Goal: Contribute content: Contribute content

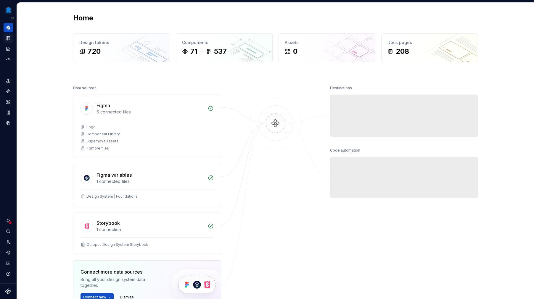
click at [9, 40] on icon "Documentation" at bounding box center [8, 38] width 3 height 4
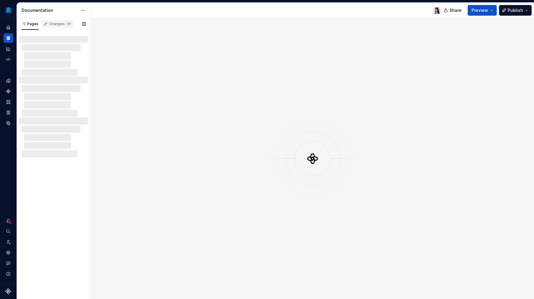
click at [58, 24] on div "Changes 17" at bounding box center [60, 24] width 22 height 5
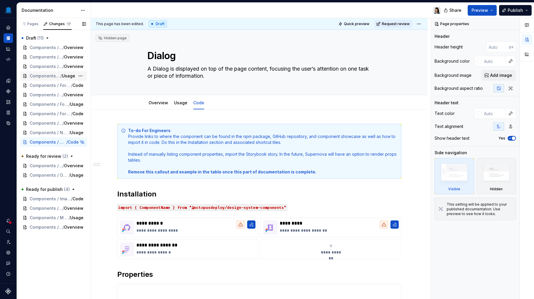
click at [60, 78] on span "/" at bounding box center [60, 76] width 1 height 6
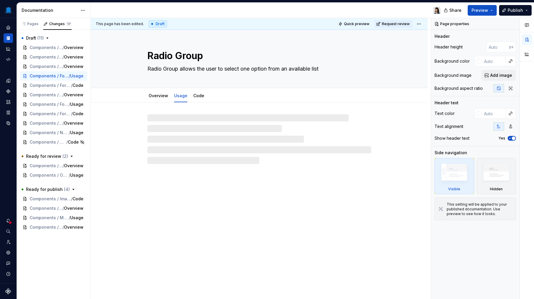
drag, startPoint x: 159, startPoint y: 94, endPoint x: 212, endPoint y: 107, distance: 54.1
click at [159, 94] on link "Overview" at bounding box center [159, 95] width 20 height 5
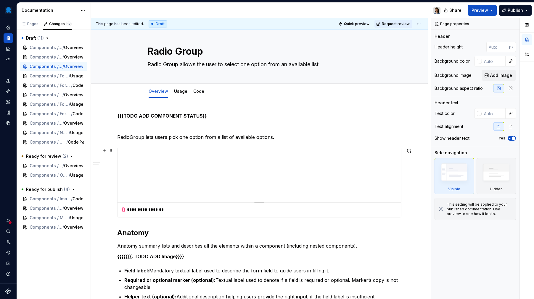
scroll to position [5, 0]
click at [9, 89] on icon "Components" at bounding box center [8, 91] width 5 height 5
type textarea "*"
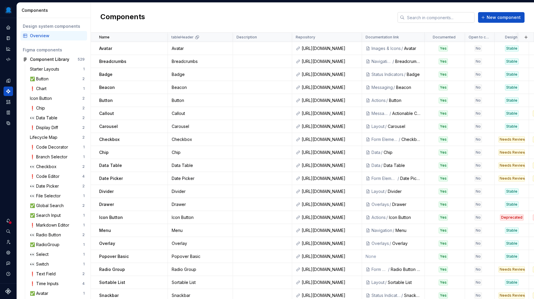
click at [425, 17] on input "text" at bounding box center [440, 17] width 70 height 11
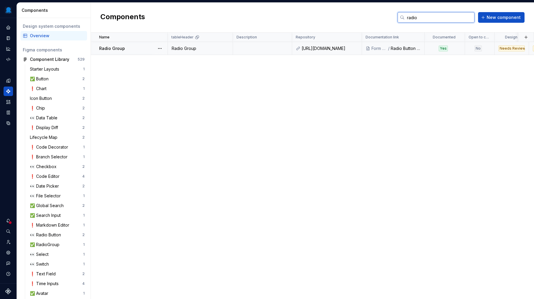
type input "radio"
click at [139, 51] on div "Radio Group" at bounding box center [133, 49] width 68 height 6
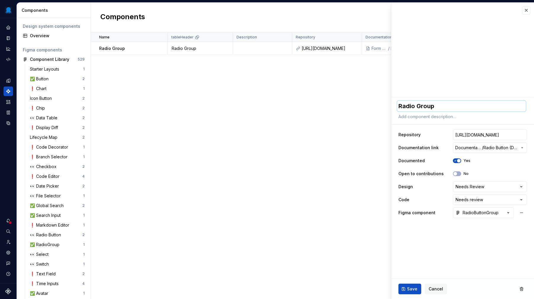
click at [414, 106] on textarea "Radio Group" at bounding box center [461, 106] width 128 height 11
click at [414, 107] on textarea "Radio Group" at bounding box center [461, 106] width 128 height 11
type textarea "*"
type textarea "Radio Group"
type textarea "*"
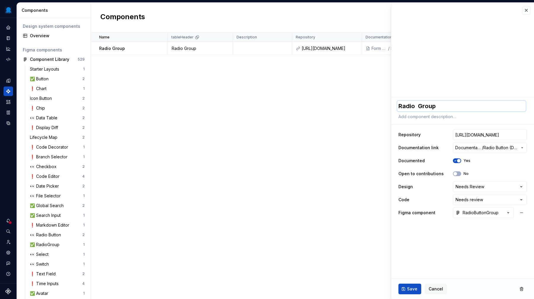
type textarea "Radio B Group"
type textarea "*"
type textarea "Radio Bu Group"
type textarea "*"
type textarea "Radio But Group"
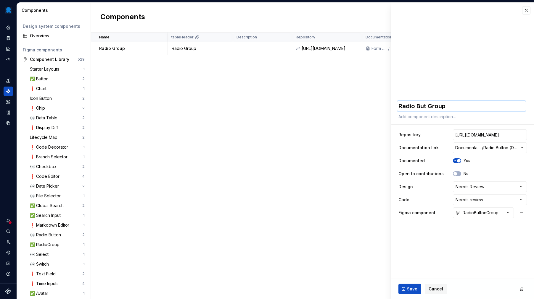
type textarea "*"
type textarea "Radio Butt Group"
type textarea "*"
type textarea "Radio Butto Group"
type textarea "*"
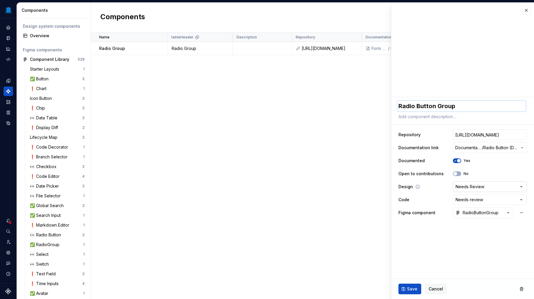
type textarea "Radio Button Group"
click at [476, 183] on html "Octopus Design System Design system data Components Design system components Ov…" at bounding box center [267, 149] width 534 height 299
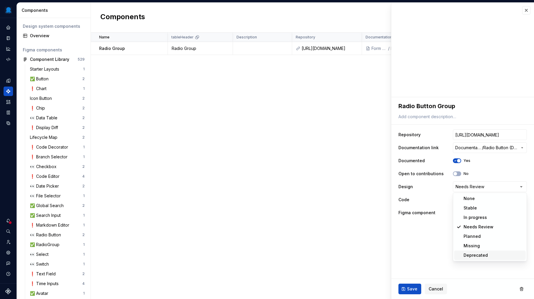
select select "**********"
type textarea "*"
click at [478, 199] on html "Octopus Design System Design system data Components Design system components Ov…" at bounding box center [267, 149] width 534 height 299
select select "**********"
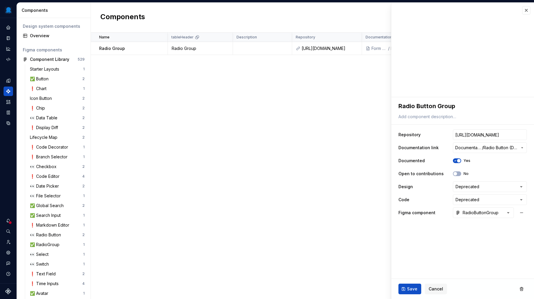
click at [444, 247] on fieldset "**********" at bounding box center [462, 198] width 143 height 202
click at [411, 287] on span "Save" at bounding box center [412, 289] width 10 height 6
click at [408, 293] on button "Save" at bounding box center [409, 289] width 23 height 11
drag, startPoint x: 528, startPoint y: 8, endPoint x: 525, endPoint y: 10, distance: 4.0
click at [528, 8] on button "button" at bounding box center [526, 10] width 8 height 8
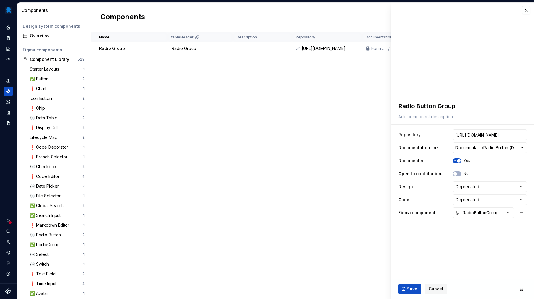
click at [10, 222] on div at bounding box center [10, 223] width 4 height 4
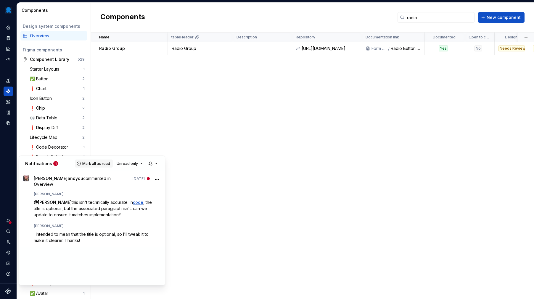
click at [97, 164] on span "Mark all as read" at bounding box center [96, 163] width 28 height 5
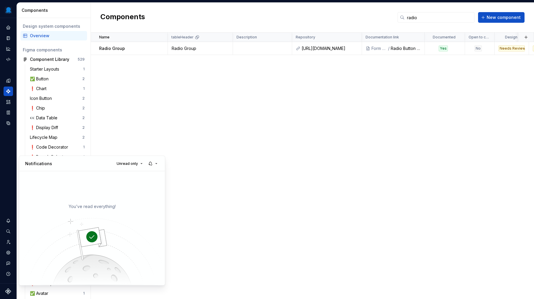
click at [227, 183] on html "Octopus Design System Design system data Components Design system components Ov…" at bounding box center [267, 149] width 534 height 299
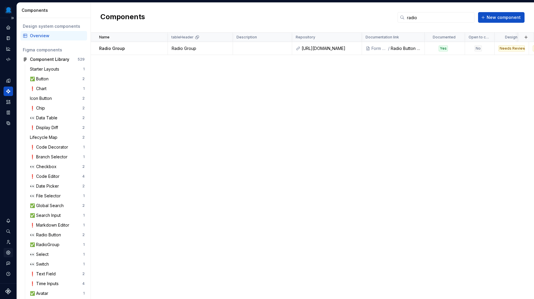
click at [9, 255] on icon "Settings" at bounding box center [8, 252] width 5 height 5
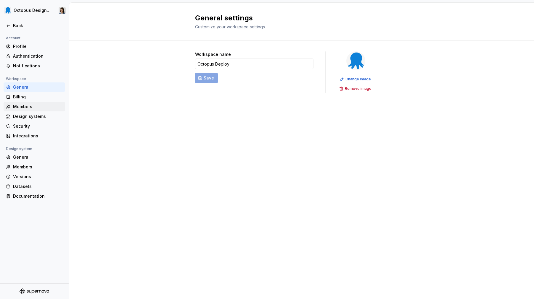
click at [27, 107] on div "Members" at bounding box center [38, 107] width 50 height 6
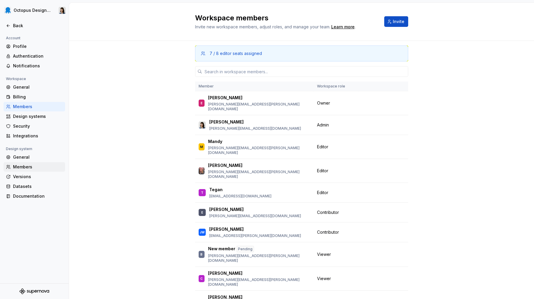
click at [44, 166] on div "Members" at bounding box center [38, 167] width 50 height 6
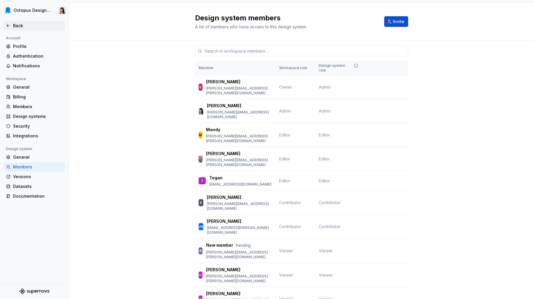
click at [18, 26] on div "Back" at bounding box center [38, 26] width 50 height 6
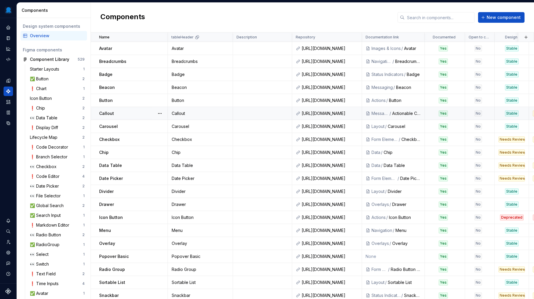
scroll to position [229, 0]
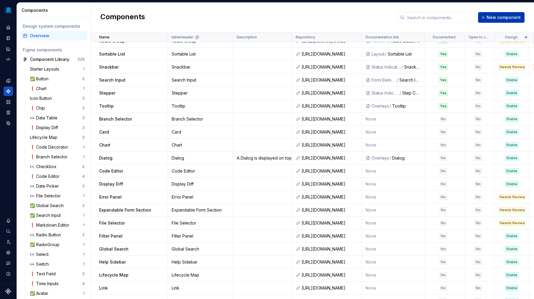
click at [504, 14] on button "New component" at bounding box center [501, 17] width 46 height 11
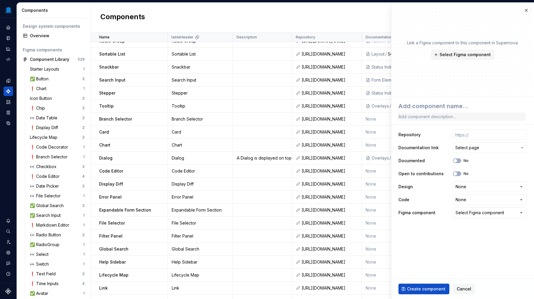
type textarea "*"
type textarea "R"
type textarea "*"
type textarea "Ra"
type textarea "*"
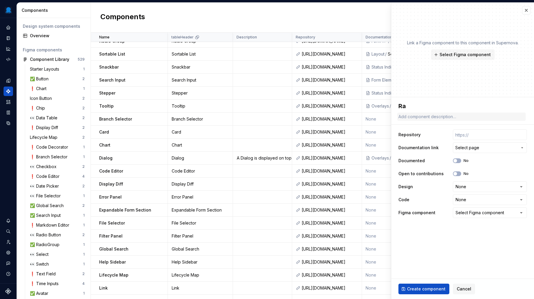
type textarea "Rad"
type textarea "*"
type textarea "Radi"
type textarea "*"
type textarea "Radio"
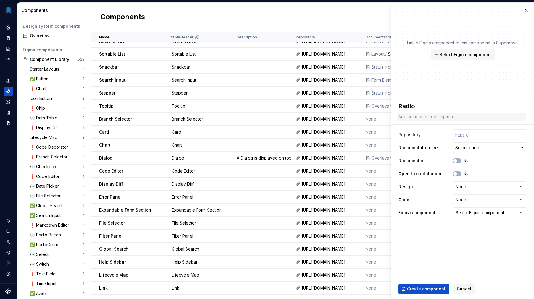
type textarea "*"
type textarea "RadioG"
type textarea "*"
type textarea "RadioGr"
type textarea "*"
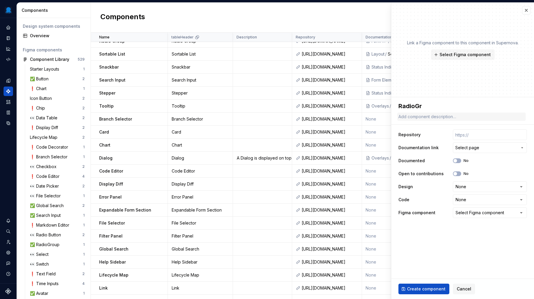
type textarea "RadioGro"
type textarea "*"
type textarea "RadioGrou"
type textarea "*"
type textarea "RadioGroup"
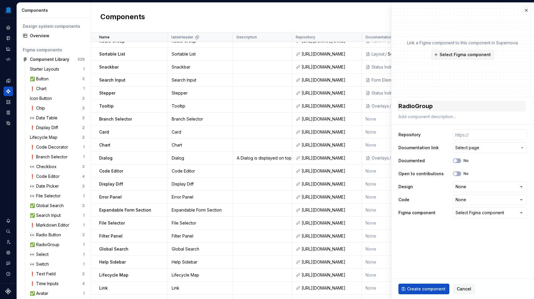
click at [415, 107] on textarea "RadioGroup" at bounding box center [461, 106] width 128 height 11
type textarea "*"
type textarea "Radio Group"
click at [478, 54] on span "Select Figma component" at bounding box center [464, 55] width 51 height 6
type textarea "*"
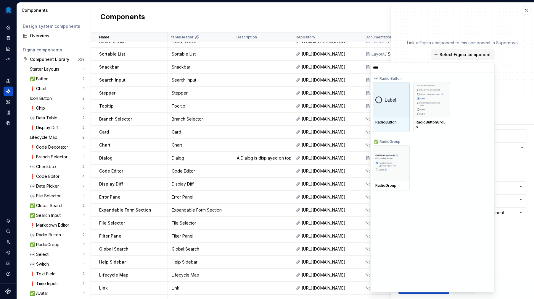
type input "*****"
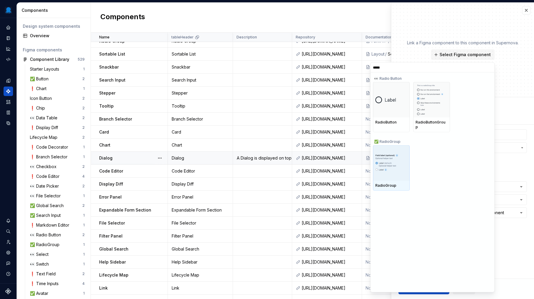
click at [386, 161] on img at bounding box center [391, 163] width 32 height 19
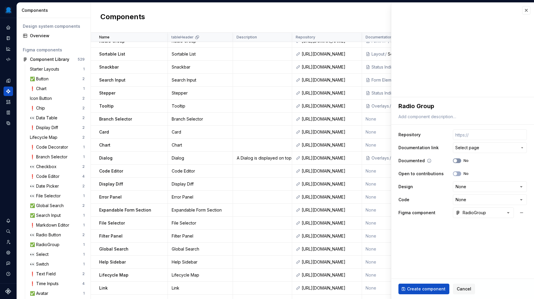
click at [458, 160] on button "No" at bounding box center [457, 161] width 8 height 5
type textarea "*"
click at [464, 186] on html "Octopus Design System Design system data Components Design system components Ov…" at bounding box center [267, 149] width 534 height 299
select select "**********"
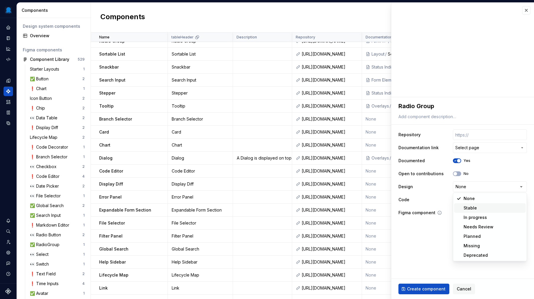
type textarea "*"
click at [475, 200] on html "Octopus Design System Design system data Components Design system components Ov…" at bounding box center [267, 149] width 534 height 299
select select "**********"
type textarea "*"
click at [478, 151] on span "Select page" at bounding box center [467, 148] width 24 height 6
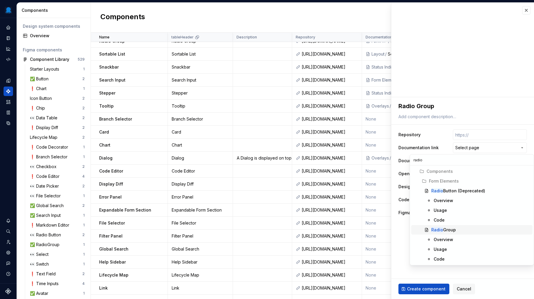
type input "radio"
click at [446, 233] on div "Radio Group" at bounding box center [443, 230] width 25 height 6
type textarea "*"
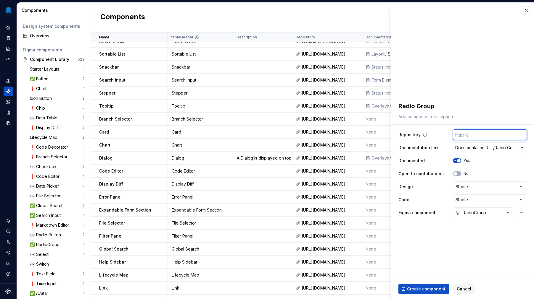
click at [473, 136] on input "text" at bounding box center [490, 135] width 74 height 11
paste input "[URL][DOMAIN_NAME]"
type textarea "*"
type input "[URL][DOMAIN_NAME]"
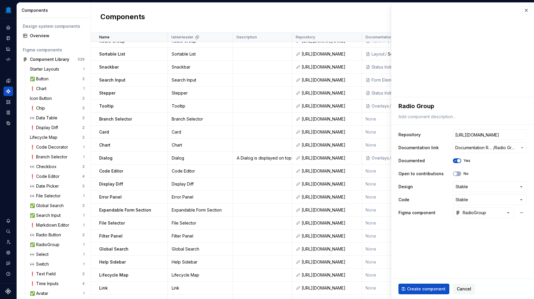
click at [483, 255] on fieldset "**********" at bounding box center [462, 198] width 143 height 202
click at [419, 289] on span "Create component" at bounding box center [426, 289] width 38 height 6
click at [421, 287] on span "Create component" at bounding box center [426, 289] width 38 height 6
click at [427, 287] on span "Create component" at bounding box center [426, 289] width 38 height 6
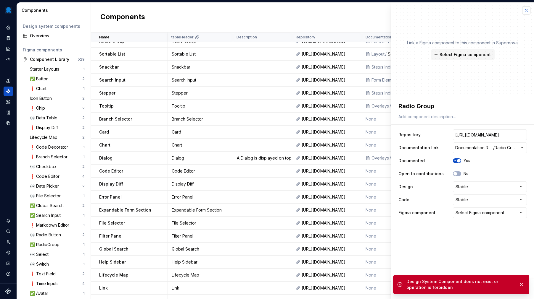
type textarea "*"
click at [525, 7] on button "button" at bounding box center [526, 10] width 8 height 8
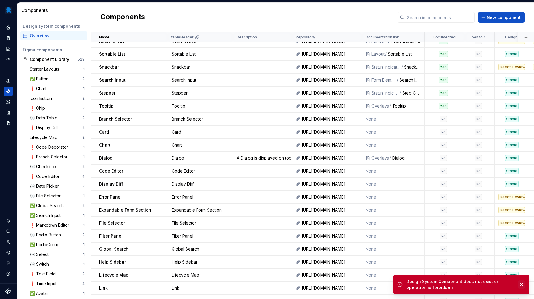
click at [521, 283] on button "button" at bounding box center [522, 285] width 8 height 8
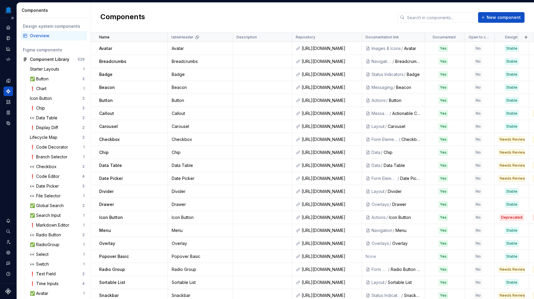
click at [9, 292] on icon "Supernova Logo" at bounding box center [8, 292] width 6 height 6
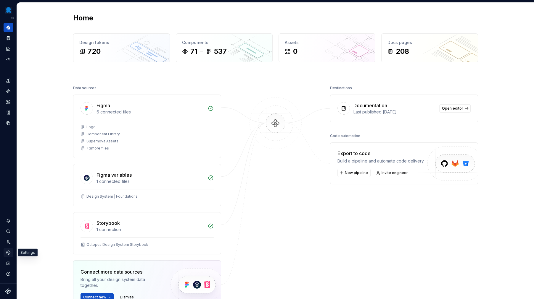
click at [7, 256] on div "Settings" at bounding box center [8, 252] width 9 height 9
click at [7, 273] on icon "button" at bounding box center [8, 274] width 4 height 4
click at [35, 289] on div "Home Design tokens 720 Components 71 537 Assets 0 Docs pages 208 Data sources F…" at bounding box center [275, 188] width 517 height 371
click at [12, 17] on button "Expand sidebar" at bounding box center [12, 18] width 8 height 8
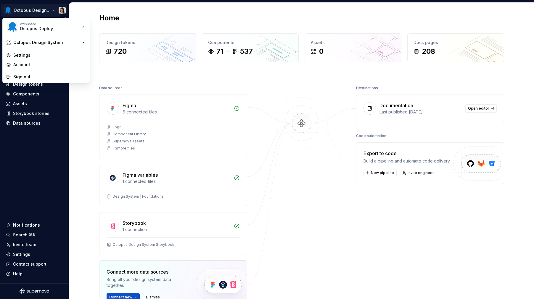
click at [61, 10] on html "Octopus Design System Home Documentation Analytics Code automation Design syste…" at bounding box center [267, 149] width 534 height 299
click at [36, 76] on div "Sign out" at bounding box center [49, 77] width 73 height 6
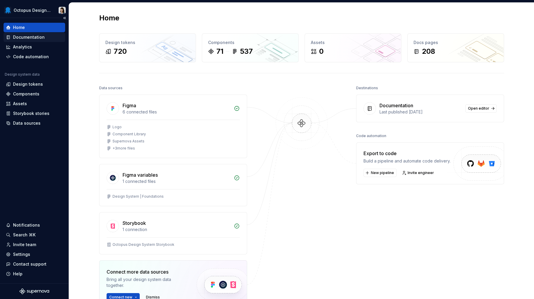
click at [43, 41] on div "Documentation" at bounding box center [35, 37] width 62 height 9
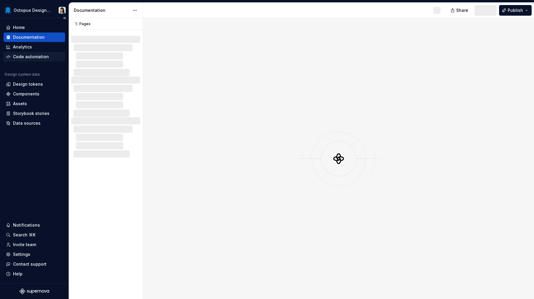
click at [35, 61] on div "Code automation" at bounding box center [35, 56] width 62 height 9
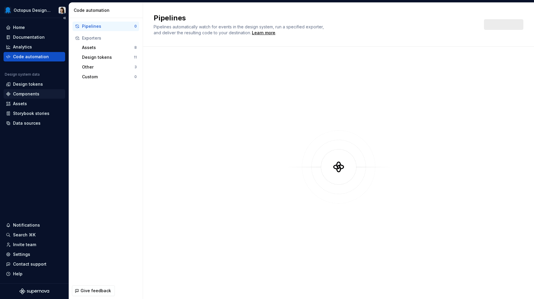
click at [35, 92] on div "Components" at bounding box center [26, 94] width 26 height 6
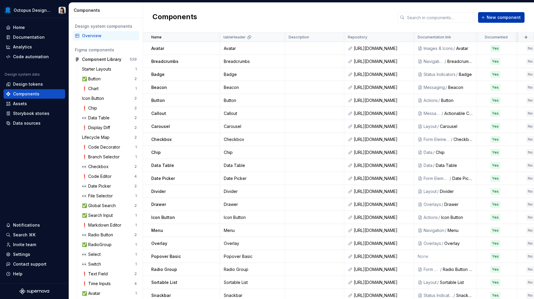
click at [502, 18] on span "New component" at bounding box center [503, 17] width 34 height 6
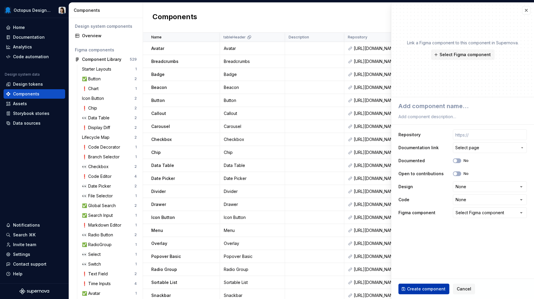
click at [428, 292] on span "Create component" at bounding box center [426, 289] width 38 height 6
type textarea "*"
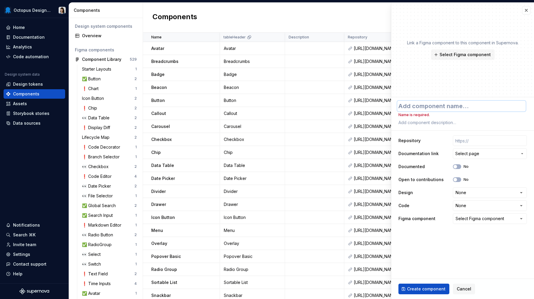
type textarea "R"
type textarea "*"
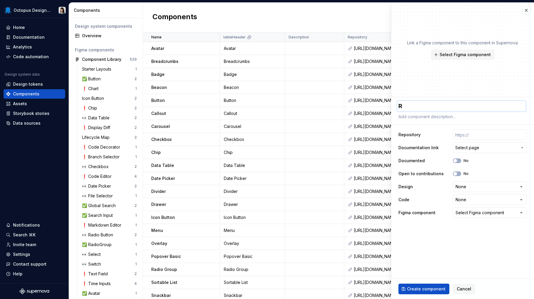
type textarea "Ra"
type textarea "*"
type textarea "Rad"
type textarea "*"
type textarea "Radi"
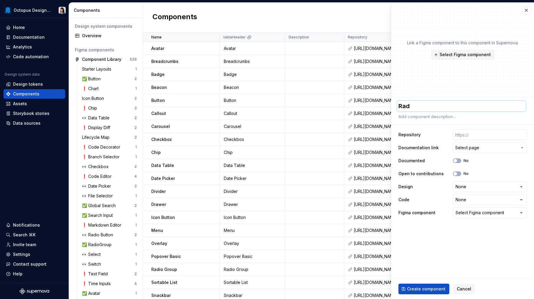
type textarea "*"
type textarea "Radio"
type textarea "*"
type textarea "Radio"
type textarea "*"
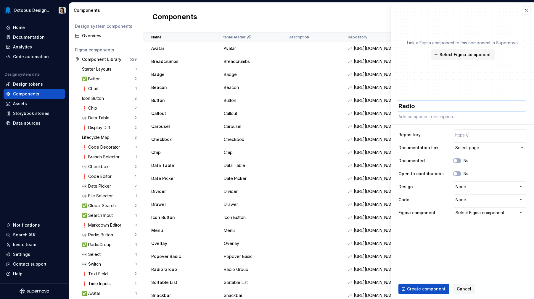
type textarea "Radio G"
type textarea "*"
type textarea "Radio Gr"
type textarea "*"
type textarea "Radio Gro"
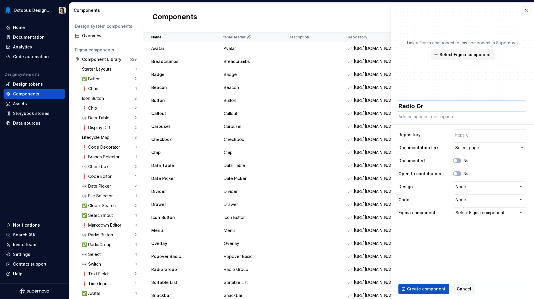
type textarea "*"
type textarea "Radio Grou"
type textarea "*"
type textarea "Radio Group"
type textarea "*"
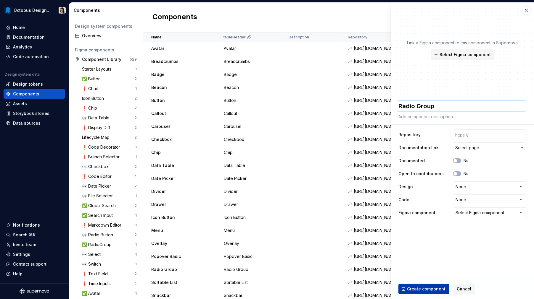
type textarea "Radio Group"
click at [433, 288] on span "Create component" at bounding box center [426, 289] width 38 height 6
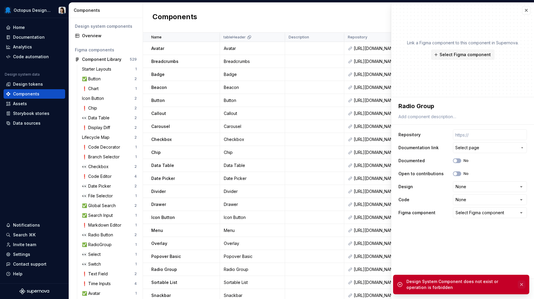
click at [524, 284] on button "button" at bounding box center [522, 285] width 8 height 8
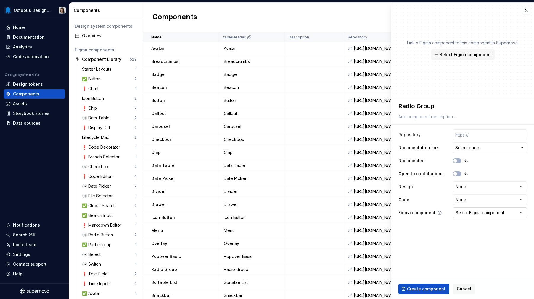
type textarea "*"
click at [490, 213] on div "Select Figma component" at bounding box center [479, 213] width 49 height 6
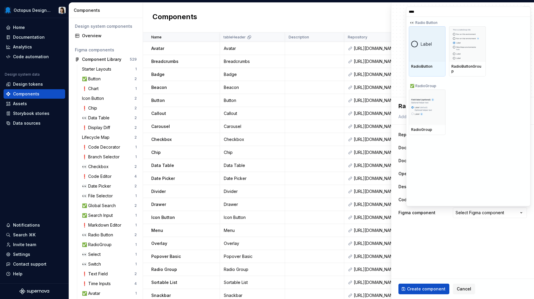
type input "*****"
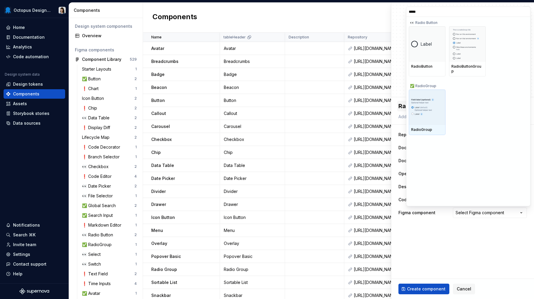
click at [423, 102] on img at bounding box center [427, 107] width 32 height 19
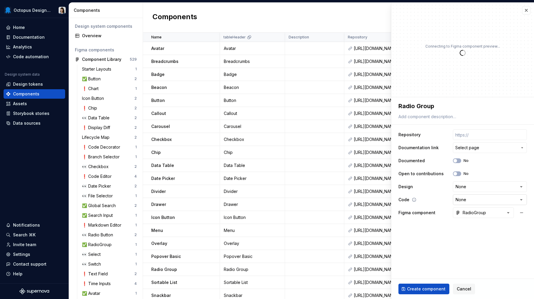
type textarea "*"
click at [478, 202] on html "Octopus Design System Home Documentation Analytics Code automation Design syste…" at bounding box center [267, 149] width 534 height 299
select select "**********"
type textarea "*"
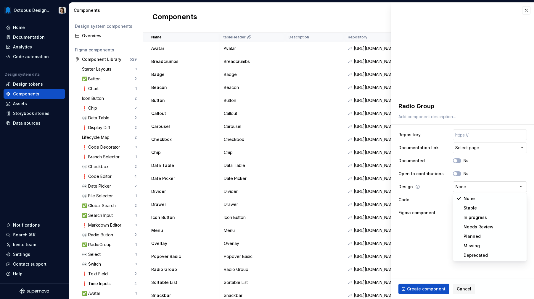
click at [469, 187] on html "Octopus Design System Home Documentation Analytics Code automation Design syste…" at bounding box center [267, 149] width 534 height 299
select select "**********"
drag, startPoint x: 473, startPoint y: 210, endPoint x: 472, endPoint y: 202, distance: 8.0
click at [457, 160] on icon "button" at bounding box center [455, 161] width 5 height 4
type textarea "*"
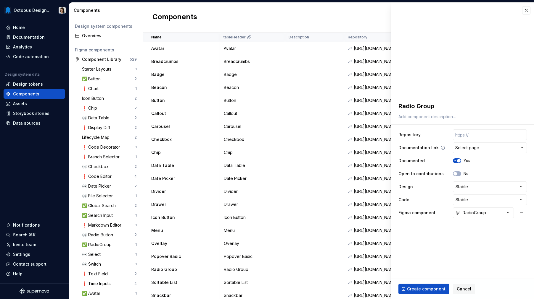
click at [472, 149] on span "Select page" at bounding box center [467, 148] width 24 height 6
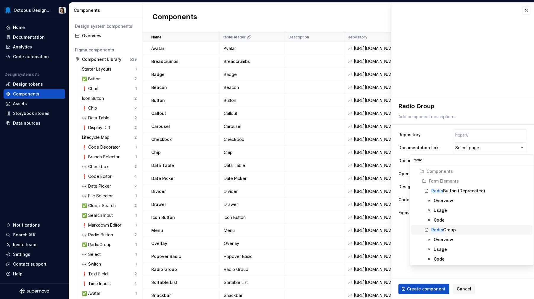
type input "radio"
click at [454, 229] on div "Radio Group" at bounding box center [443, 230] width 25 height 6
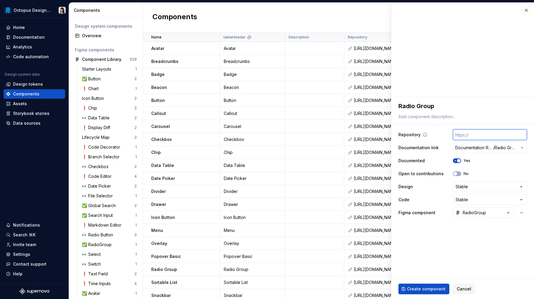
click at [475, 137] on input "text" at bounding box center [490, 135] width 74 height 11
paste input "https://github.com/OctopusDeploy/OctopusDeploy/tree/main/frontend/packages/desi…"
type textarea "*"
type input "https://github.com/OctopusDeploy/OctopusDeploy/tree/main/frontend/packages/desi…"
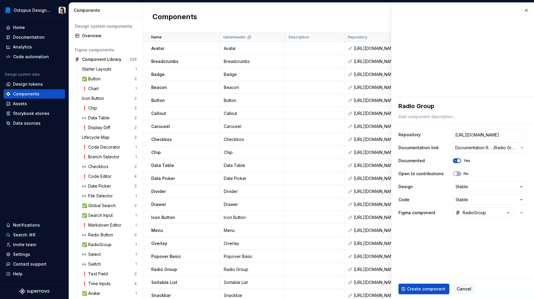
click at [441, 258] on fieldset "**********" at bounding box center [462, 198] width 143 height 202
click at [428, 287] on span "Create component" at bounding box center [426, 289] width 38 height 6
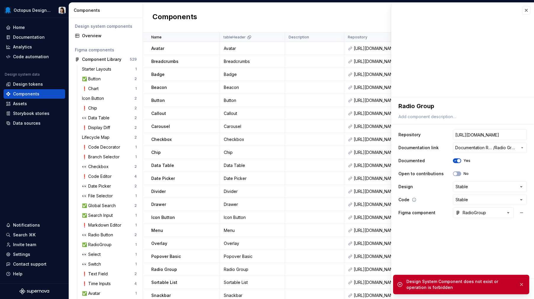
type textarea "*"
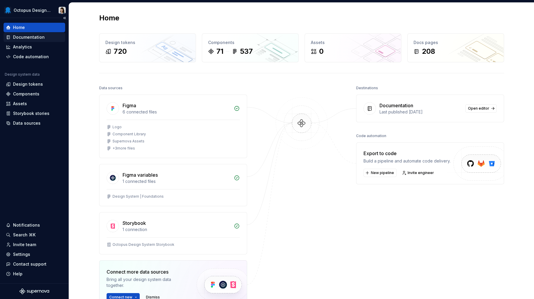
click at [37, 35] on div "Documentation" at bounding box center [29, 37] width 32 height 6
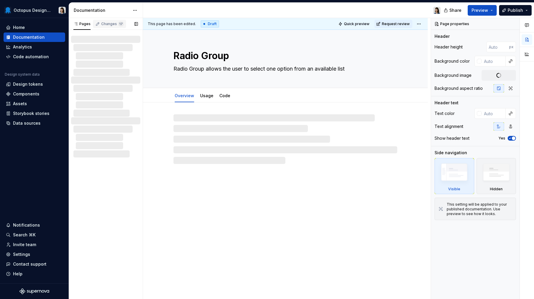
click at [103, 23] on div "Changes 17" at bounding box center [112, 24] width 22 height 5
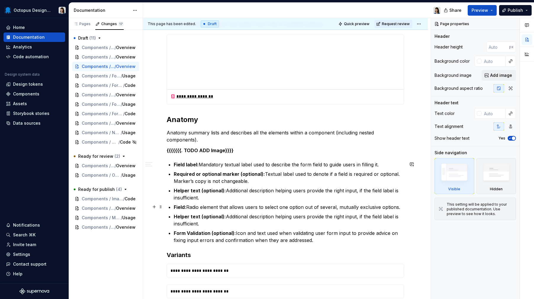
type textarea "*"
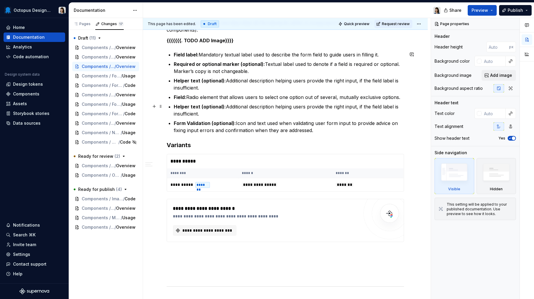
scroll to position [247, 0]
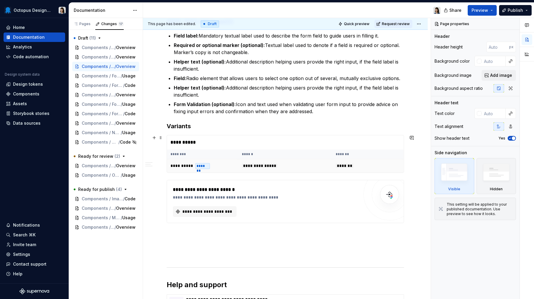
click at [322, 170] on td "**********" at bounding box center [285, 166] width 94 height 14
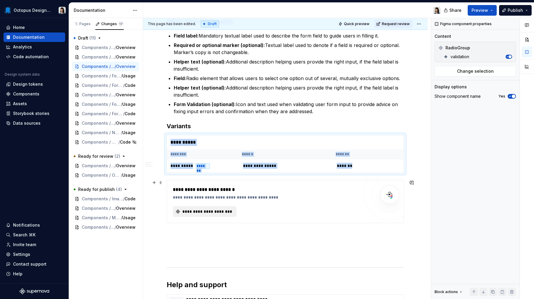
click at [214, 213] on span "**********" at bounding box center [206, 212] width 51 height 6
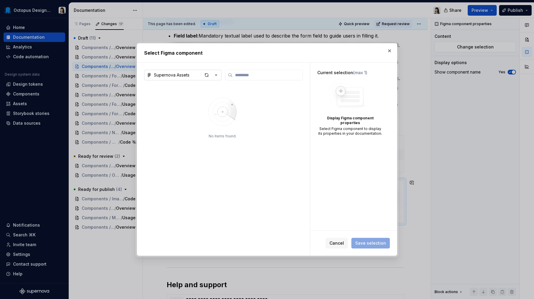
click at [175, 75] on div "Supernova Assets" at bounding box center [172, 75] width 36 height 6
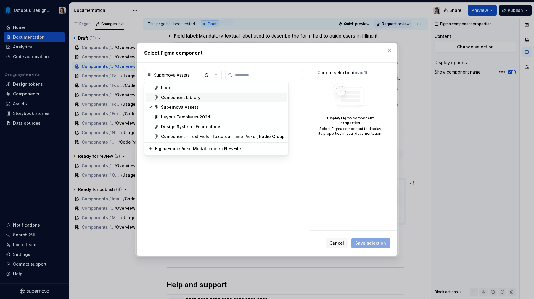
click at [180, 100] on div "Component Library" at bounding box center [180, 98] width 39 height 6
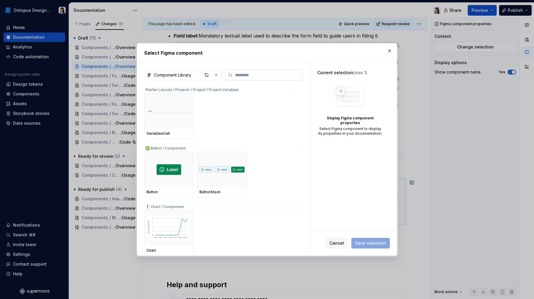
click at [277, 77] on input "search" at bounding box center [268, 75] width 70 height 6
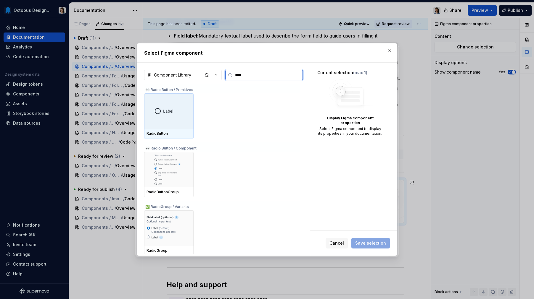
type input "*****"
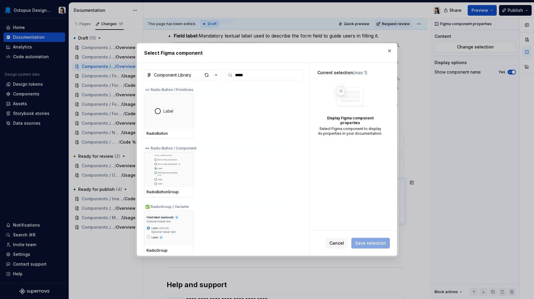
scroll to position [1, 0]
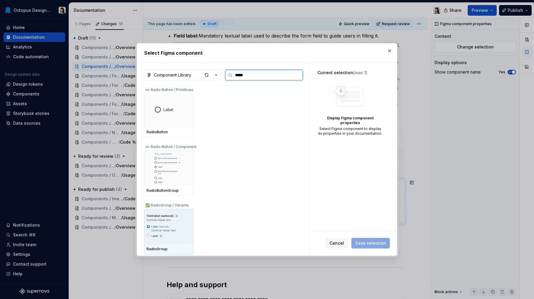
click at [178, 233] on img at bounding box center [168, 227] width 45 height 31
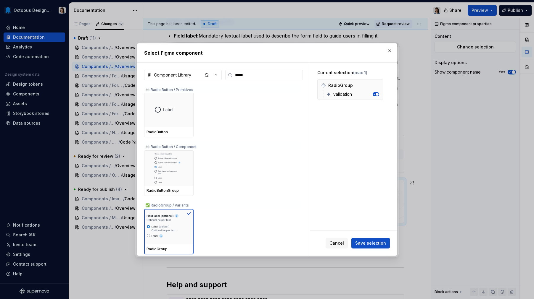
drag, startPoint x: 370, startPoint y: 244, endPoint x: 362, endPoint y: 241, distance: 9.3
click at [370, 244] on span "Save selection" at bounding box center [370, 244] width 31 height 6
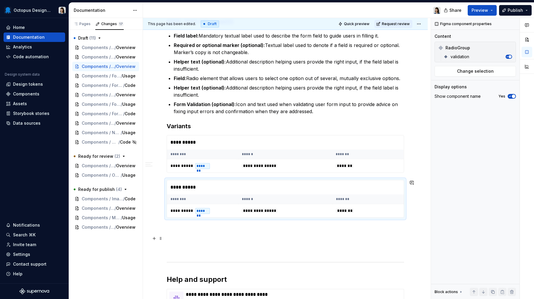
scroll to position [247, 0]
click at [178, 188] on div "**********" at bounding box center [285, 188] width 236 height 14
click at [481, 72] on span "Change selection" at bounding box center [475, 71] width 37 height 6
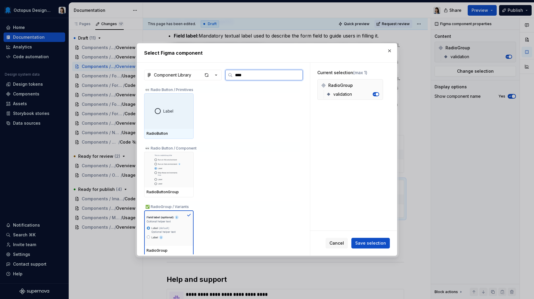
type input "*****"
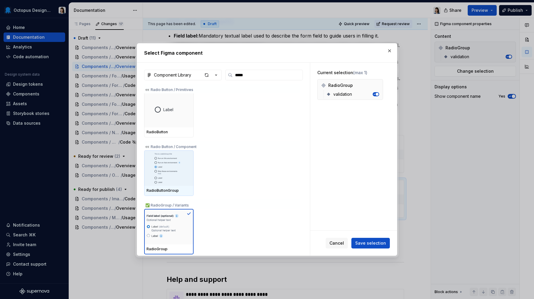
scroll to position [0, 0]
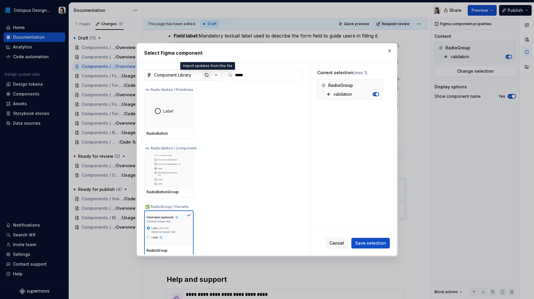
click at [209, 75] on div "button" at bounding box center [206, 75] width 8 height 8
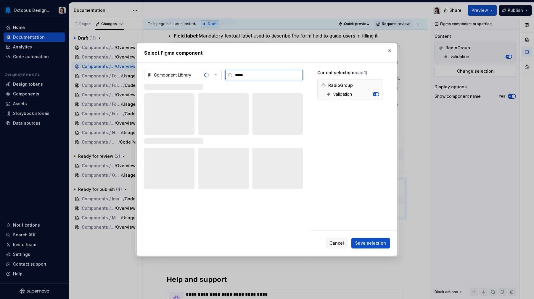
click at [253, 77] on input "*****" at bounding box center [268, 75] width 70 height 6
type input "****"
type textarea "*"
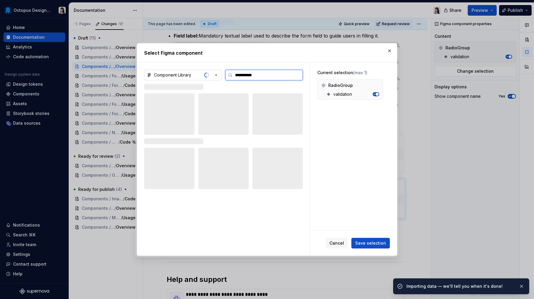
type input "**********"
type textarea "*"
type input "**********"
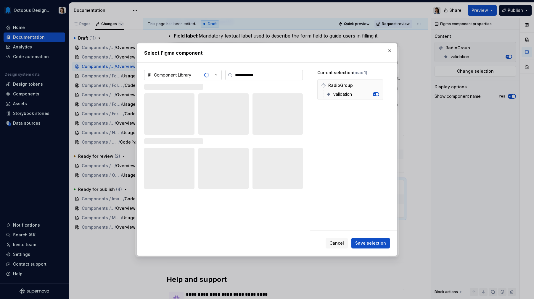
type textarea "*"
drag, startPoint x: 271, startPoint y: 75, endPoint x: 188, endPoint y: 72, distance: 82.9
click at [233, 72] on input "**********" at bounding box center [268, 75] width 70 height 6
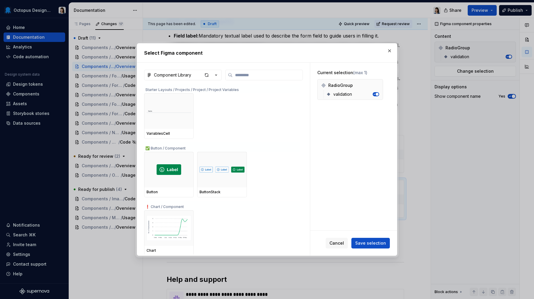
type textarea "*"
click at [250, 70] on div "Component Library Starter Layouts / Projects / Project / Project Variables Vari…" at bounding box center [223, 159] width 173 height 193
click at [245, 74] on input "search" at bounding box center [268, 75] width 70 height 6
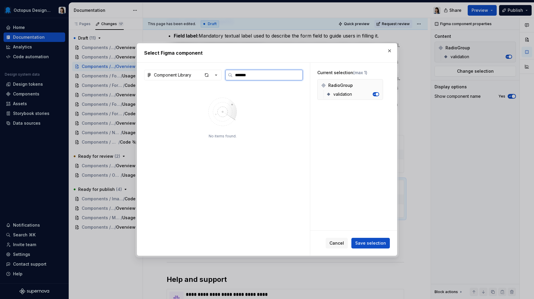
type input "********"
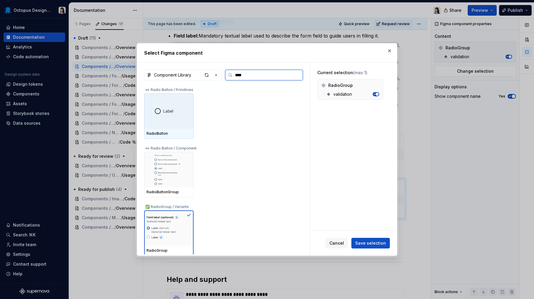
type input "*****"
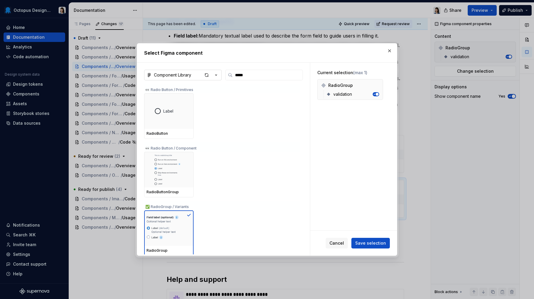
click at [193, 75] on button "Component Library" at bounding box center [183, 75] width 78 height 11
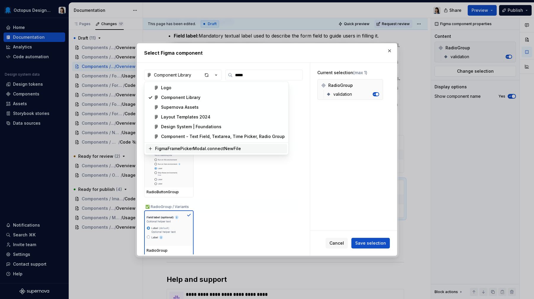
click at [227, 152] on div "FigmaFramePickerModal.connectNewFile" at bounding box center [198, 149] width 86 height 6
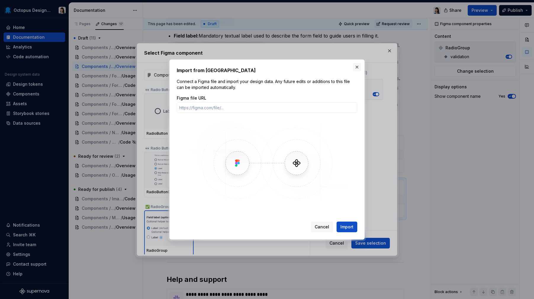
click at [358, 65] on button "button" at bounding box center [357, 67] width 8 height 8
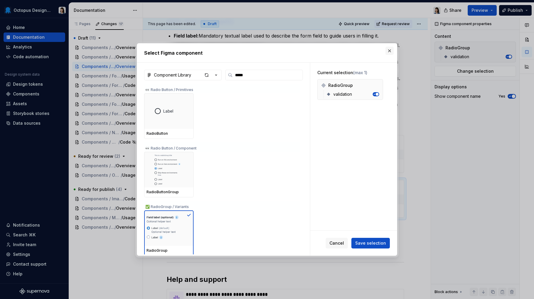
click at [389, 49] on button "button" at bounding box center [389, 51] width 8 height 8
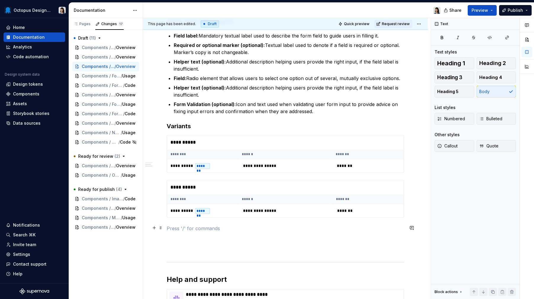
click at [380, 231] on p at bounding box center [285, 228] width 237 height 7
click at [383, 218] on div "**********" at bounding box center [285, 199] width 237 height 38
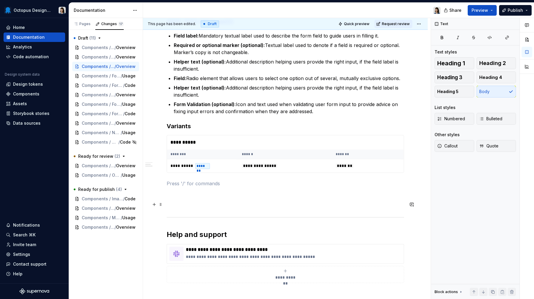
click at [177, 204] on p at bounding box center [285, 205] width 237 height 7
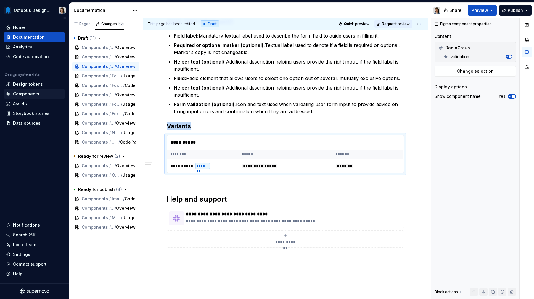
click at [30, 94] on div "Components" at bounding box center [26, 94] width 26 height 6
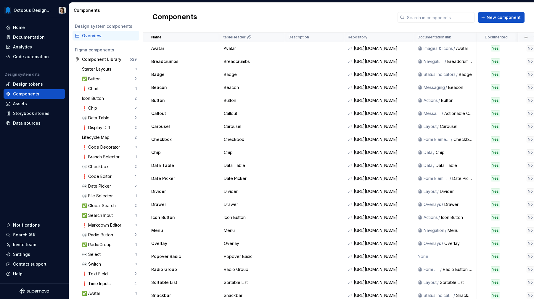
click at [490, 18] on span "New component" at bounding box center [503, 17] width 34 height 6
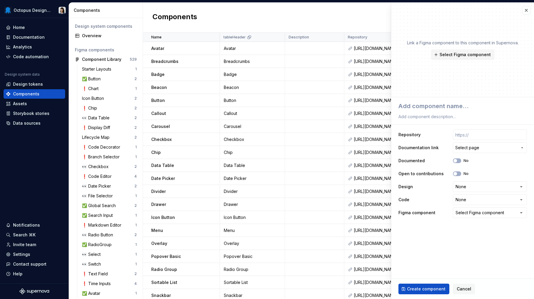
type textarea "*"
click at [528, 11] on button "button" at bounding box center [526, 10] width 8 height 8
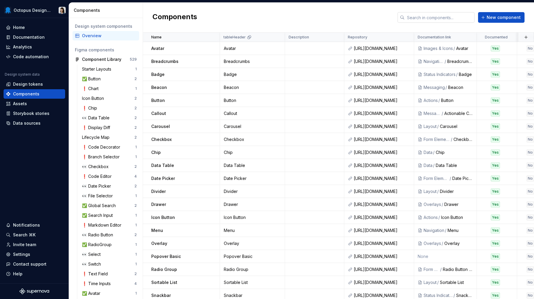
click at [411, 22] on input "text" at bounding box center [440, 17] width 70 height 11
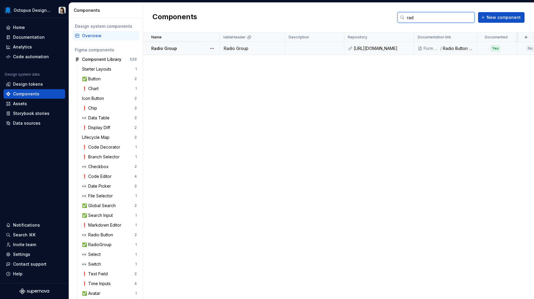
type input "rad"
click at [311, 53] on td at bounding box center [314, 48] width 59 height 13
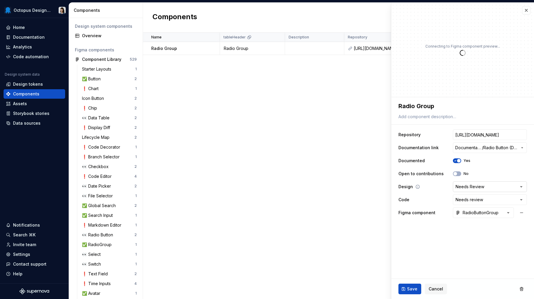
type textarea "*"
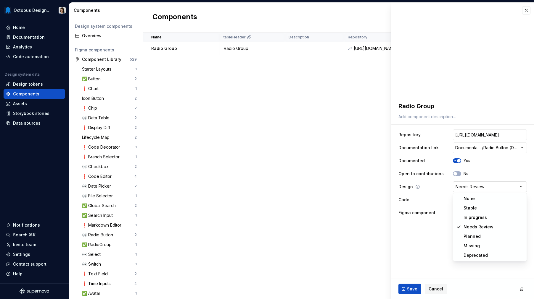
click at [459, 186] on html "Octopus Design System Home Documentation Analytics Code automation Design syste…" at bounding box center [267, 149] width 534 height 299
select select "**********"
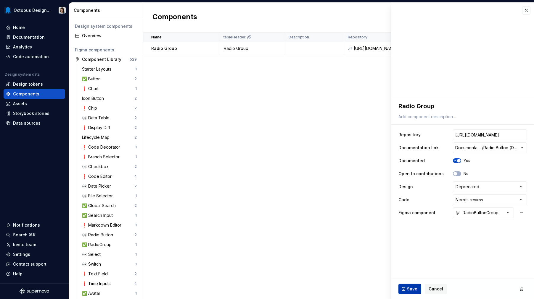
click at [417, 289] on button "Save" at bounding box center [409, 289] width 23 height 11
type textarea "*"
click at [16, 273] on div "Help" at bounding box center [17, 274] width 9 height 6
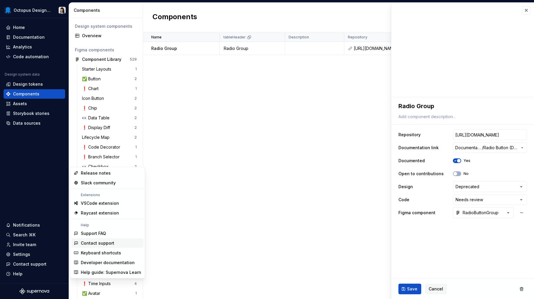
click at [116, 245] on div "Contact support" at bounding box center [111, 244] width 60 height 6
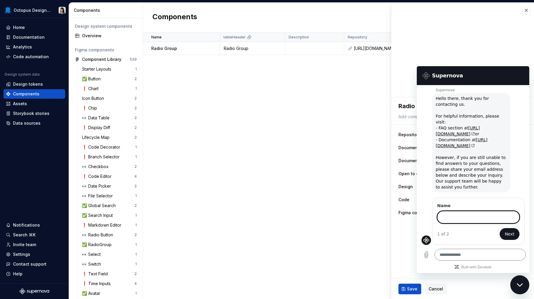
scroll to position [14, 0]
click at [522, 286] on icon "Close messaging window" at bounding box center [520, 285] width 6 height 4
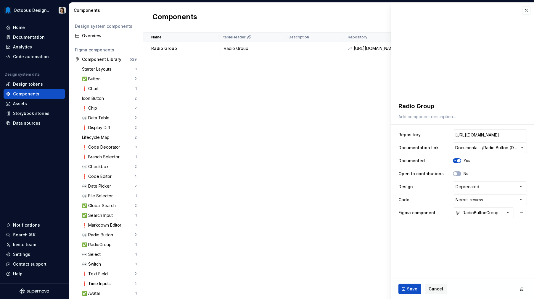
type textarea "*"
click at [298, 142] on div "Name tableHeader Description Repository Documentation link Documented Open to c…" at bounding box center [338, 166] width 391 height 267
click at [438, 291] on span "Cancel" at bounding box center [435, 289] width 14 height 6
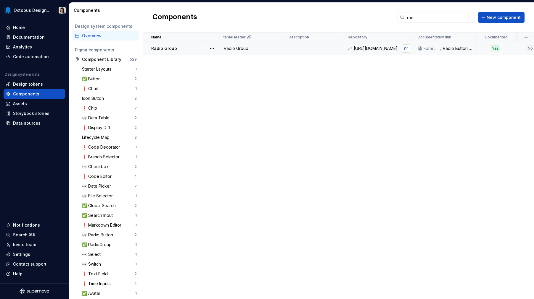
click at [405, 49] on link at bounding box center [406, 48] width 8 height 8
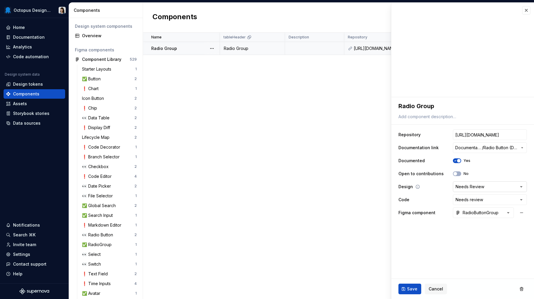
type textarea "*"
click at [480, 186] on html "Octopus Design System Home Documentation Analytics Code automation Design syste…" at bounding box center [267, 149] width 534 height 299
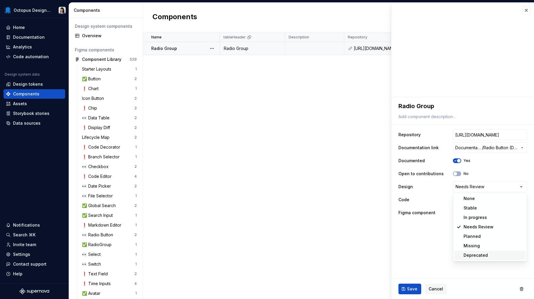
select select "**********"
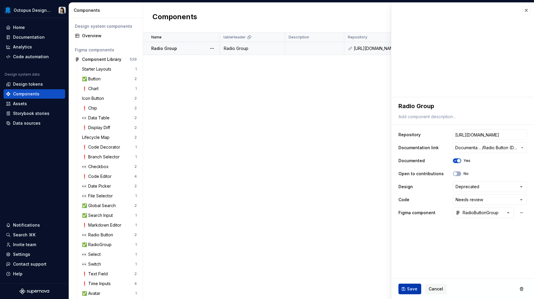
click at [415, 289] on span "Save" at bounding box center [412, 289] width 10 height 6
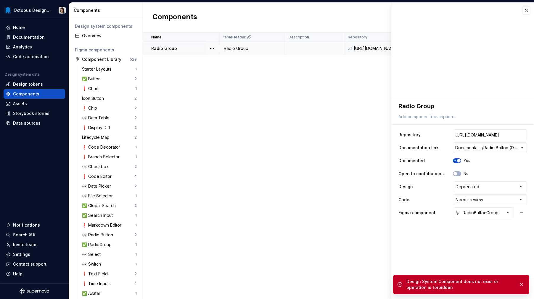
drag, startPoint x: 524, startPoint y: 287, endPoint x: 521, endPoint y: 282, distance: 5.7
click at [524, 287] on button "button" at bounding box center [522, 285] width 8 height 8
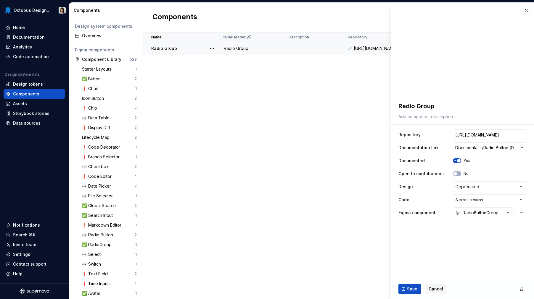
type textarea "*"
click at [523, 10] on button "button" at bounding box center [526, 10] width 8 height 8
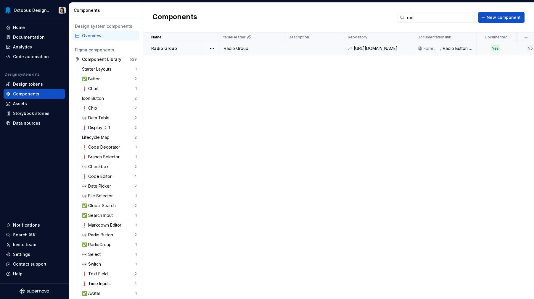
click at [263, 188] on div "Name tableHeader Description Repository Documentation link Documented Open to c…" at bounding box center [338, 166] width 391 height 267
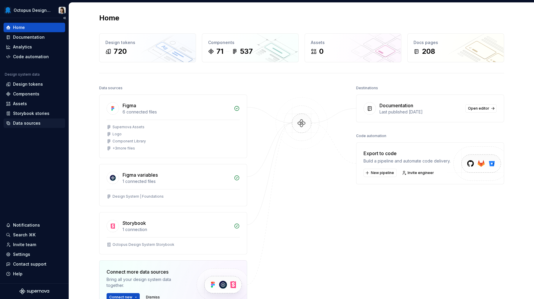
click at [30, 123] on div "Data sources" at bounding box center [27, 123] width 28 height 6
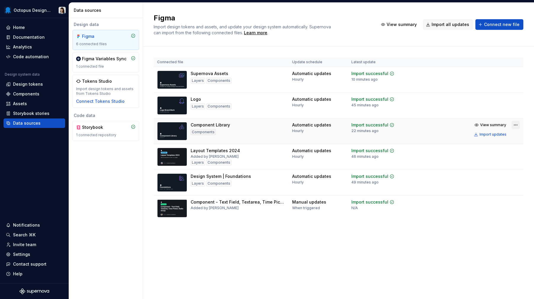
click at [513, 126] on html "Octopus Design System Home Documentation Analytics Code automation Design syste…" at bounding box center [267, 149] width 534 height 299
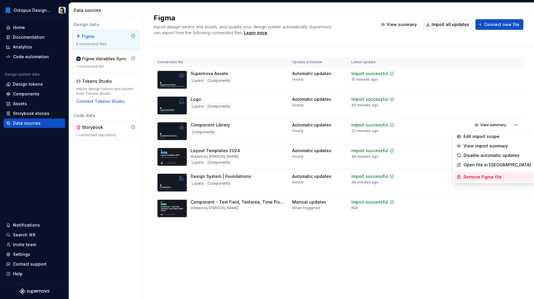
click at [493, 177] on div "Remove Figma file" at bounding box center [496, 177] width 67 height 6
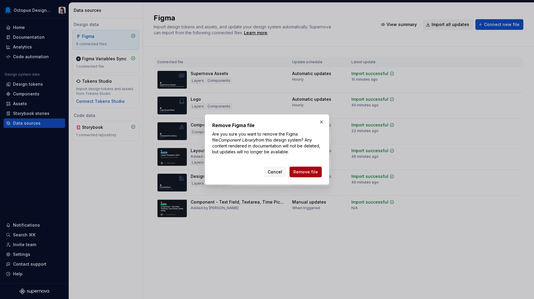
click at [313, 173] on span "Remove file" at bounding box center [305, 172] width 25 height 6
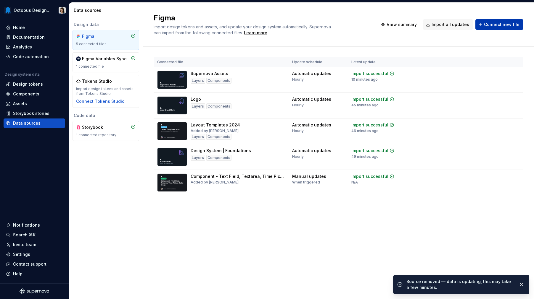
click at [492, 23] on span "Connect new file" at bounding box center [502, 25] width 36 height 6
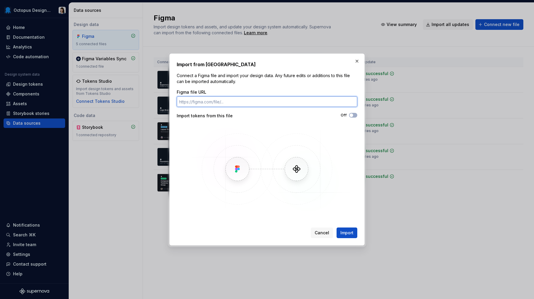
paste input "https://www.figma.com/design/GIQ0bsTX4WBX1hDh5TiR6i/Component-Library?node-id=1…"
type input "https://www.figma.com/design/GIQ0bsTX4WBX1hDh5TiR6i/Component-Library?node-id=1…"
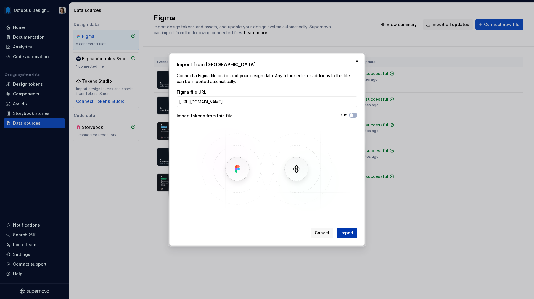
click at [354, 233] on button "Import" at bounding box center [346, 233] width 21 height 11
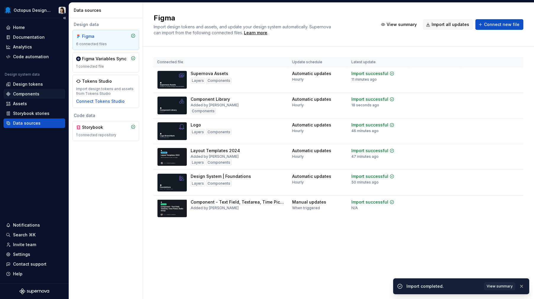
click at [26, 95] on div "Components" at bounding box center [26, 94] width 26 height 6
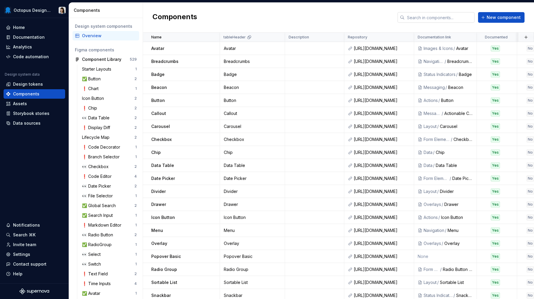
click at [440, 18] on input "text" at bounding box center [440, 17] width 70 height 11
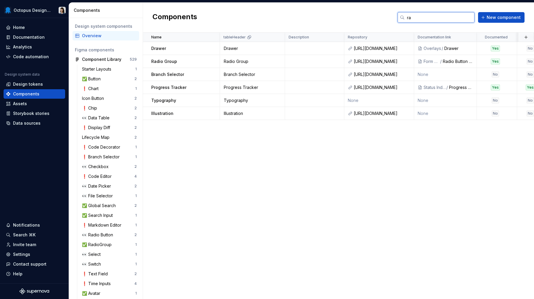
type input "r"
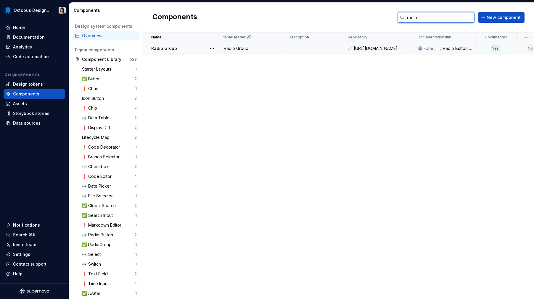
type input "radio"
click at [177, 50] on div "Radio Group" at bounding box center [185, 49] width 68 height 6
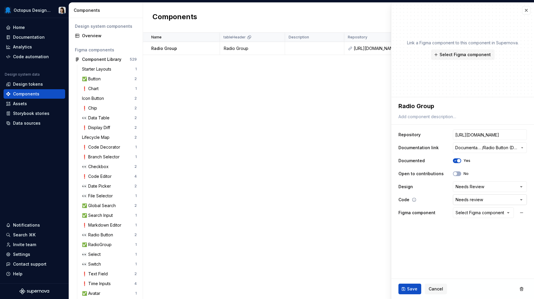
type textarea "*"
click at [477, 189] on html "Octopus Design System Home Documentation Analytics Code automation Design syste…" at bounding box center [267, 149] width 534 height 299
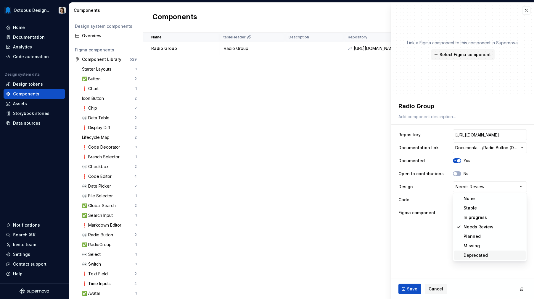
select select "**********"
type textarea "*"
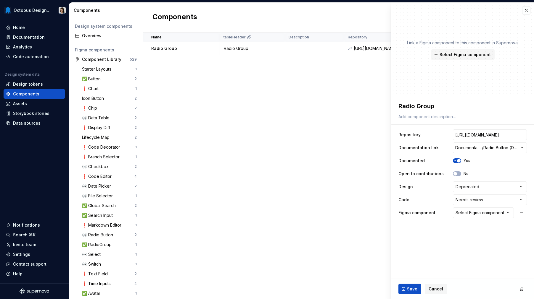
click at [468, 198] on html "Octopus Design System Home Documentation Analytics Code automation Design syste…" at bounding box center [267, 149] width 534 height 299
select select "**********"
click at [415, 286] on button "Save" at bounding box center [409, 289] width 23 height 11
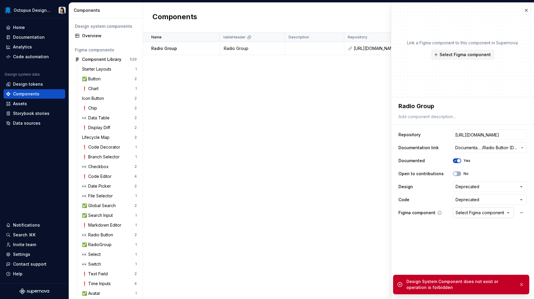
click at [474, 211] on div "Select Figma component" at bounding box center [479, 213] width 49 height 6
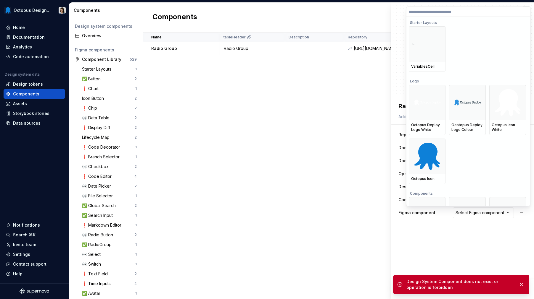
type textarea "*"
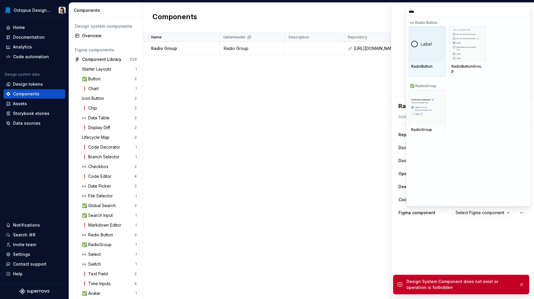
type input "*****"
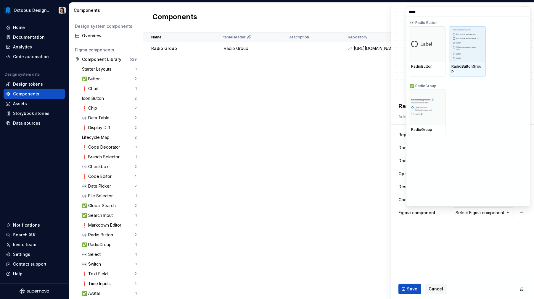
click at [460, 44] on img at bounding box center [467, 44] width 29 height 31
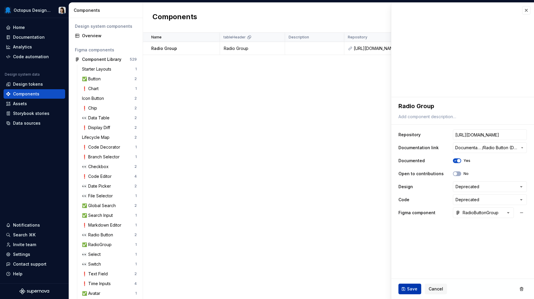
click at [416, 287] on span "Save" at bounding box center [412, 289] width 10 height 6
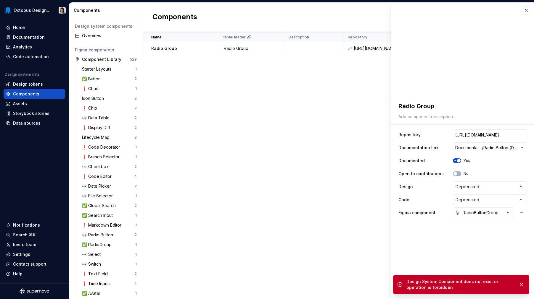
click at [462, 260] on fieldset "**********" at bounding box center [462, 198] width 143 height 202
click at [521, 283] on button "button" at bounding box center [522, 285] width 8 height 8
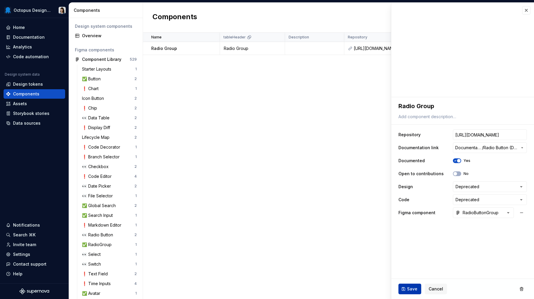
click at [404, 287] on button "Save" at bounding box center [409, 289] width 23 height 11
type textarea "*"
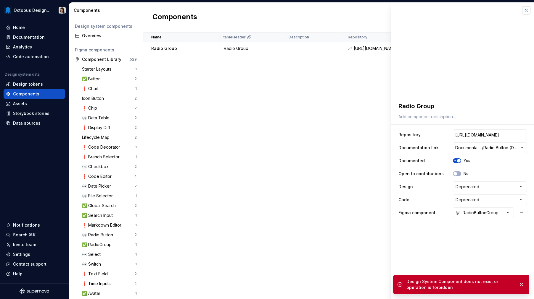
click at [528, 10] on button "button" at bounding box center [526, 10] width 8 height 8
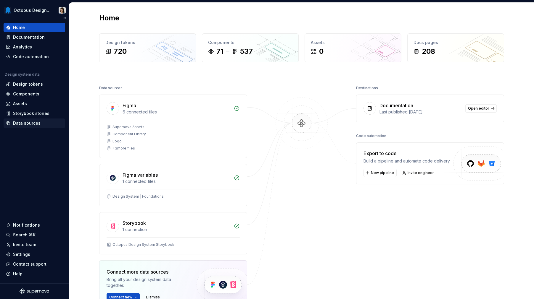
click at [25, 121] on div "Data sources" at bounding box center [27, 123] width 28 height 6
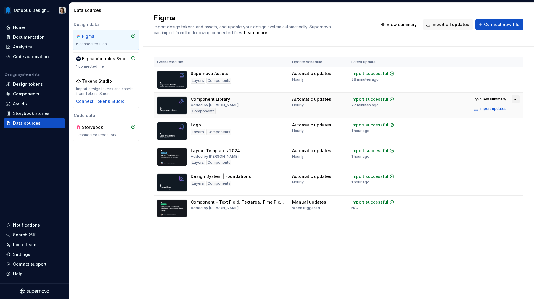
click at [514, 99] on html "Octopus Design System Home Documentation Analytics Code automation Design syste…" at bounding box center [267, 149] width 534 height 299
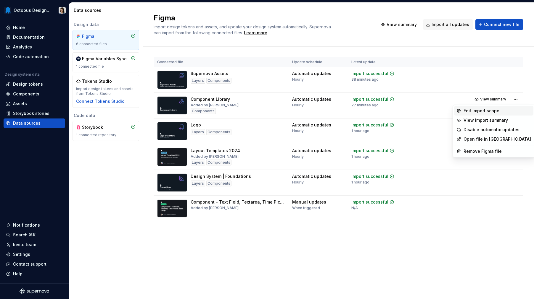
click at [502, 109] on div "Edit import scope" at bounding box center [496, 111] width 67 height 6
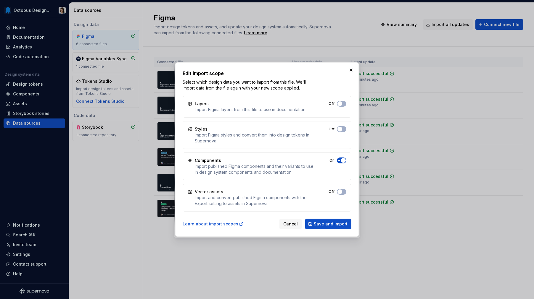
click at [339, 106] on icon "button" at bounding box center [339, 104] width 5 height 4
click at [341, 106] on span "button" at bounding box center [339, 103] width 5 height 5
click at [327, 225] on span "Save and import" at bounding box center [331, 224] width 34 height 6
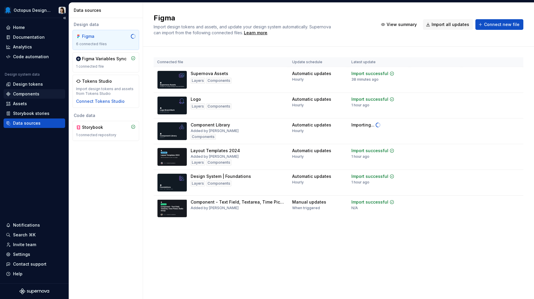
click at [17, 92] on div "Components" at bounding box center [26, 94] width 26 height 6
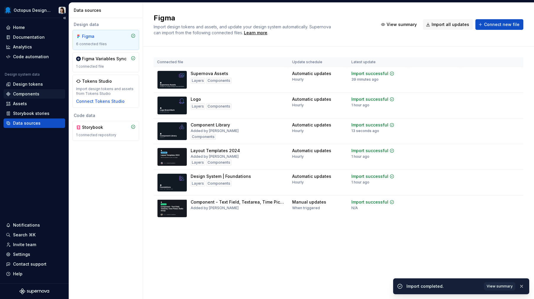
click at [20, 96] on div "Components" at bounding box center [26, 94] width 26 height 6
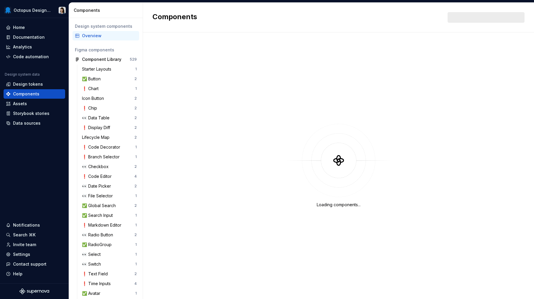
click at [483, 17] on div at bounding box center [485, 17] width 77 height 11
click at [483, 16] on div at bounding box center [485, 17] width 77 height 11
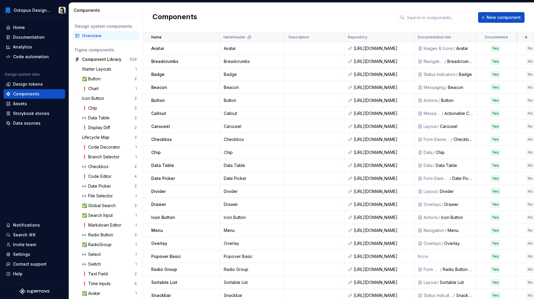
click at [483, 16] on button "New component" at bounding box center [501, 17] width 46 height 11
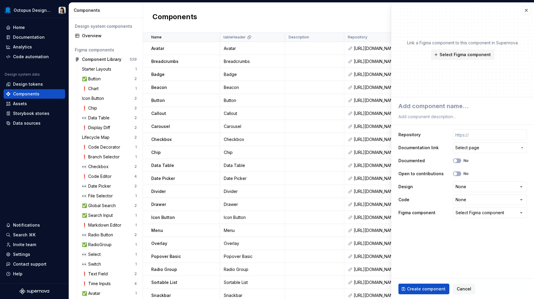
type textarea "*"
click at [528, 13] on div "**********" at bounding box center [462, 150] width 143 height 297
click at [524, 11] on button "button" at bounding box center [526, 10] width 8 height 8
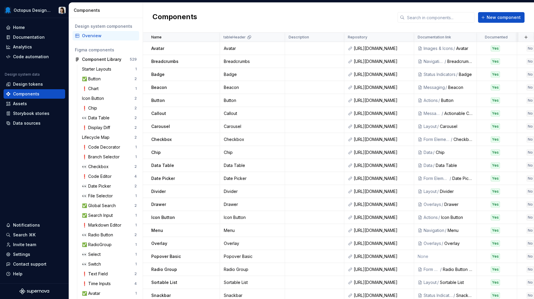
drag, startPoint x: 529, startPoint y: 8, endPoint x: 525, endPoint y: 8, distance: 4.4
click at [529, 8] on div "Components New component" at bounding box center [338, 18] width 391 height 30
click at [441, 17] on input "text" at bounding box center [440, 17] width 70 height 11
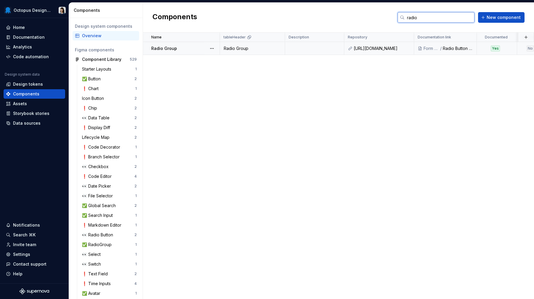
type input "radio"
click at [336, 45] on td at bounding box center [314, 48] width 59 height 13
type textarea "*"
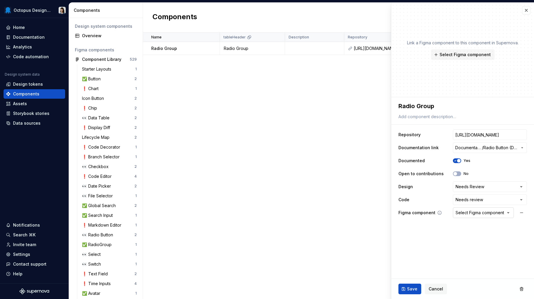
click at [474, 213] on div "Select Figma component" at bounding box center [479, 213] width 49 height 6
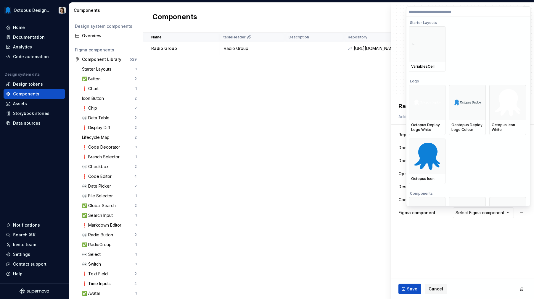
click at [451, 11] on input "search" at bounding box center [468, 11] width 124 height 5
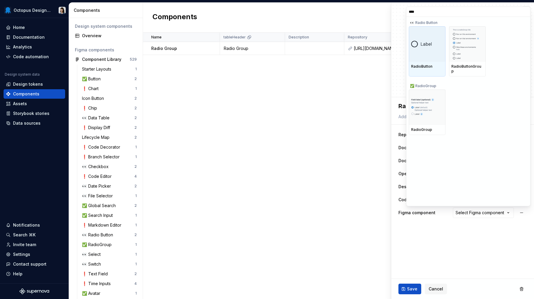
type input "*****"
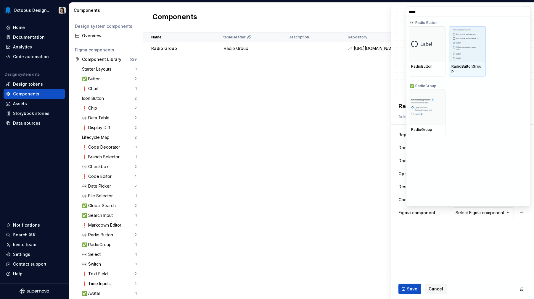
click at [469, 38] on img at bounding box center [467, 44] width 29 height 31
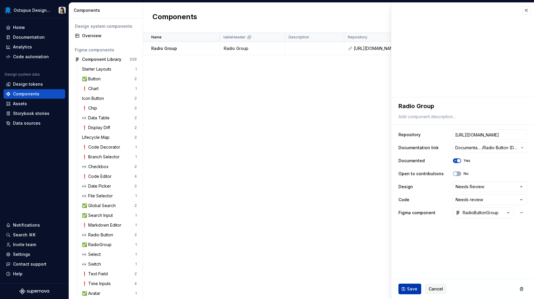
click at [407, 290] on span "Save" at bounding box center [412, 289] width 10 height 6
type textarea "*"
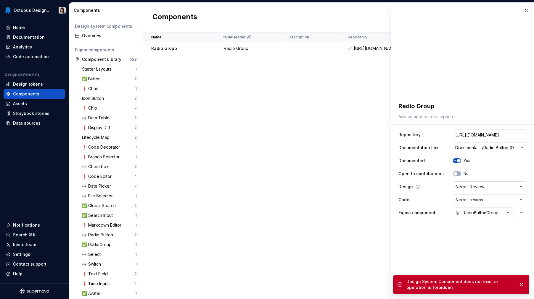
click at [479, 189] on html "Octopus Design System Home Documentation Analytics Code automation Design syste…" at bounding box center [267, 149] width 534 height 299
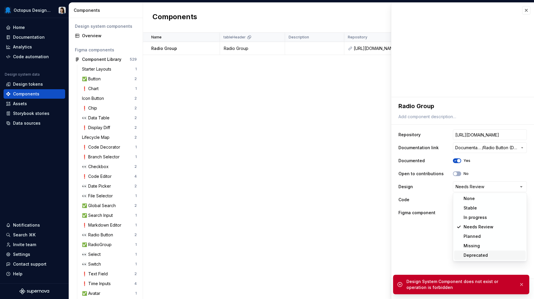
select select "**********"
type textarea "*"
click at [470, 200] on html "Octopus Design System Home Documentation Analytics Code automation Design syste…" at bounding box center [267, 149] width 534 height 299
select select "**********"
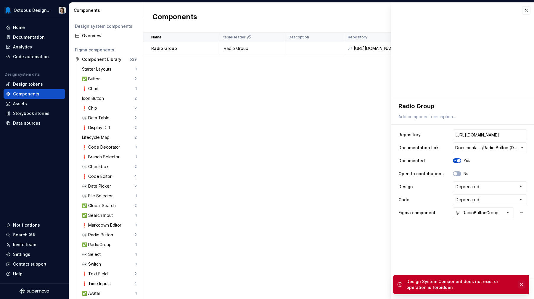
click at [521, 286] on button "button" at bounding box center [522, 285] width 8 height 8
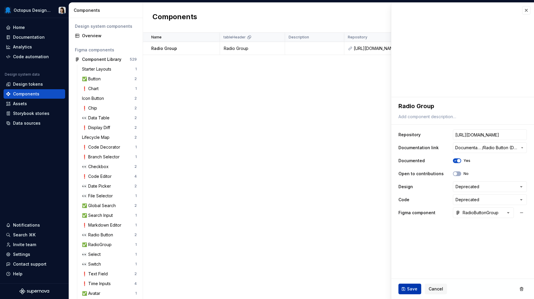
click at [403, 290] on button "Save" at bounding box center [409, 289] width 23 height 11
click at [527, 9] on button "button" at bounding box center [526, 10] width 8 height 8
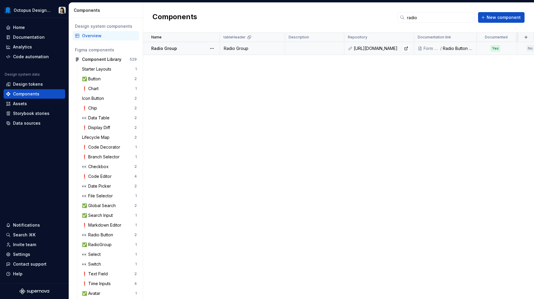
click at [376, 47] on div "[URL][DOMAIN_NAME]" at bounding box center [382, 49] width 57 height 6
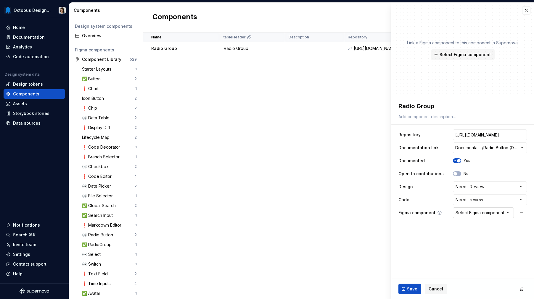
click at [478, 215] on div "Select Figma component" at bounding box center [479, 213] width 49 height 6
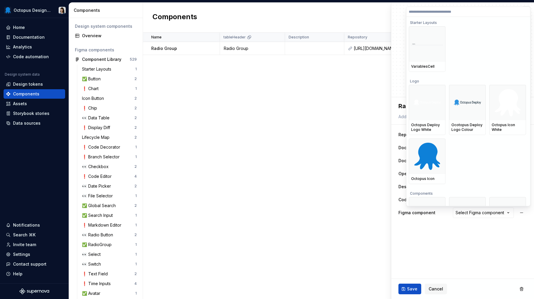
type textarea "*"
click at [451, 13] on input "*" at bounding box center [468, 11] width 124 height 5
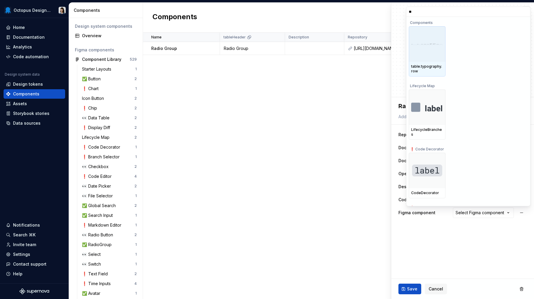
type input "***"
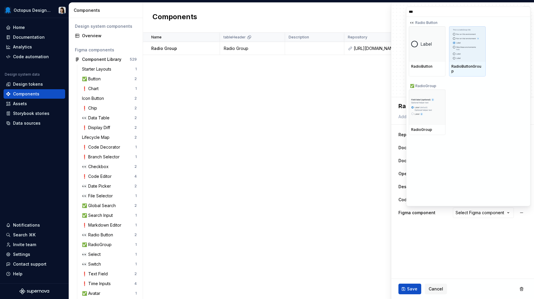
click at [457, 41] on img at bounding box center [467, 44] width 29 height 31
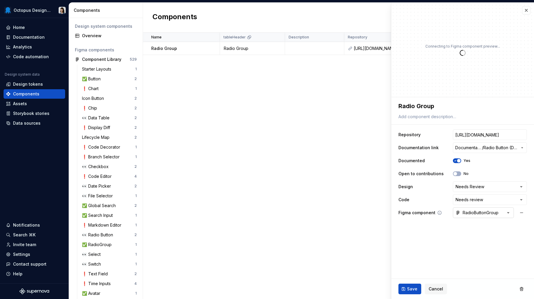
type textarea "*"
click at [490, 188] on html "Octopus Design System Home Documentation Analytics Code automation Design syste…" at bounding box center [267, 149] width 534 height 299
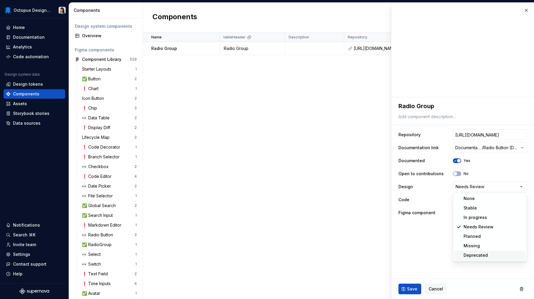
select select "**********"
type textarea "*"
click at [473, 202] on html "Octopus Design System Home Documentation Analytics Code automation Design syste…" at bounding box center [267, 149] width 534 height 299
select select "**********"
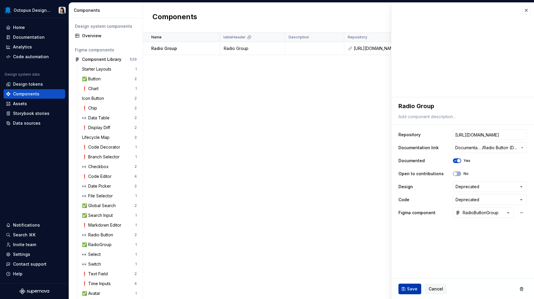
click at [406, 288] on button "Save" at bounding box center [409, 289] width 23 height 11
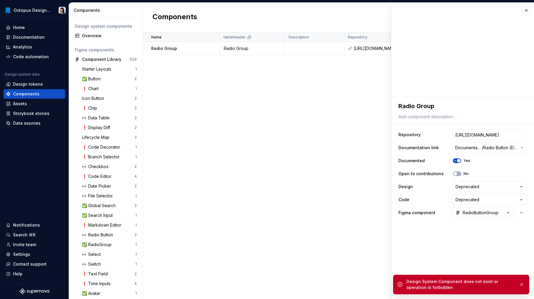
click at [314, 202] on div "Name tableHeader Description Repository Documentation link Documented Open to c…" at bounding box center [338, 166] width 391 height 267
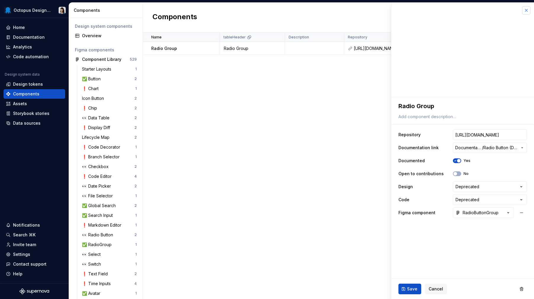
click at [526, 10] on button "button" at bounding box center [526, 10] width 8 height 8
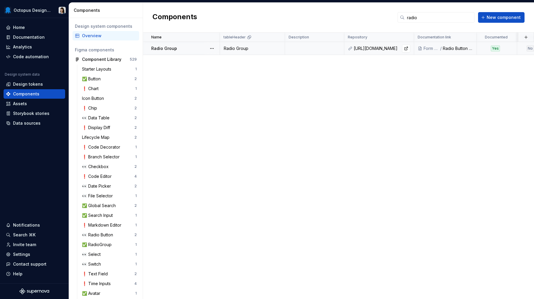
click at [386, 51] on div "[URL][DOMAIN_NAME]" at bounding box center [382, 49] width 57 height 6
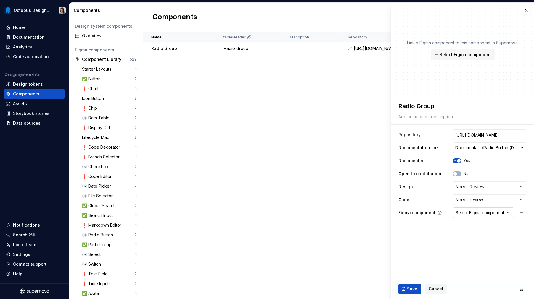
click at [478, 211] on div "Select Figma component" at bounding box center [479, 213] width 49 height 6
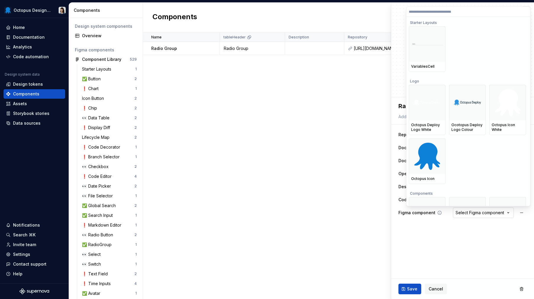
type textarea "*"
click at [462, 14] on input "search" at bounding box center [468, 11] width 124 height 5
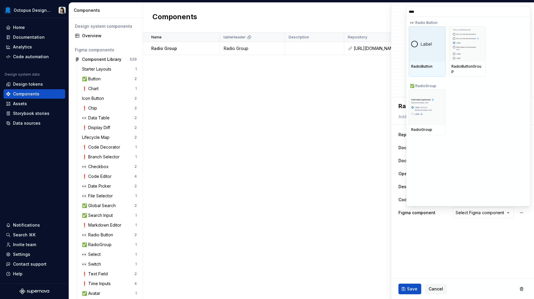
type input "*****"
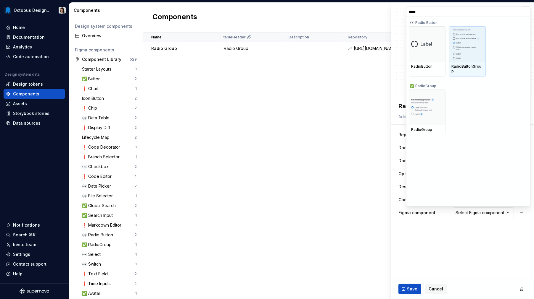
click at [482, 43] on div at bounding box center [467, 44] width 37 height 36
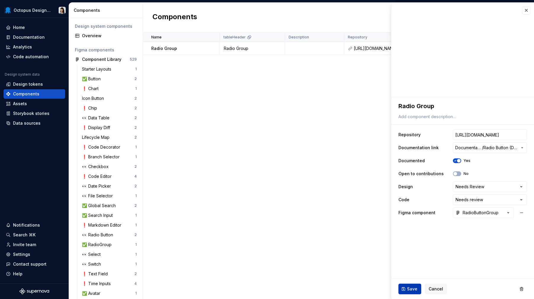
click at [415, 287] on span "Save" at bounding box center [412, 289] width 10 height 6
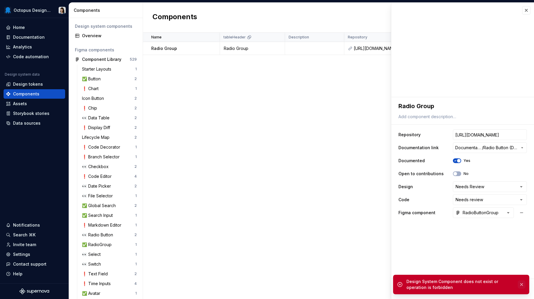
click at [522, 285] on button "button" at bounding box center [522, 285] width 8 height 8
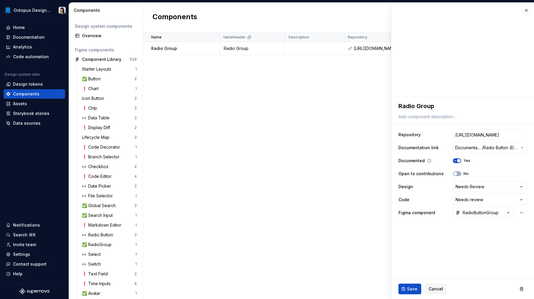
type textarea "*"
click at [471, 191] on html "Octopus Design System Home Documentation Analytics Code automation Design syste…" at bounding box center [267, 149] width 534 height 299
select select "**********"
type textarea "*"
click at [474, 199] on html "Octopus Design System Home Documentation Analytics Code automation Design syste…" at bounding box center [267, 149] width 534 height 299
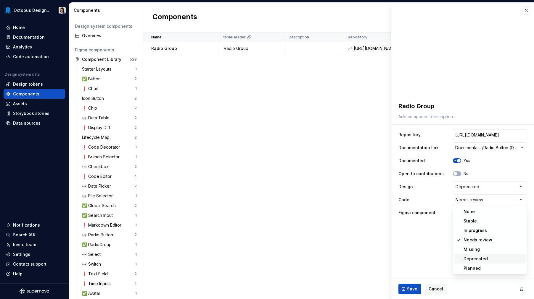
select select "**********"
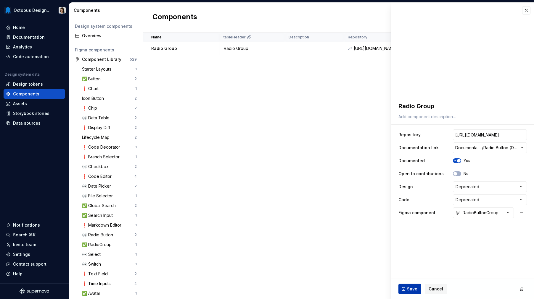
click at [412, 288] on span "Save" at bounding box center [412, 289] width 10 height 6
click at [410, 290] on span "Save" at bounding box center [412, 289] width 10 height 6
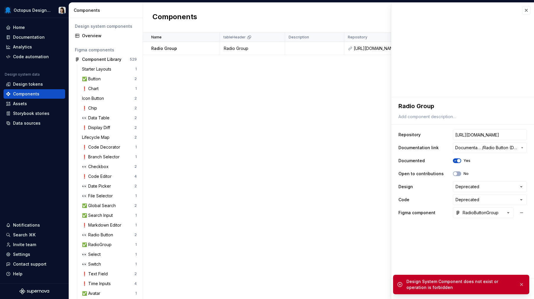
click at [320, 192] on div "Name tableHeader Description Repository Documentation link Documented Open to c…" at bounding box center [338, 166] width 391 height 267
click at [527, 12] on button "button" at bounding box center [526, 10] width 8 height 8
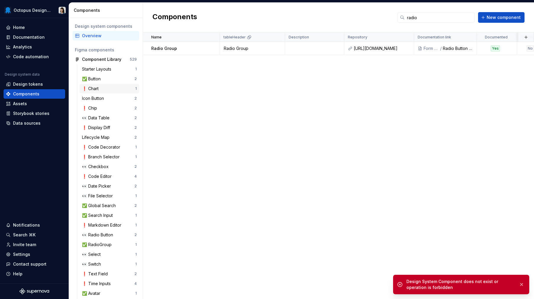
click at [101, 92] on div "❗️ Chart" at bounding box center [108, 89] width 53 height 6
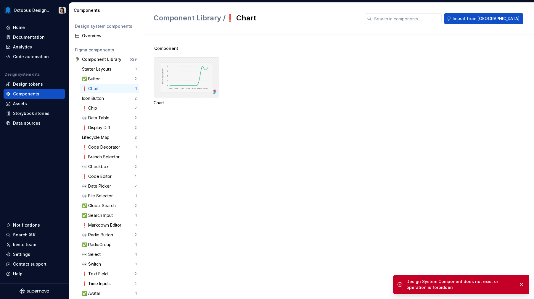
click at [186, 83] on div at bounding box center [187, 77] width 66 height 40
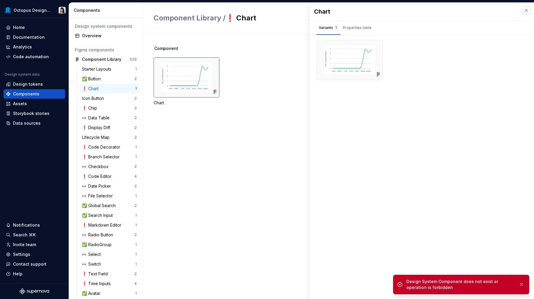
click at [527, 12] on button "button" at bounding box center [526, 10] width 8 height 8
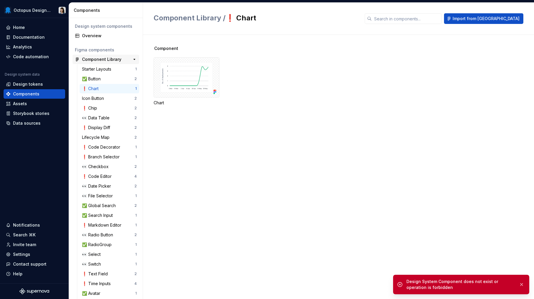
click at [100, 60] on div "Component Library" at bounding box center [101, 60] width 39 height 6
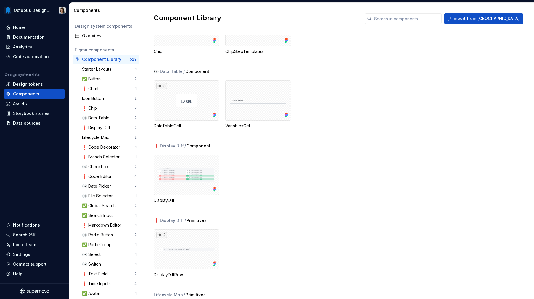
scroll to position [386, 0]
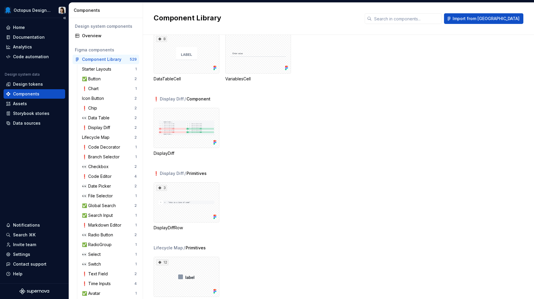
click at [41, 96] on div "Components" at bounding box center [34, 94] width 57 height 6
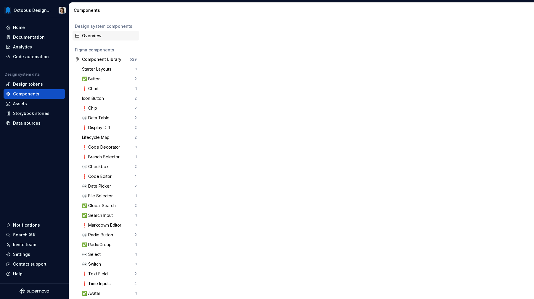
click at [91, 33] on div "Overview" at bounding box center [109, 36] width 55 height 6
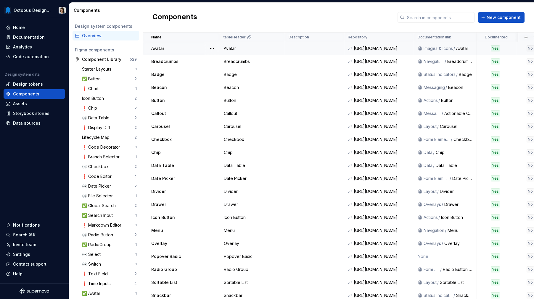
click at [312, 50] on td at bounding box center [314, 48] width 59 height 13
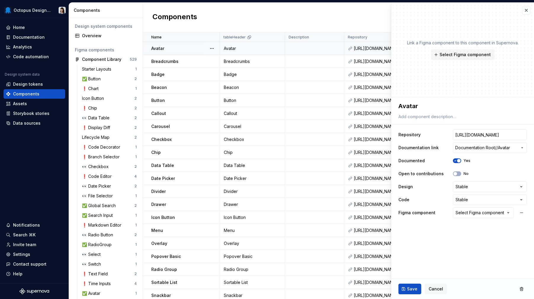
type textarea "*"
click at [533, 11] on div "Link a Figma component to this component in Supernova. Select Figma component" at bounding box center [462, 50] width 143 height 95
click at [526, 11] on button "button" at bounding box center [526, 10] width 8 height 8
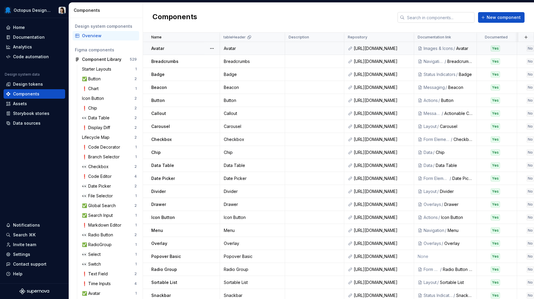
click at [451, 17] on input "text" at bounding box center [440, 17] width 70 height 11
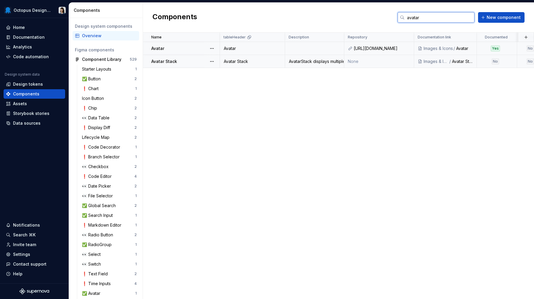
type input "avatar"
click at [166, 61] on p "Avatar Stack" at bounding box center [164, 62] width 26 height 6
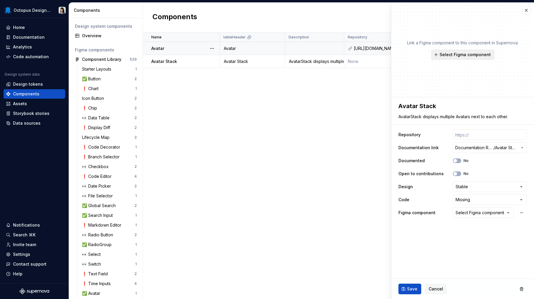
click at [476, 53] on span "Select Figma component" at bounding box center [464, 55] width 51 height 6
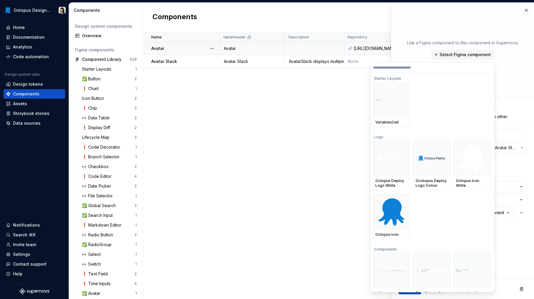
type textarea "*"
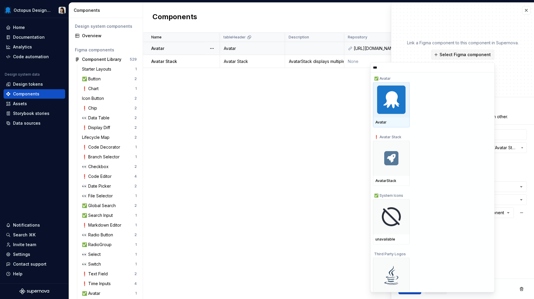
type input "****"
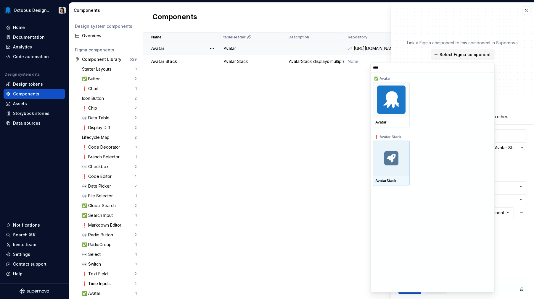
click at [395, 162] on img at bounding box center [391, 158] width 19 height 19
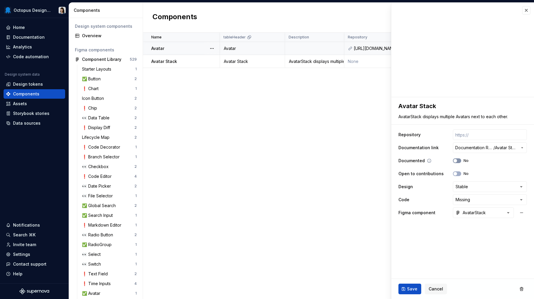
click at [457, 161] on button "No" at bounding box center [457, 161] width 8 height 5
type textarea "*"
click at [471, 200] on html "Octopus Design System Home Documentation Analytics Code automation Design syste…" at bounding box center [267, 149] width 534 height 299
select select "**********"
click at [408, 288] on span "Save" at bounding box center [412, 289] width 10 height 6
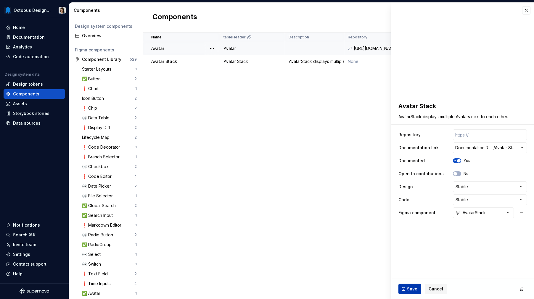
click at [415, 289] on span "Save" at bounding box center [412, 289] width 10 height 6
type textarea "*"
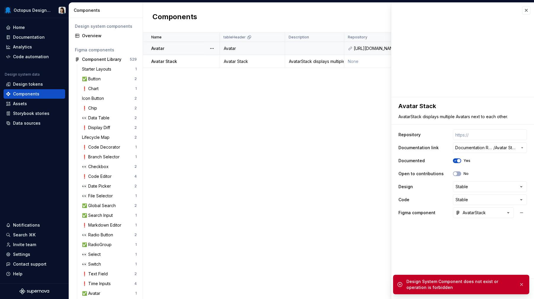
click at [190, 214] on div "Name tableHeader Description Repository Documentation link Documented Open to c…" at bounding box center [338, 166] width 391 height 267
click at [30, 124] on div "Data sources" at bounding box center [27, 123] width 28 height 6
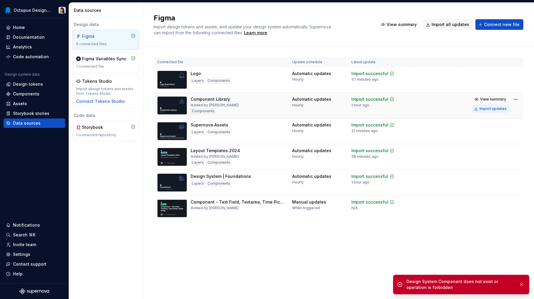
click at [498, 108] on div "Import updates" at bounding box center [492, 109] width 27 height 5
click at [522, 284] on button "button" at bounding box center [522, 285] width 8 height 8
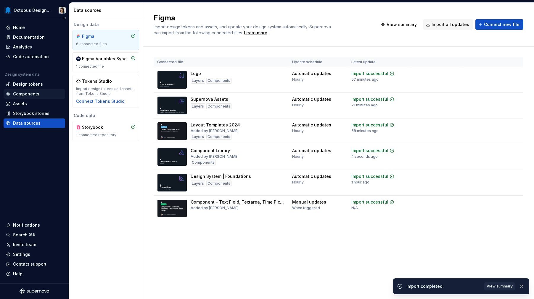
click at [29, 94] on div "Components" at bounding box center [26, 94] width 26 height 6
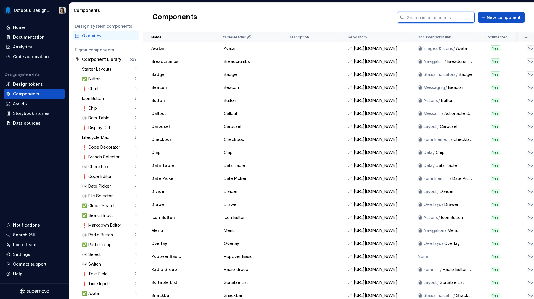
click at [455, 17] on input "text" at bounding box center [440, 17] width 70 height 11
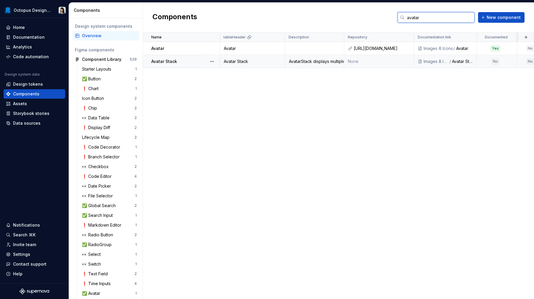
type input "avatar"
click at [239, 62] on div "Avatar Stack" at bounding box center [252, 62] width 64 height 6
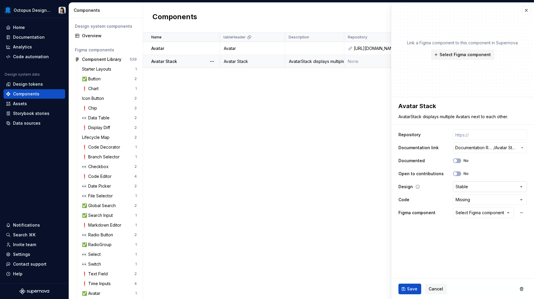
type textarea "*"
click at [477, 202] on html "Octopus Design System Home Documentation Analytics Code automation Design syste…" at bounding box center [267, 149] width 534 height 299
select select "**********"
type textarea "*"
click at [484, 215] on div "Select Figma component" at bounding box center [479, 213] width 49 height 6
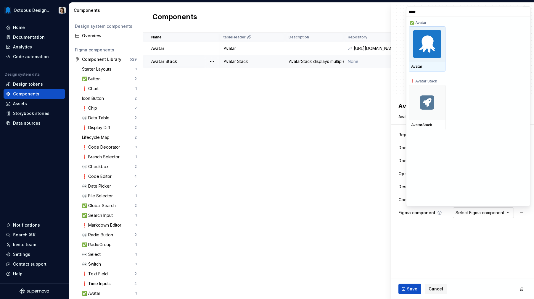
type input "******"
click at [420, 125] on div "AvatarStack" at bounding box center [427, 125] width 32 height 5
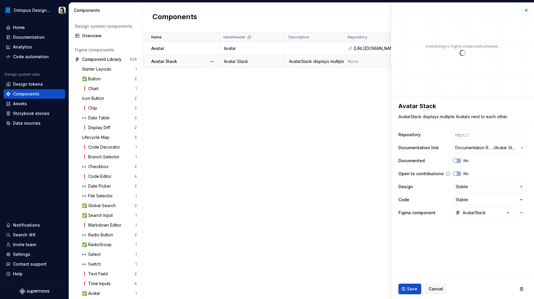
type textarea "*"
click at [473, 134] on input "text" at bounding box center [490, 135] width 74 height 11
paste input "https://github.com/OctopusDeploy/OctopusDeploy/tree/main/frontend/packages/desi…"
type textarea "*"
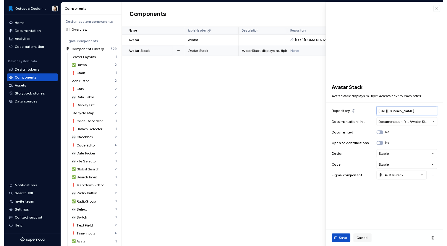
scroll to position [0, 203]
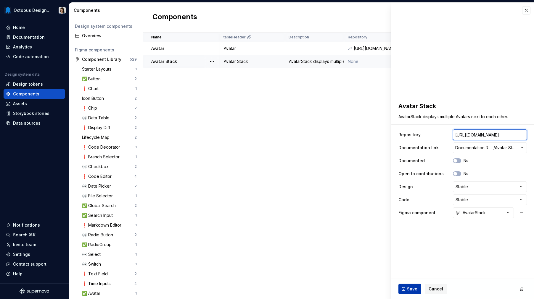
type input "https://github.com/OctopusDeploy/OctopusDeploy/tree/main/frontend/packages/desi…"
click at [415, 287] on span "Save" at bounding box center [412, 289] width 10 height 6
click at [461, 161] on div "No" at bounding box center [461, 161] width 16 height 5
click at [457, 162] on button "No" at bounding box center [457, 161] width 8 height 5
click at [408, 289] on span "Save" at bounding box center [412, 289] width 10 height 6
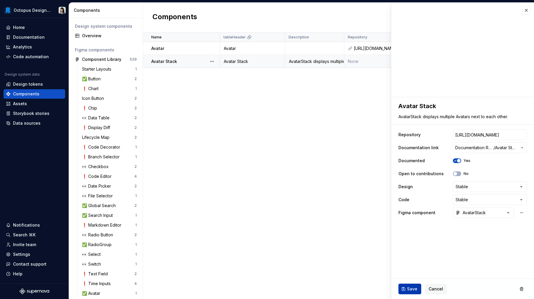
click at [414, 289] on span "Save" at bounding box center [412, 289] width 10 height 6
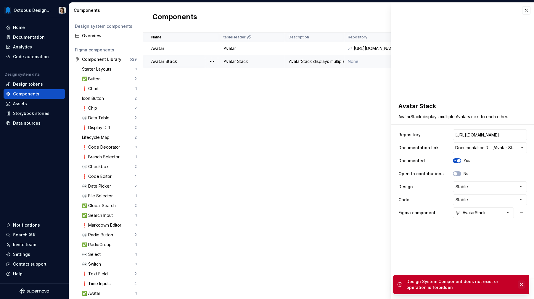
click at [521, 285] on button "button" at bounding box center [522, 285] width 8 height 8
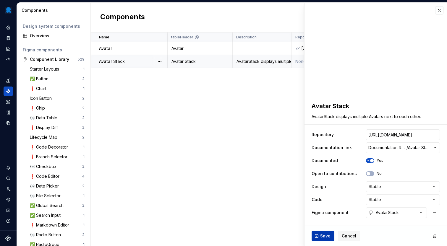
click at [324, 237] on span "Save" at bounding box center [325, 236] width 10 height 6
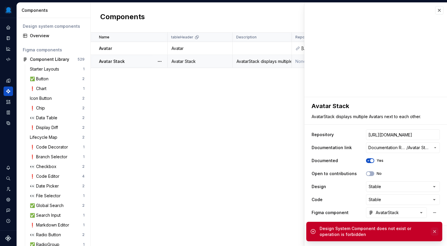
click at [435, 231] on button "button" at bounding box center [435, 232] width 8 height 8
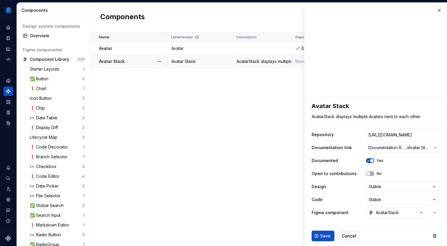
type textarea "*"
select select "**********"
click at [323, 234] on span "Save" at bounding box center [325, 236] width 10 height 6
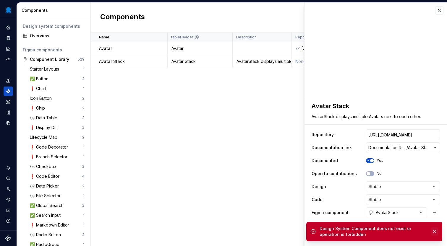
click at [436, 231] on button "button" at bounding box center [435, 232] width 8 height 8
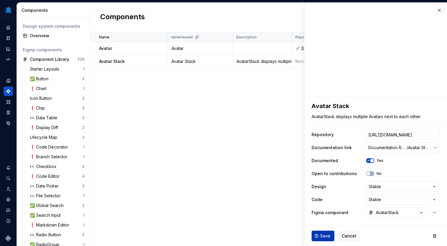
click at [326, 234] on span "Save" at bounding box center [325, 236] width 10 height 6
type textarea "*"
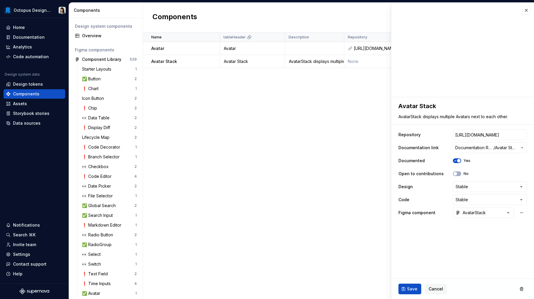
select select "**********"
type textarea "*"
click at [524, 9] on button "button" at bounding box center [526, 10] width 8 height 8
click at [253, 147] on div "Name tableHeader Description Repository Documentation link Documented Open to c…" at bounding box center [338, 166] width 391 height 267
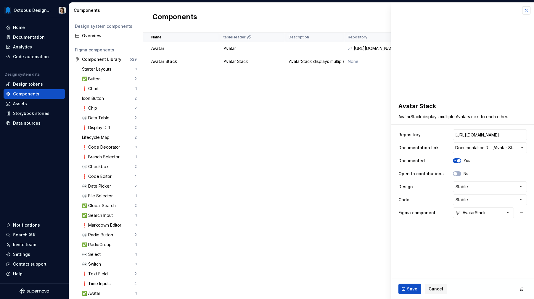
scroll to position [0, 0]
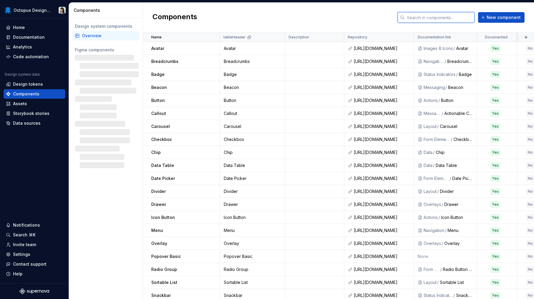
click at [448, 13] on input "text" at bounding box center [440, 17] width 70 height 11
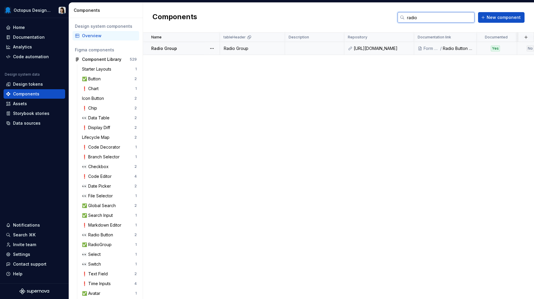
type input "radio"
click at [185, 52] on td "Radio Group" at bounding box center [181, 48] width 77 height 13
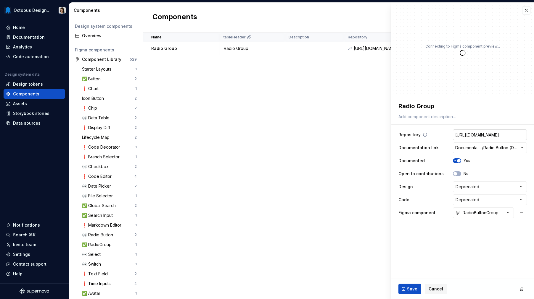
type textarea "*"
click at [413, 107] on textarea "Radio Group" at bounding box center [461, 106] width 128 height 11
click at [415, 104] on textarea "Radio Group" at bounding box center [461, 106] width 128 height 11
type textarea "Radio Group"
type textarea "*"
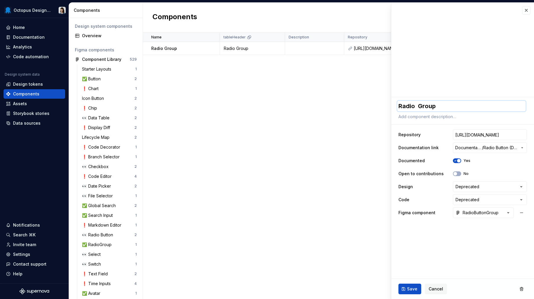
type textarea "Radio B Group"
type textarea "*"
type textarea "Radio Bu Group"
type textarea "*"
type textarea "Radio But Group"
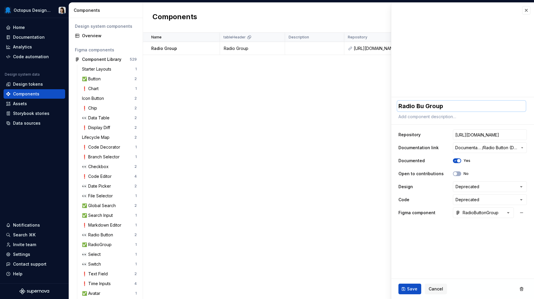
type textarea "*"
type textarea "Radio Butt Group"
type textarea "*"
type textarea "Radio Butto Group"
type textarea "*"
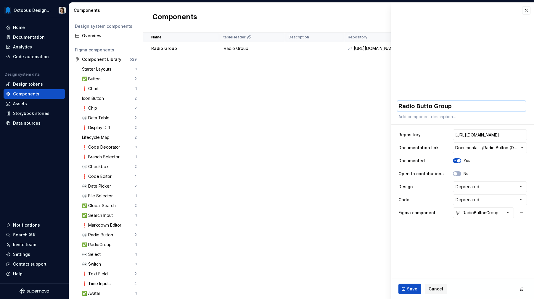
type textarea "Radio Button Group"
type textarea "*"
type textarea "Radio Button Group"
click at [407, 292] on span "Save" at bounding box center [412, 289] width 10 height 6
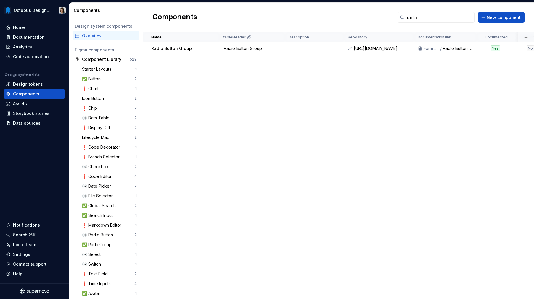
click at [330, 175] on div "Name tableHeader Description Repository Documentation link Documented Open to c…" at bounding box center [338, 166] width 391 height 267
click at [496, 19] on span "New component" at bounding box center [503, 17] width 34 height 6
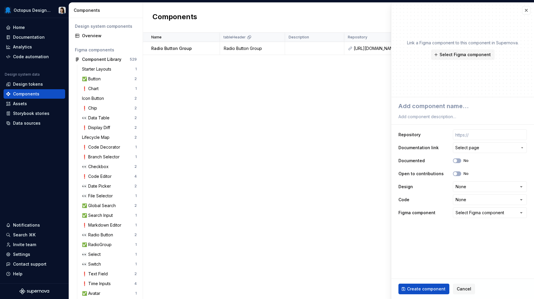
click at [498, 15] on div "Link a Figma component to this component in Supernova. Select Figma component" at bounding box center [462, 50] width 143 height 95
click at [465, 57] on span "Select Figma component" at bounding box center [464, 55] width 51 height 6
type textarea "*"
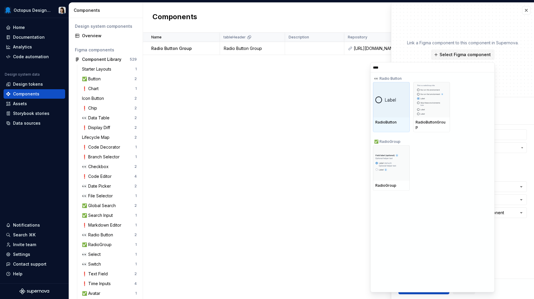
type input "*****"
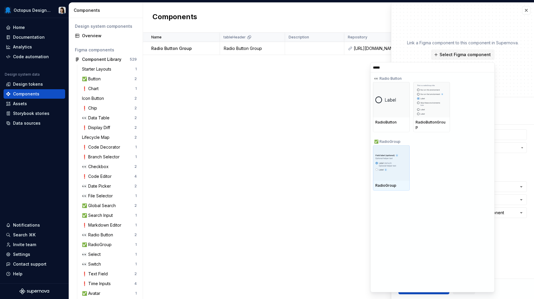
click at [395, 154] on img at bounding box center [391, 163] width 32 height 19
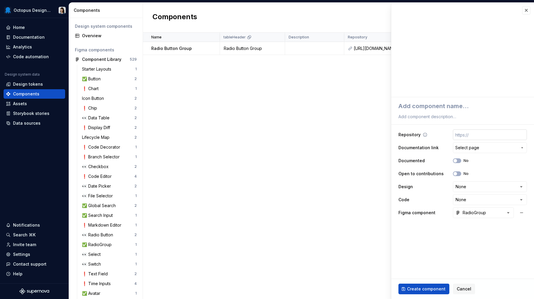
click at [478, 136] on input "text" at bounding box center [490, 135] width 74 height 11
paste input "[URL][DOMAIN_NAME]"
type textarea "*"
type input "[URL][DOMAIN_NAME]"
type textarea "*"
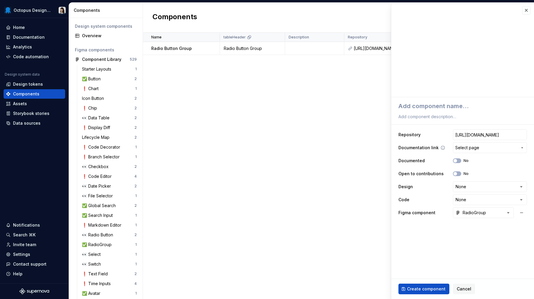
click at [484, 149] on span "Select page" at bounding box center [486, 148] width 62 height 6
click at [487, 148] on html "Octopus Design System Home Documentation Analytics Code automation Design syste…" at bounding box center [267, 149] width 534 height 299
click at [459, 159] on button "No" at bounding box center [457, 161] width 8 height 5
type textarea "*"
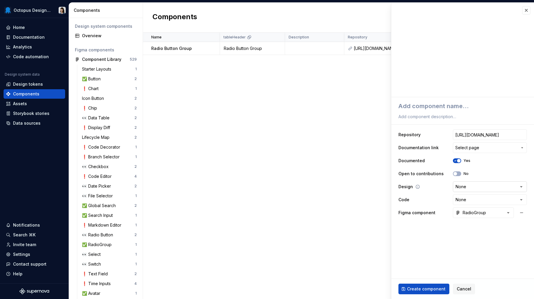
click at [462, 186] on html "Octopus Design System Home Documentation Analytics Code automation Design syste…" at bounding box center [267, 149] width 534 height 299
select select "**********"
type textarea "*"
click at [473, 204] on html "Octopus Design System Home Documentation Analytics Code automation Design syste…" at bounding box center [267, 149] width 534 height 299
select select "**********"
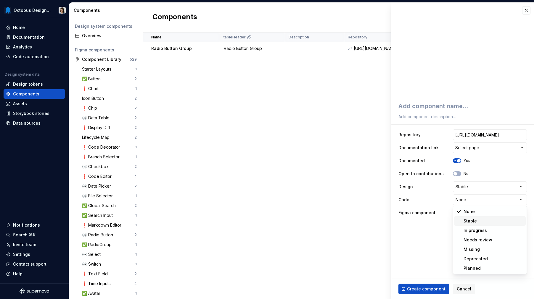
type textarea "*"
click at [484, 215] on div "RadioGroup" at bounding box center [470, 213] width 30 height 6
click at [484, 215] on html "Octopus Design System Home Documentation Analytics Code automation Design syste…" at bounding box center [267, 149] width 534 height 299
click at [480, 149] on span "Select page" at bounding box center [486, 148] width 62 height 6
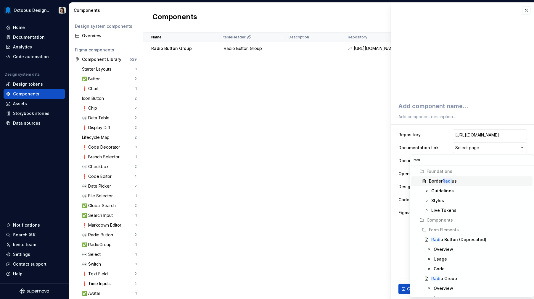
type input "radio"
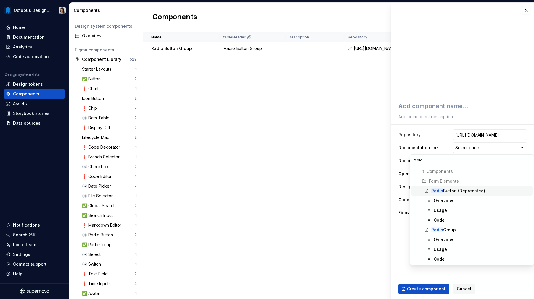
type textarea "*"
type input "radio"
click at [458, 232] on div "Radio Group" at bounding box center [480, 230] width 99 height 6
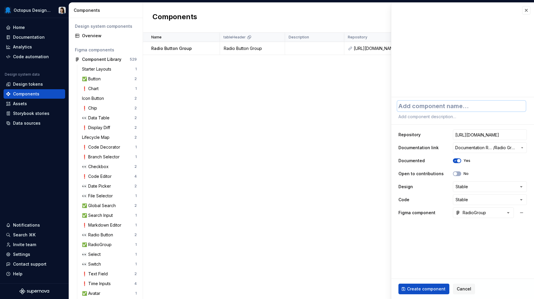
click at [435, 109] on textarea at bounding box center [461, 106] width 128 height 11
type textarea "*"
type textarea "R"
type textarea "*"
type textarea "Ra"
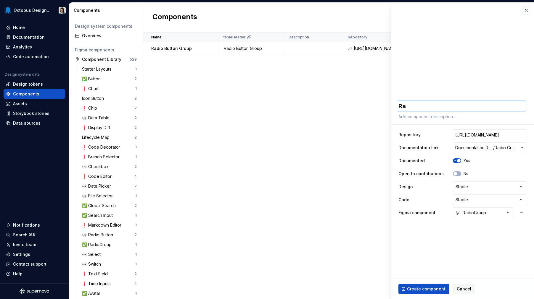
type textarea "*"
type textarea "Radi"
type textarea "*"
type textarea "Radio"
type textarea "*"
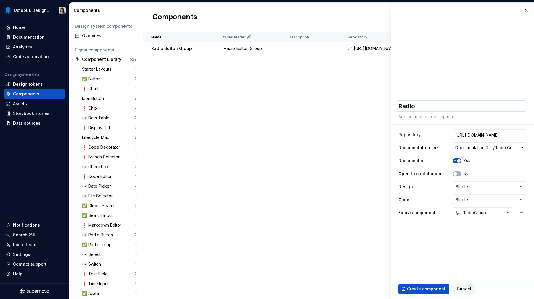
type textarea "Radio"
type textarea "*"
type textarea "Radio G"
type textarea "*"
type textarea "Radio Gr"
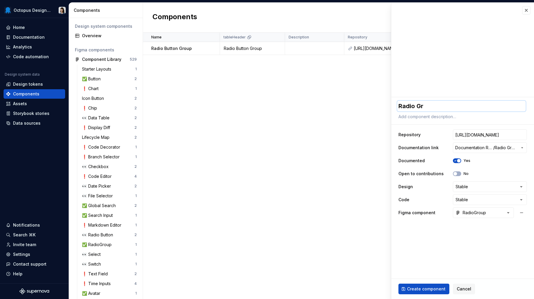
type textarea "*"
type textarea "Radio Gro"
type textarea "*"
type textarea "Radio Grou"
type textarea "*"
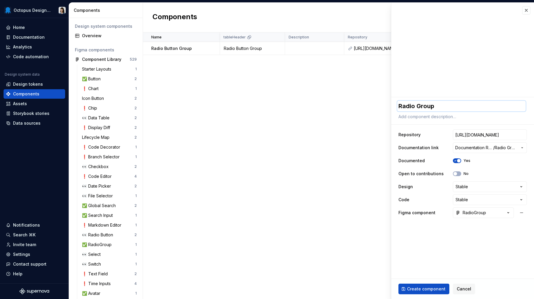
type textarea "Radio Group"
click at [440, 114] on textarea at bounding box center [461, 117] width 128 height 8
paste textarea "Used to choose one option from a short list of mutually exclusive choices."
type textarea "*"
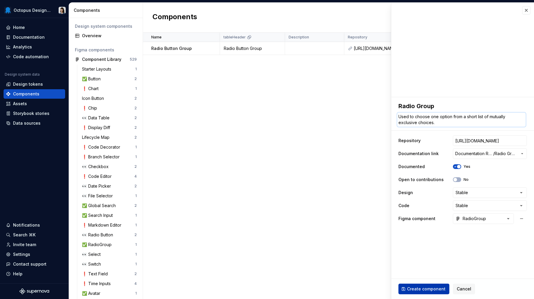
type textarea "Used to choose one option from a short list of mutually exclusive choices."
drag, startPoint x: 418, startPoint y: 289, endPoint x: 418, endPoint y: 281, distance: 8.0
click at [418, 289] on span "Create component" at bounding box center [426, 289] width 38 height 6
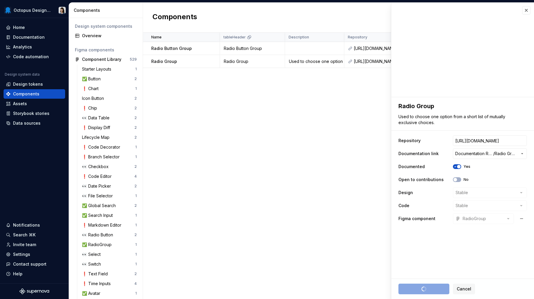
type textarea "*"
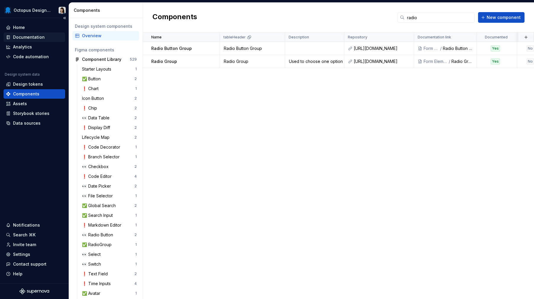
click at [32, 38] on div "Documentation" at bounding box center [29, 37] width 32 height 6
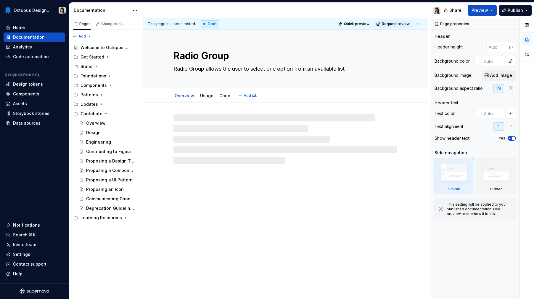
click at [346, 69] on textarea "Radio Group allows the user to select one option from an available list" at bounding box center [284, 68] width 224 height 9
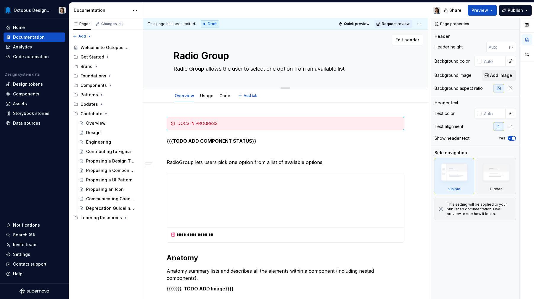
click at [350, 68] on textarea "Radio Group allows the user to select one option from an available list" at bounding box center [284, 68] width 224 height 9
drag, startPoint x: 339, startPoint y: 68, endPoint x: 155, endPoint y: 70, distance: 184.1
click at [172, 70] on textarea "Radio Group allows the user to select one option from an available list" at bounding box center [284, 68] width 224 height 9
paste textarea "Used to choose one option from a short list of mutually exclusive choices."
type textarea "*"
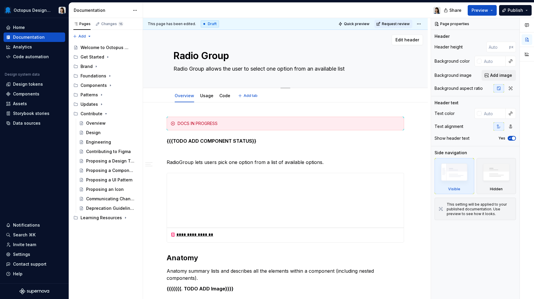
type textarea "Used to choose one option from a short list of mutually exclusive choices."
type textarea "*"
type textarea "Used to choose one option from a short list of mutually exclusive choices."
click at [225, 96] on link "Code" at bounding box center [224, 95] width 11 height 5
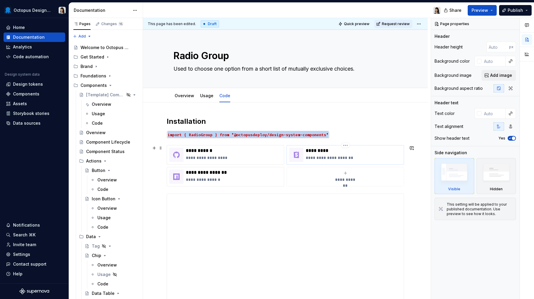
click at [321, 154] on div "**********" at bounding box center [354, 155] width 96 height 14
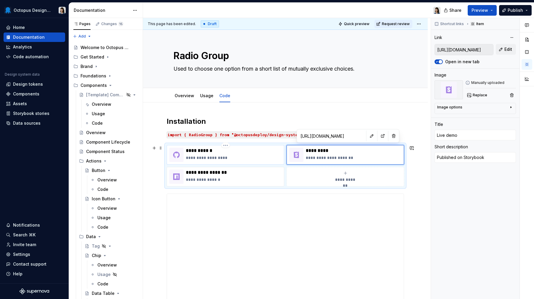
click at [246, 155] on p "**********" at bounding box center [234, 158] width 96 height 6
type textarea "*"
type input "[URL][DOMAIN_NAME]"
type input "Source code"
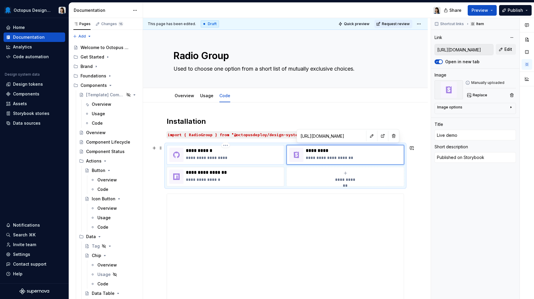
type textarea "Published on GitHub"
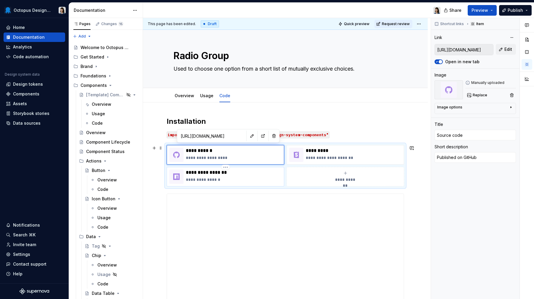
type textarea "*"
type input "[URL][DOMAIN_NAME]"
type input "Component Package"
type textarea "Published on npm"
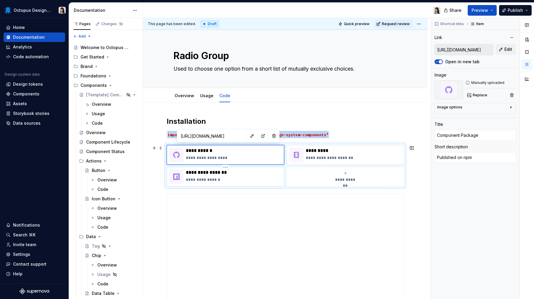
click at [233, 176] on div "**********" at bounding box center [234, 177] width 96 height 14
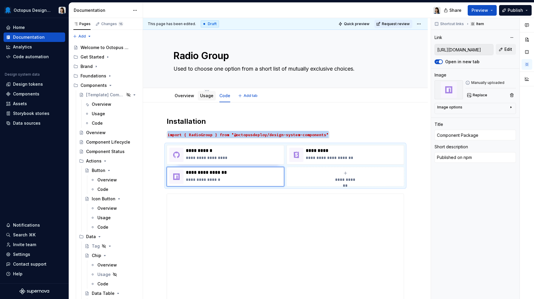
click at [206, 96] on link "Usage" at bounding box center [206, 95] width 13 height 5
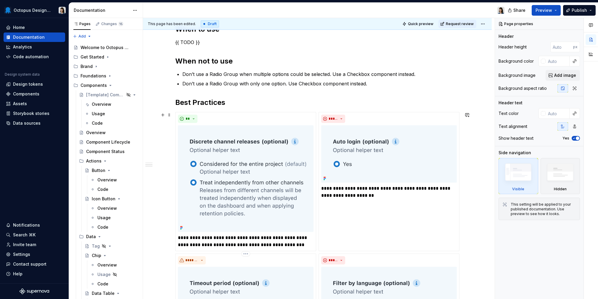
scroll to position [159, 0]
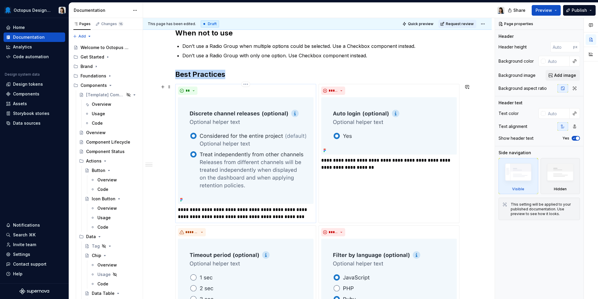
click at [227, 136] on img at bounding box center [246, 150] width 136 height 107
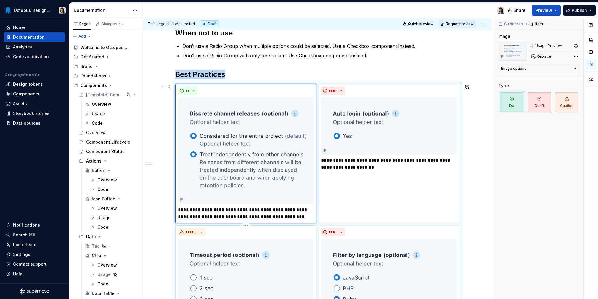
click at [248, 239] on div "**********" at bounding box center [246, 303] width 136 height 150
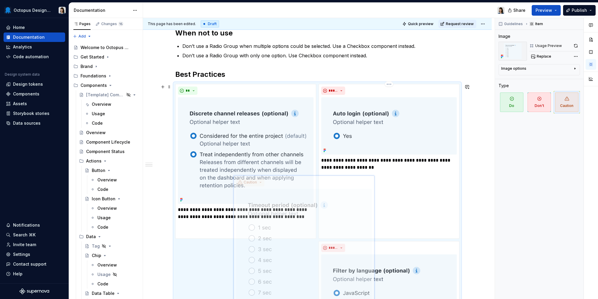
scroll to position [174, 0]
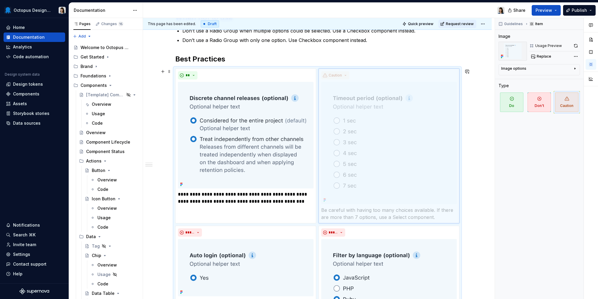
drag, startPoint x: 266, startPoint y: 238, endPoint x: 415, endPoint y: 79, distance: 217.7
click at [415, 79] on div "**********" at bounding box center [317, 304] width 284 height 470
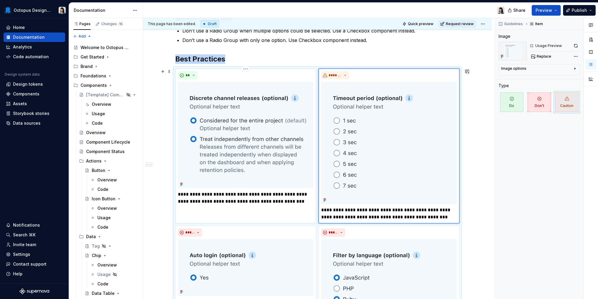
click at [249, 120] on img at bounding box center [246, 135] width 136 height 107
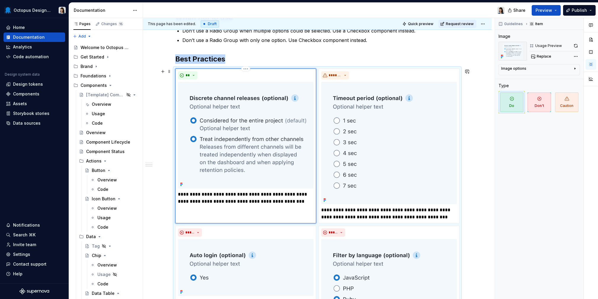
click at [249, 115] on img at bounding box center [246, 135] width 136 height 107
click at [534, 45] on button "button" at bounding box center [575, 46] width 8 height 8
click at [534, 56] on div "Replace" at bounding box center [554, 56] width 51 height 8
click at [534, 56] on span "Replace" at bounding box center [543, 56] width 14 height 5
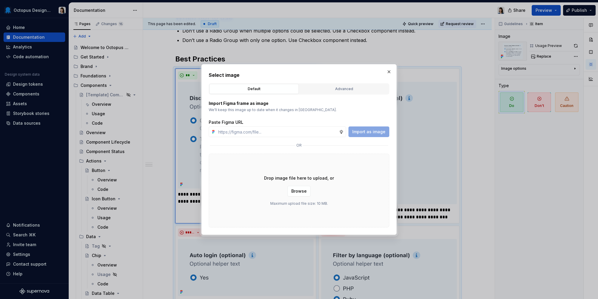
type textarea "*"
click at [340, 90] on div "Advanced" at bounding box center [343, 89] width 85 height 6
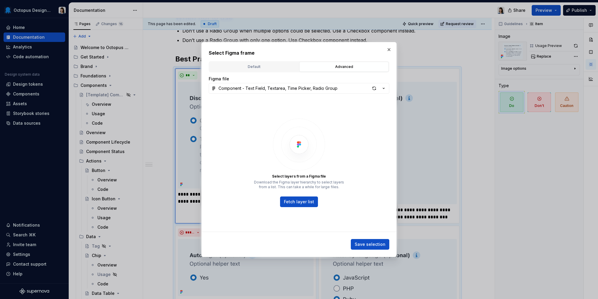
click at [284, 90] on div "Component - Text Field, Textarea, Time Picker, Radio Group" at bounding box center [277, 89] width 119 height 6
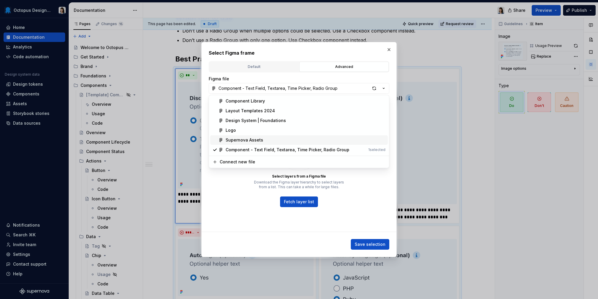
click at [262, 139] on div "Supernova Assets" at bounding box center [305, 140] width 160 height 6
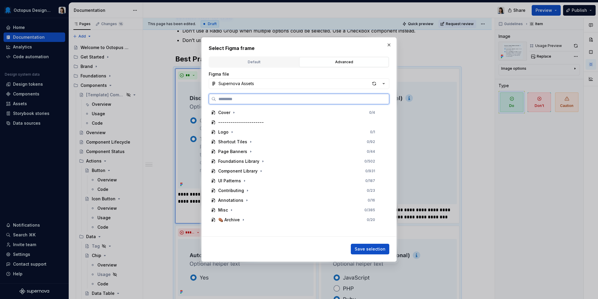
paste input "**********"
type input "**********"
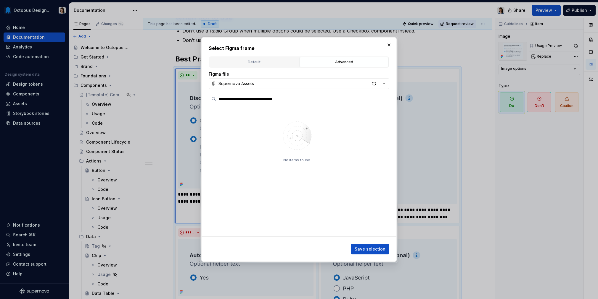
click at [373, 84] on div "button" at bounding box center [374, 84] width 8 height 8
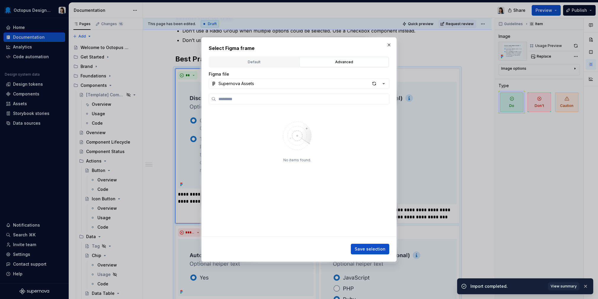
type textarea "*"
type input "**********"
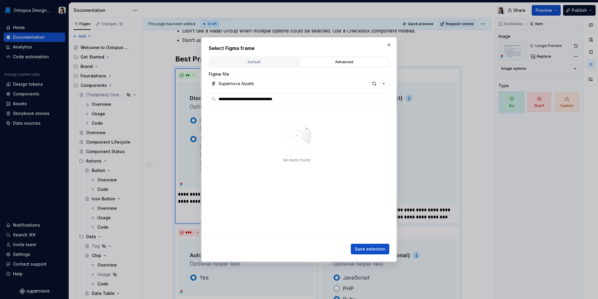
type textarea "*"
type input "**********"
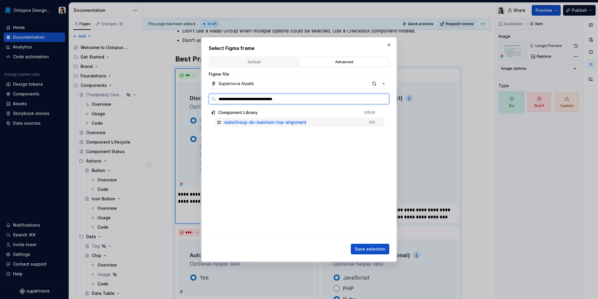
click at [314, 120] on div "radioGroup-do-maintain-top-alignment 0 / 2" at bounding box center [299, 122] width 170 height 9
click at [373, 247] on span "Save selection" at bounding box center [369, 249] width 31 height 6
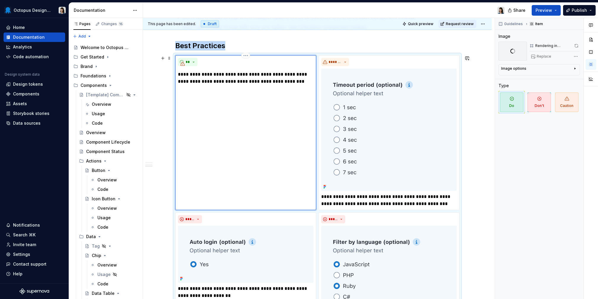
scroll to position [150, 0]
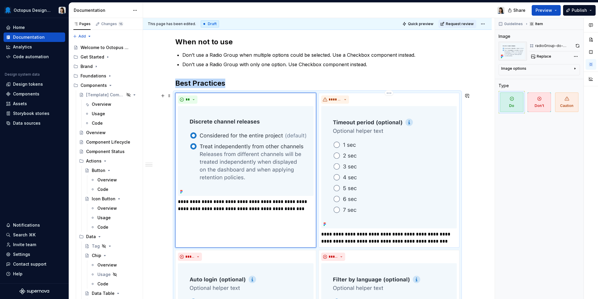
click at [418, 158] on img at bounding box center [389, 167] width 136 height 123
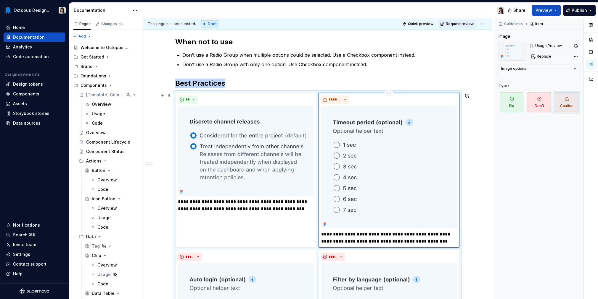
click at [352, 136] on img at bounding box center [389, 167] width 136 height 123
click at [390, 126] on img at bounding box center [389, 167] width 136 height 123
click at [534, 56] on span "Replace" at bounding box center [543, 56] width 14 height 5
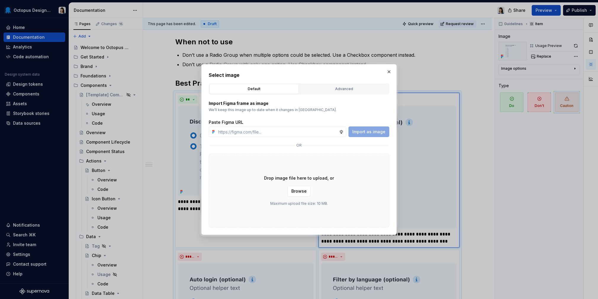
type textarea "*"
click at [340, 87] on div "Advanced" at bounding box center [343, 89] width 85 height 6
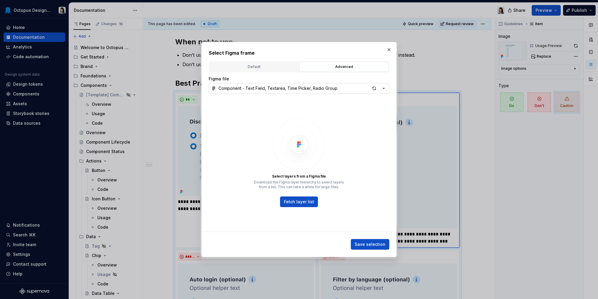
click at [335, 86] on button "Component - Text Field, Textarea, Time Picker, Radio Group" at bounding box center [299, 88] width 181 height 11
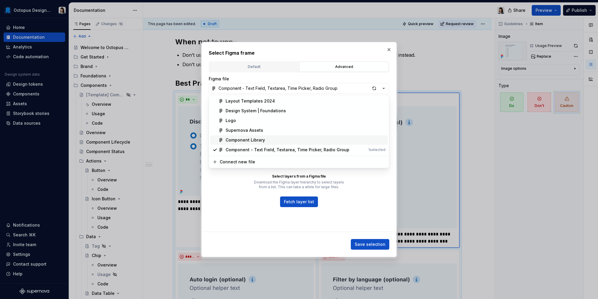
click at [263, 143] on div "Component Library" at bounding box center [244, 140] width 39 height 6
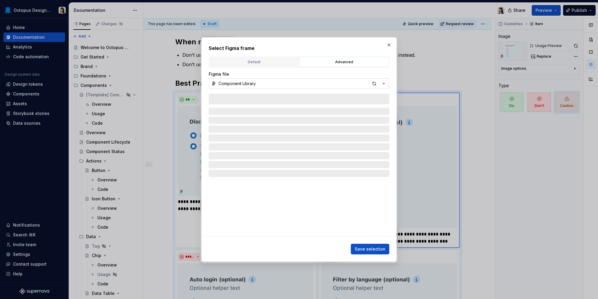
click at [317, 80] on button "Component Library" at bounding box center [299, 83] width 181 height 11
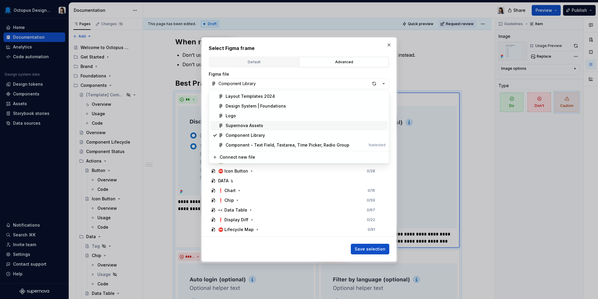
click at [264, 126] on div "Supernova Assets" at bounding box center [305, 126] width 160 height 6
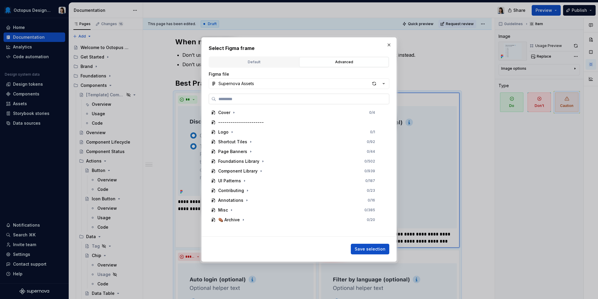
paste input "**********"
type input "**********"
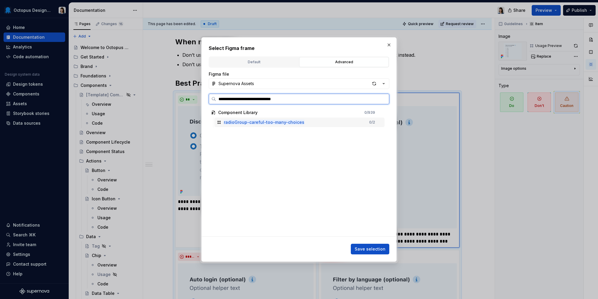
click at [278, 122] on mark "radioGroup-careful-too-many-choices" at bounding box center [264, 122] width 80 height 5
click at [372, 251] on span "Save selection" at bounding box center [369, 249] width 31 height 6
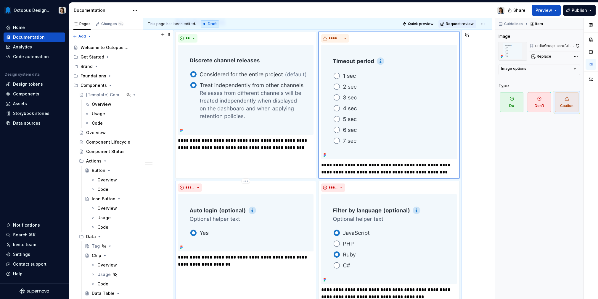
scroll to position [303, 0]
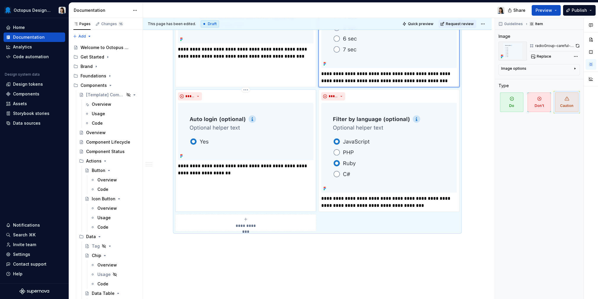
click at [255, 129] on img at bounding box center [246, 131] width 136 height 57
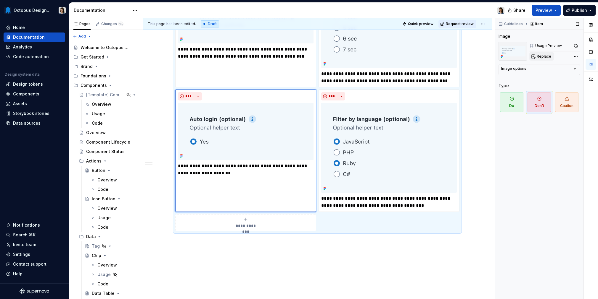
click at [534, 56] on span "Replace" at bounding box center [543, 56] width 14 height 5
type textarea "*"
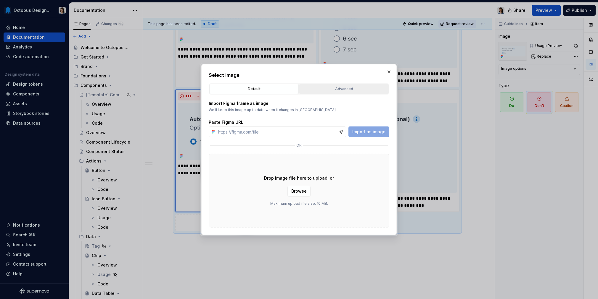
click at [320, 90] on div "Advanced" at bounding box center [343, 89] width 85 height 6
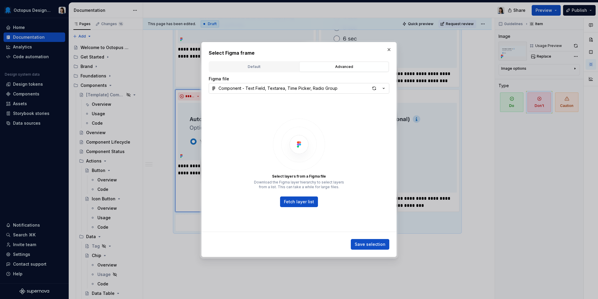
click at [257, 90] on div "Component - Text Field, Textarea, Time Picker, Radio Group" at bounding box center [277, 89] width 119 height 6
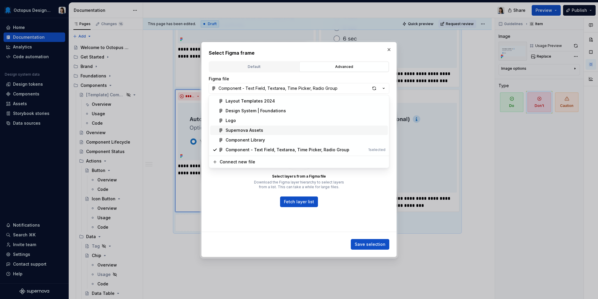
click at [249, 133] on div "Supernova Assets" at bounding box center [244, 131] width 38 height 6
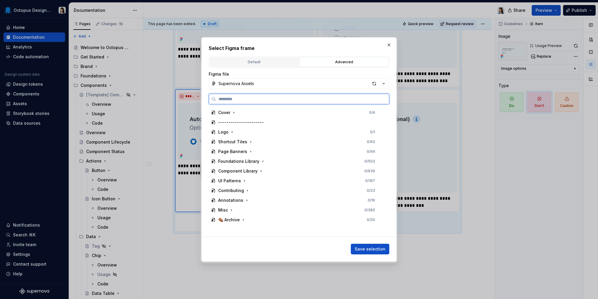
paste input "**********"
type input "**********"
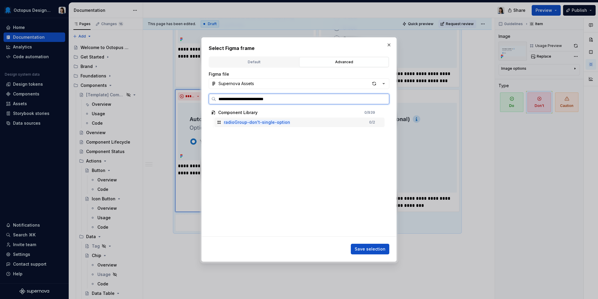
click at [308, 123] on div "radioGroup-don't-single-option 0 / 2" at bounding box center [299, 122] width 170 height 9
click at [380, 250] on span "Save selection" at bounding box center [369, 249] width 31 height 6
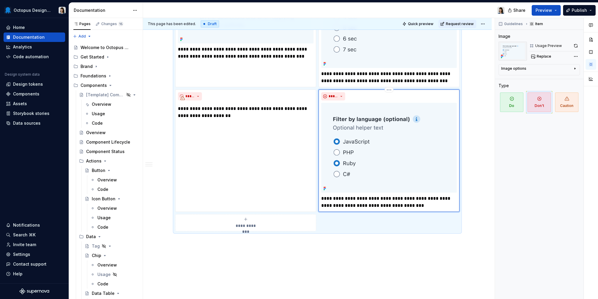
click at [394, 133] on img at bounding box center [389, 148] width 136 height 90
click at [534, 57] on span "Replace" at bounding box center [543, 56] width 14 height 5
type textarea "*"
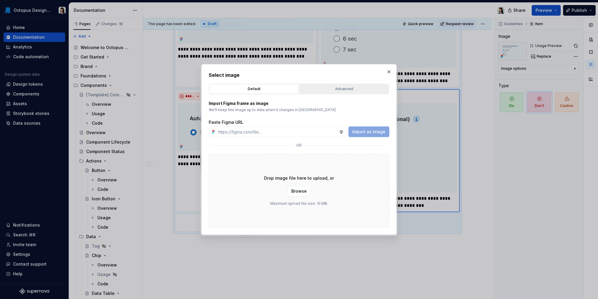
click at [339, 87] on div "Advanced" at bounding box center [343, 89] width 85 height 6
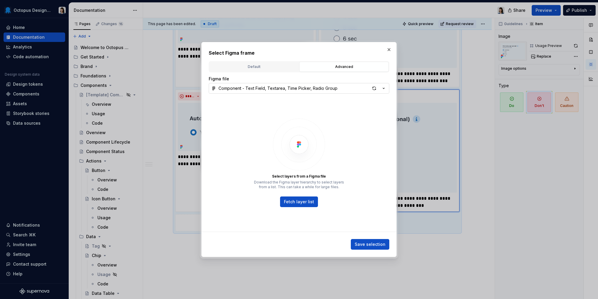
click at [265, 88] on div "Component - Text Field, Textarea, Time Picker, Radio Group" at bounding box center [277, 89] width 119 height 6
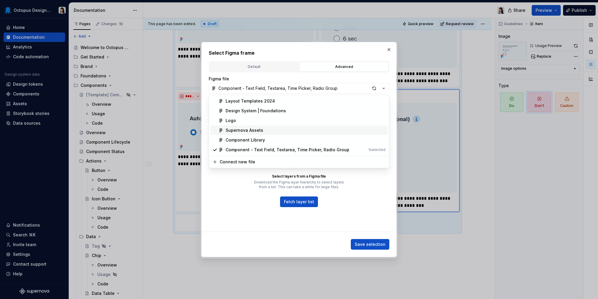
click at [255, 130] on div "Supernova Assets" at bounding box center [244, 131] width 38 height 6
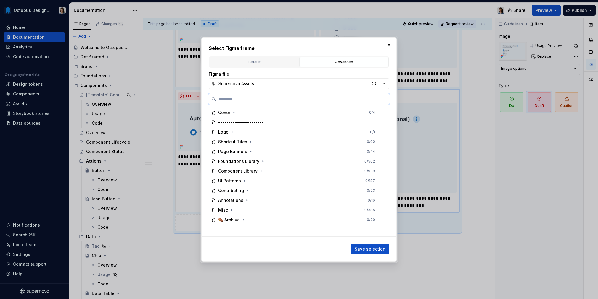
click at [260, 101] on input "search" at bounding box center [302, 99] width 173 height 6
paste input "**********"
type input "**********"
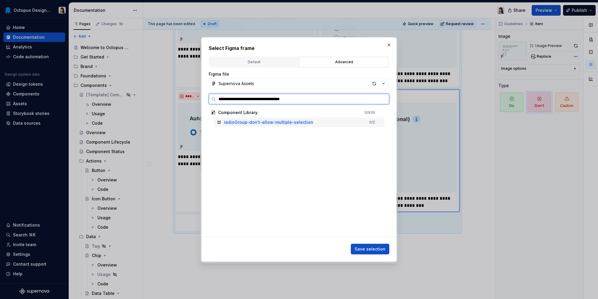
click at [297, 125] on mark "radioGroup-don't-allow-multiple-selection" at bounding box center [268, 122] width 89 height 5
click at [375, 241] on div "**********" at bounding box center [299, 162] width 181 height 183
click at [376, 248] on span "Save selection" at bounding box center [369, 249] width 31 height 6
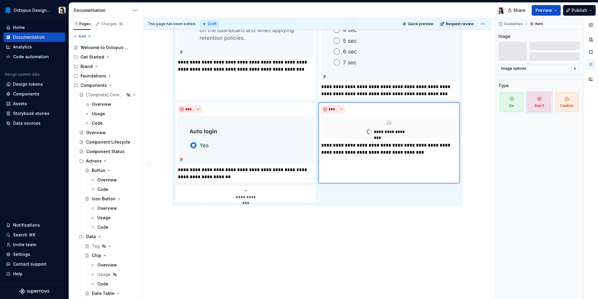
scroll to position [290, 0]
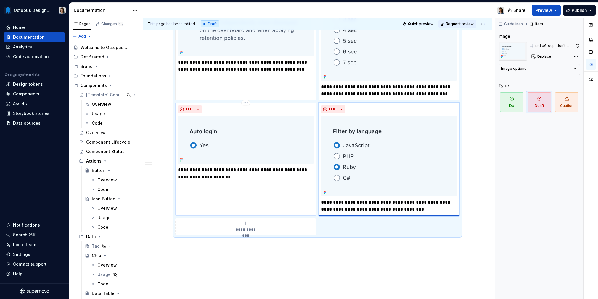
click at [228, 183] on div "**********" at bounding box center [245, 159] width 141 height 113
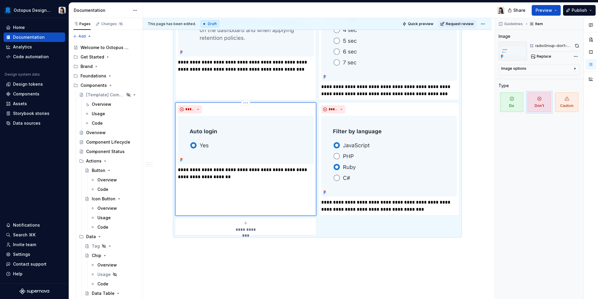
click at [190, 175] on p "**********" at bounding box center [246, 174] width 136 height 14
click at [187, 177] on p "**********" at bounding box center [246, 174] width 136 height 14
click at [187, 176] on p "**********" at bounding box center [246, 174] width 136 height 14
click at [254, 166] on button "button" at bounding box center [253, 166] width 8 height 8
type textarea "*"
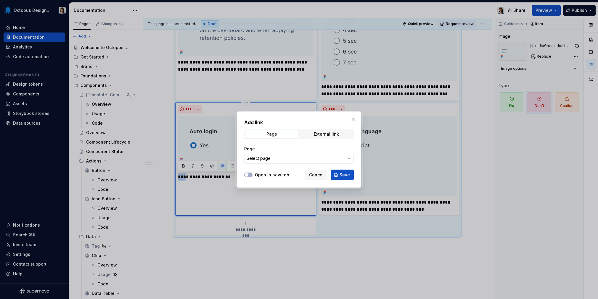
click at [288, 161] on span "Select page" at bounding box center [295, 159] width 98 height 6
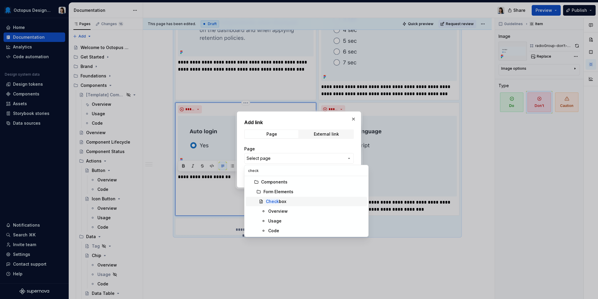
type input "check"
click at [289, 202] on div "Check box" at bounding box center [315, 202] width 99 height 6
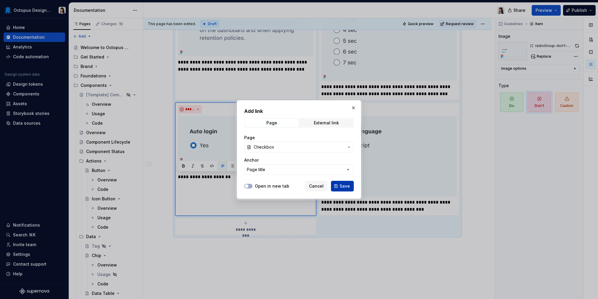
click at [346, 187] on span "Save" at bounding box center [344, 186] width 10 height 6
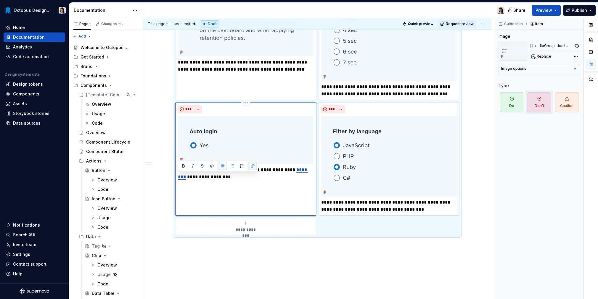
click at [367, 205] on p "**********" at bounding box center [389, 206] width 136 height 14
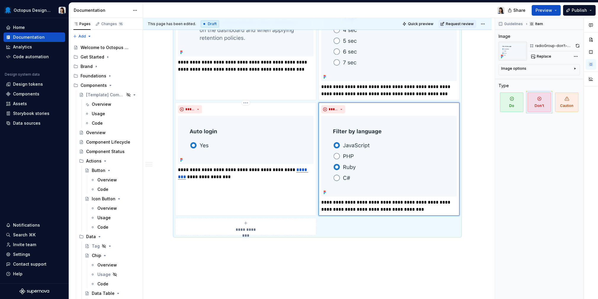
click at [367, 209] on p "**********" at bounding box center [389, 206] width 136 height 14
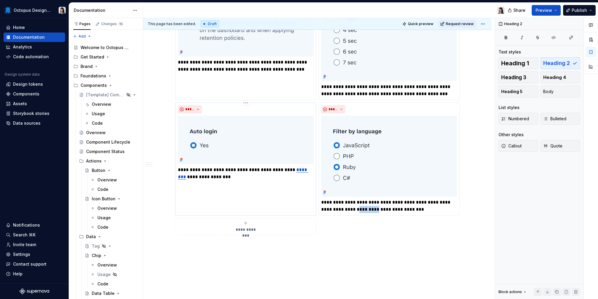
click at [271, 193] on div "**********" at bounding box center [245, 159] width 141 height 113
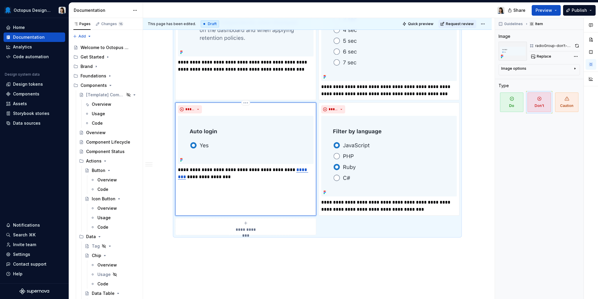
type textarea "*"
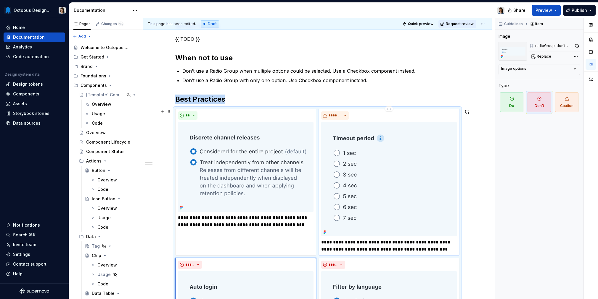
scroll to position [9, 0]
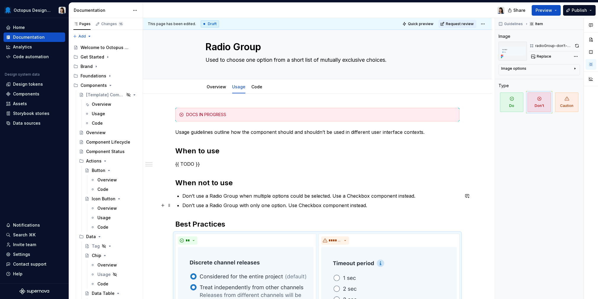
click at [375, 206] on p "Don’t use a Radio Group with only one option. Use Checkbox component instead." at bounding box center [320, 205] width 277 height 7
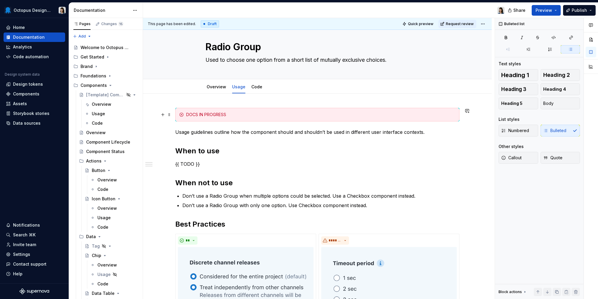
click at [238, 114] on div "DOCS IN PROGRESS" at bounding box center [320, 115] width 269 height 6
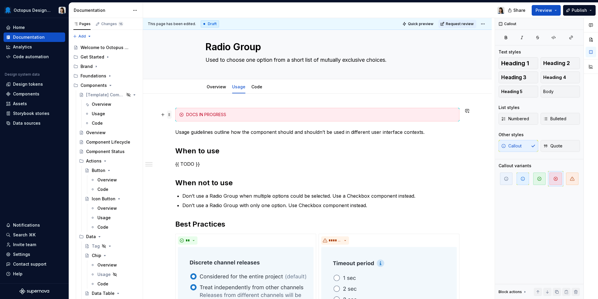
click at [170, 116] on span at bounding box center [169, 115] width 5 height 8
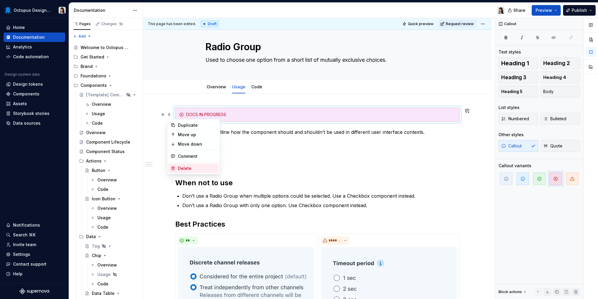
click at [187, 170] on div "Delete" at bounding box center [197, 169] width 38 height 6
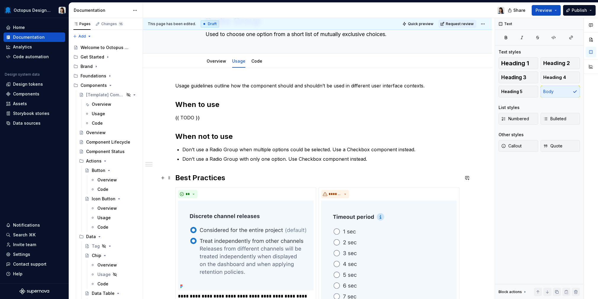
scroll to position [6, 0]
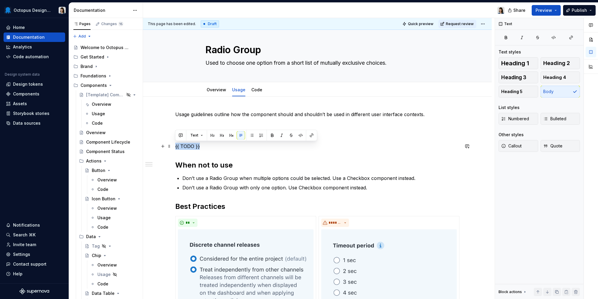
drag, startPoint x: 207, startPoint y: 147, endPoint x: 176, endPoint y: 147, distance: 31.7
click at [176, 147] on p "{{ TODO }}" at bounding box center [317, 146] width 284 height 7
drag, startPoint x: 214, startPoint y: 147, endPoint x: 167, endPoint y: 147, distance: 47.3
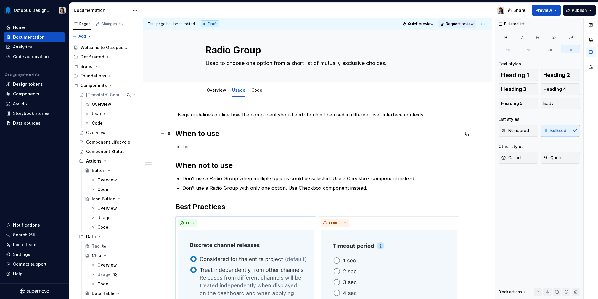
scroll to position [8, 0]
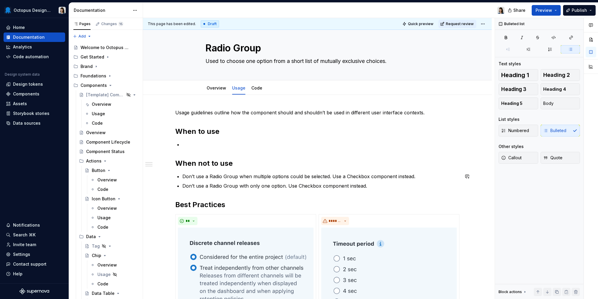
click at [249, 191] on div "**********" at bounding box center [317, 303] width 284 height 388
drag, startPoint x: 241, startPoint y: 176, endPoint x: 182, endPoint y: 175, distance: 59.2
click at [182, 175] on p "Don’t use a Radio Group when multiple options could be selected. Use a Checkbox…" at bounding box center [320, 176] width 277 height 7
drag, startPoint x: 195, startPoint y: 186, endPoint x: 178, endPoint y: 188, distance: 16.7
click at [182, 188] on li "Don’t use a Radio Group with only one option. Use Checkbox component instead." at bounding box center [320, 186] width 277 height 7
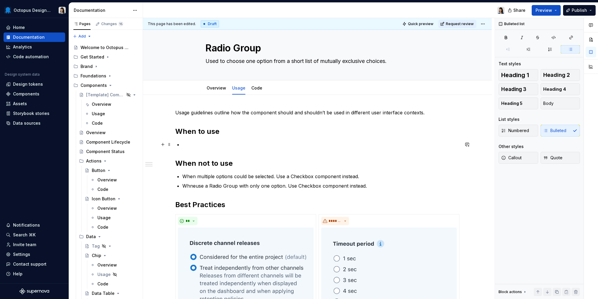
click at [231, 142] on p at bounding box center [320, 144] width 277 height 7
click at [195, 187] on p "Whneuse a Radio Group with only one option. Use Checkbox component instead." at bounding box center [320, 186] width 277 height 7
drag, startPoint x: 257, startPoint y: 186, endPoint x: 206, endPoint y: 187, distance: 51.8
click at [206, 187] on p "To display ause a Radio Group with only one option. Use Checkbox component inst…" at bounding box center [320, 186] width 277 height 7
click at [341, 186] on p "To display only one option. Use Checkbox component instead." at bounding box center [320, 186] width 277 height 7
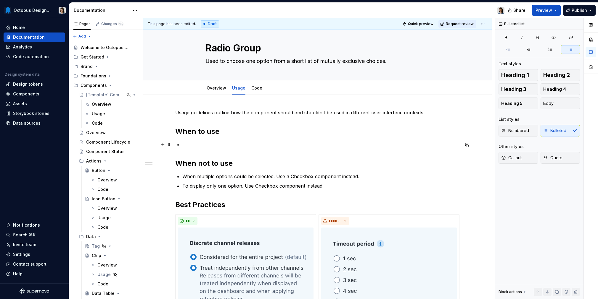
click at [199, 147] on p at bounding box center [320, 144] width 277 height 7
click at [273, 176] on p "When multiple options could be selected. Use a Checkbox component instead." at bounding box center [320, 176] width 277 height 7
click at [241, 161] on h2 "When not to use" at bounding box center [317, 163] width 284 height 9
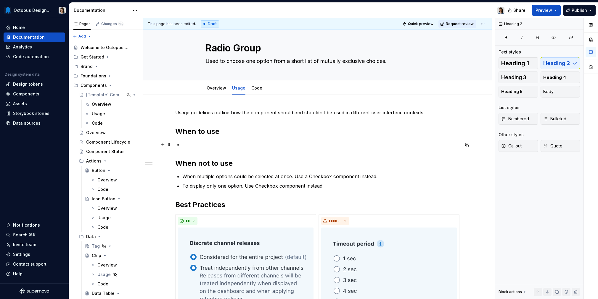
click at [208, 146] on p at bounding box center [320, 144] width 277 height 7
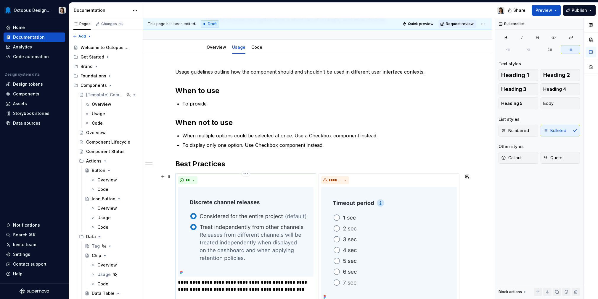
scroll to position [0, 0]
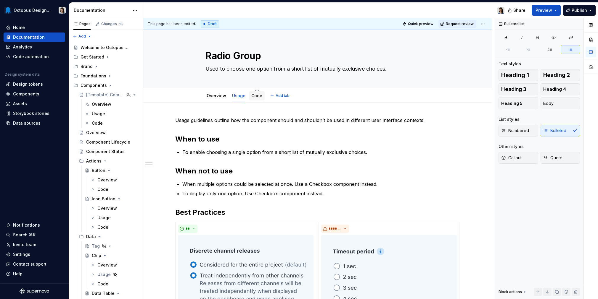
click at [256, 98] on link "Code" at bounding box center [256, 95] width 11 height 5
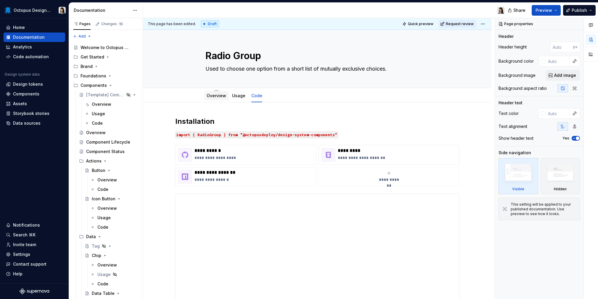
click at [212, 96] on link "Overview" at bounding box center [217, 95] width 20 height 5
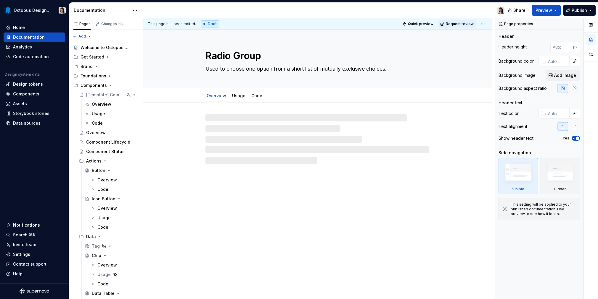
type textarea "*"
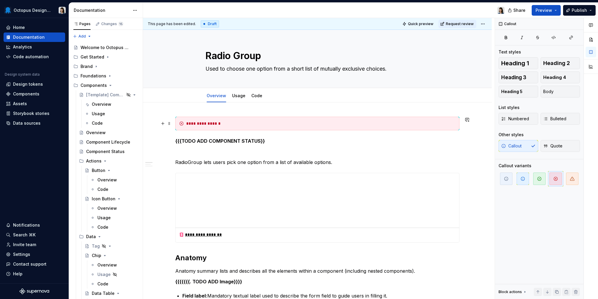
click at [217, 125] on div "**********" at bounding box center [320, 124] width 269 height 6
click at [271, 125] on div "**********" at bounding box center [320, 124] width 269 height 6
click at [167, 125] on span at bounding box center [169, 124] width 5 height 8
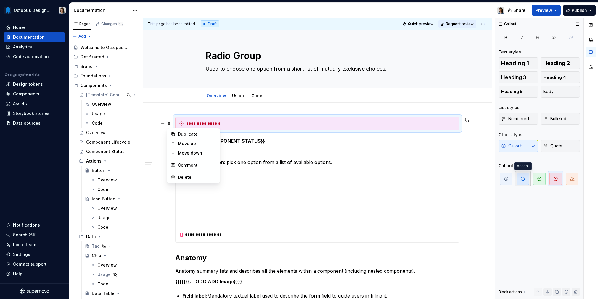
click at [526, 183] on span "button" at bounding box center [522, 179] width 12 height 12
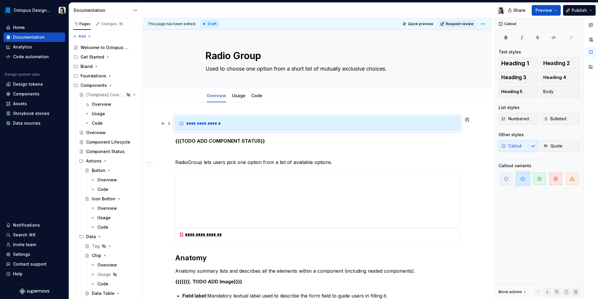
click at [215, 122] on div "**********" at bounding box center [320, 124] width 269 height 6
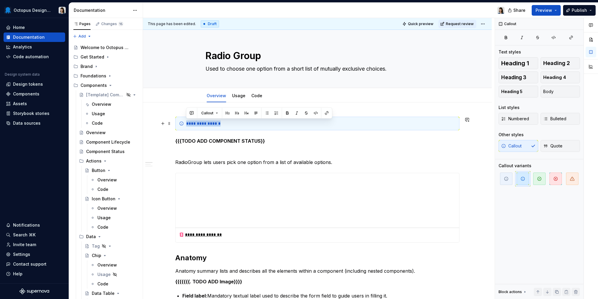
drag, startPoint x: 246, startPoint y: 127, endPoint x: 185, endPoint y: 121, distance: 62.1
click at [185, 121] on div "**********" at bounding box center [317, 124] width 284 height 14
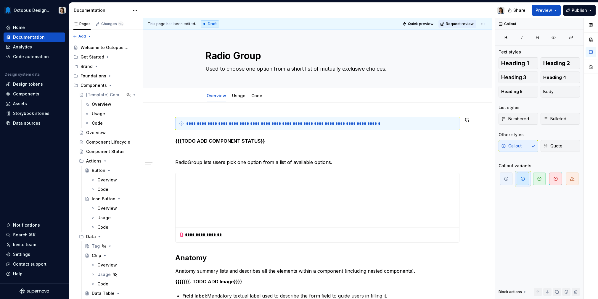
type textarea "*"
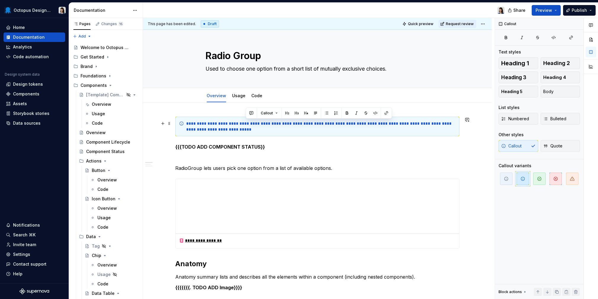
drag, startPoint x: 246, startPoint y: 124, endPoint x: 283, endPoint y: 125, distance: 37.9
click at [283, 125] on div "**********" at bounding box center [320, 127] width 269 height 12
click at [384, 113] on button "button" at bounding box center [386, 113] width 8 height 8
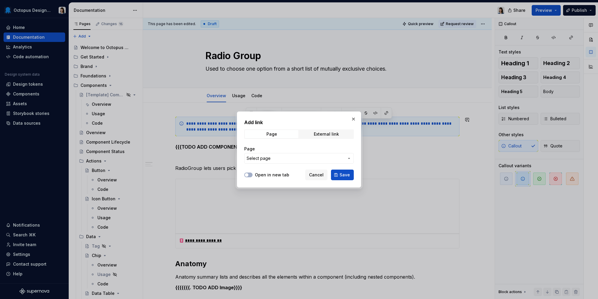
click at [284, 160] on span "Select page" at bounding box center [295, 159] width 98 height 6
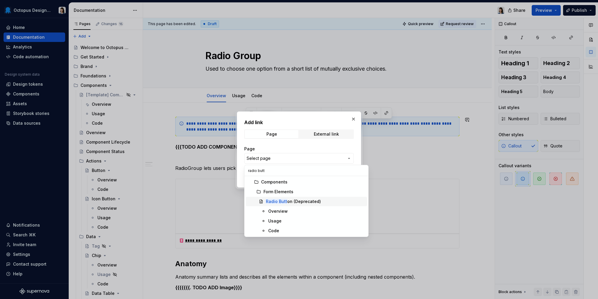
type input "radio butt"
click at [306, 202] on div "Radio Butt on (Deprecated)" at bounding box center [293, 202] width 55 height 6
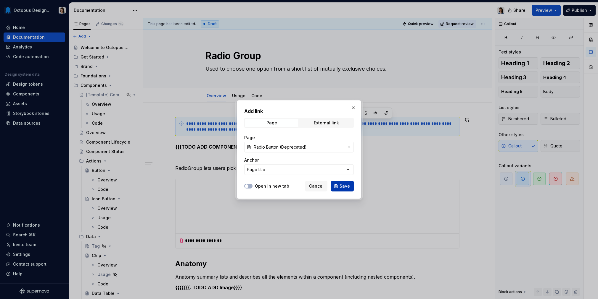
click at [347, 184] on span "Save" at bounding box center [344, 186] width 10 height 6
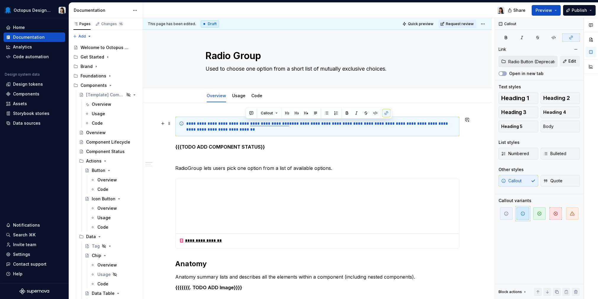
click at [305, 131] on div "**********" at bounding box center [320, 127] width 269 height 12
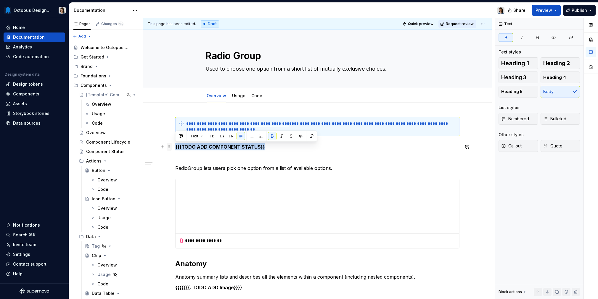
drag, startPoint x: 275, startPoint y: 149, endPoint x: 168, endPoint y: 147, distance: 106.8
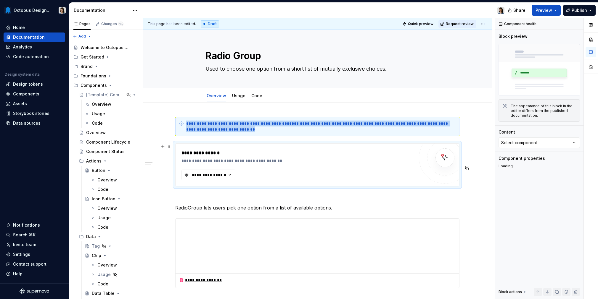
type textarea "*"
click at [215, 175] on div "**********" at bounding box center [209, 175] width 36 height 6
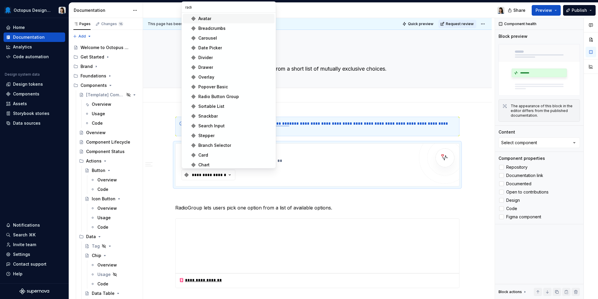
type input "radio"
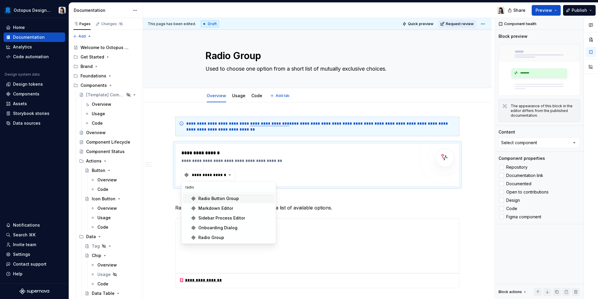
type textarea "*"
type input "radio"
click at [228, 236] on div "Radio Group" at bounding box center [235, 238] width 74 height 6
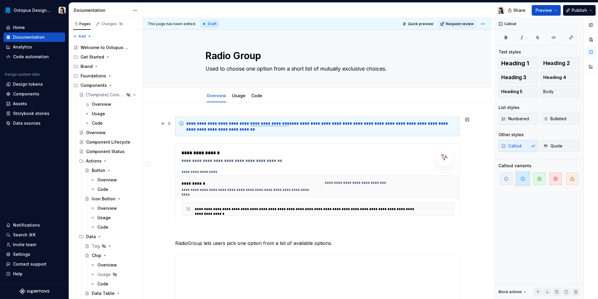
click at [332, 133] on div "**********" at bounding box center [317, 127] width 284 height 20
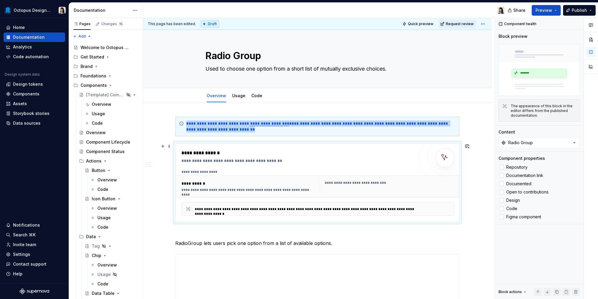
click at [339, 162] on div "**********" at bounding box center [297, 161] width 233 height 6
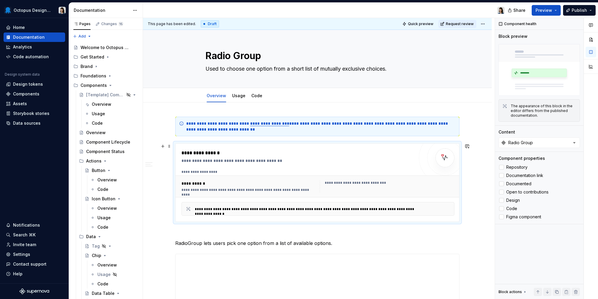
click at [358, 182] on div "**********" at bounding box center [390, 183] width 130 height 5
click at [372, 167] on div "**********" at bounding box center [297, 183] width 233 height 66
click at [390, 155] on div "**********" at bounding box center [297, 153] width 233 height 7
click at [242, 241] on p "RadioGroup lets users pick one option from a list of available options." at bounding box center [317, 243] width 284 height 7
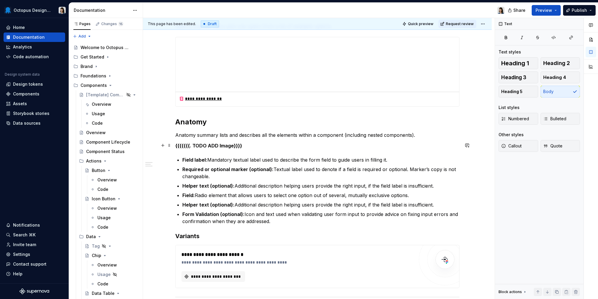
scroll to position [365, 0]
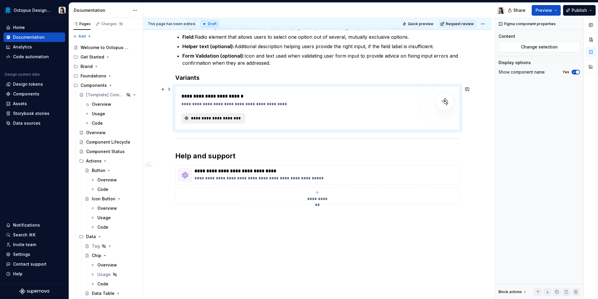
click at [233, 119] on span "**********" at bounding box center [215, 118] width 51 height 6
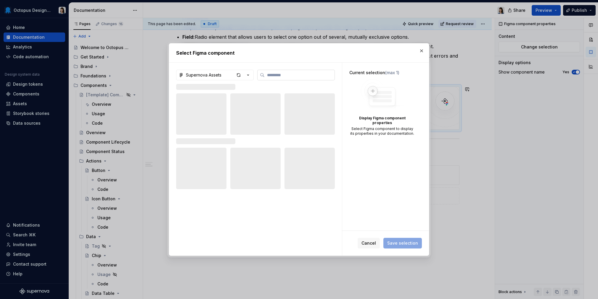
type textarea "*"
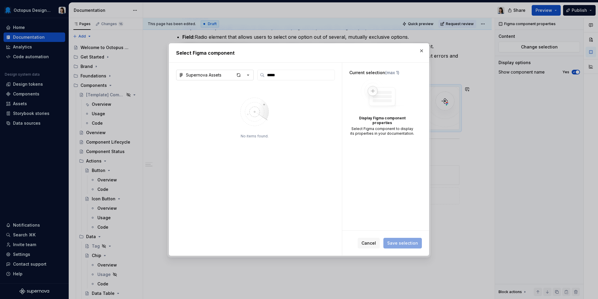
type input "*****"
click at [214, 77] on div "Supernova Assets" at bounding box center [204, 75] width 36 height 6
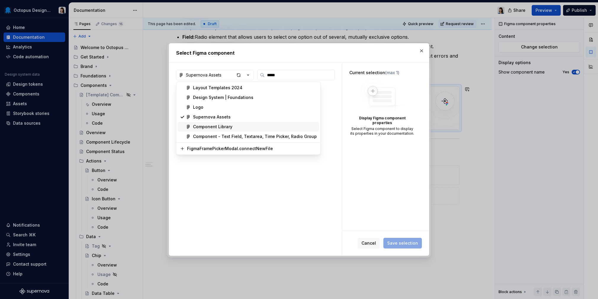
click at [227, 128] on div "Component Library" at bounding box center [212, 127] width 39 height 6
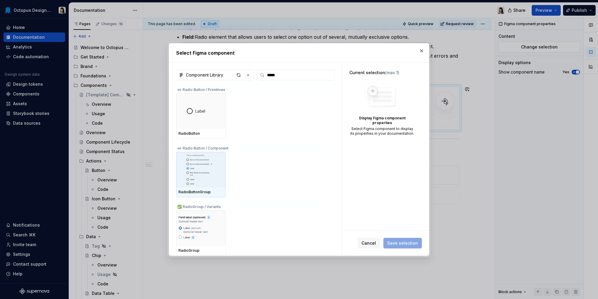
scroll to position [1, 0]
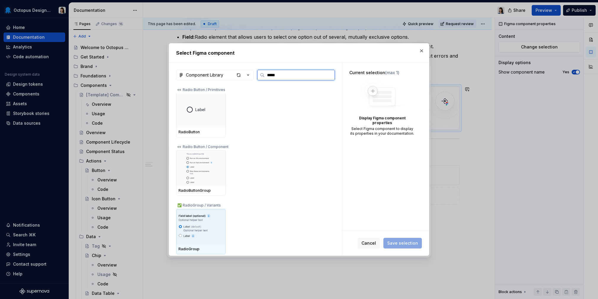
click at [195, 221] on img at bounding box center [200, 227] width 45 height 31
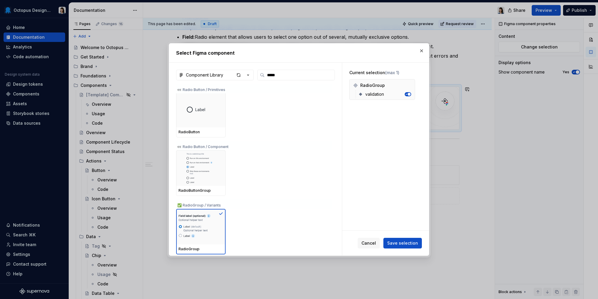
click at [411, 242] on span "Save selection" at bounding box center [402, 244] width 31 height 6
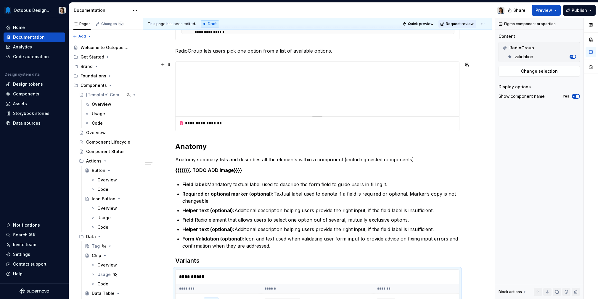
scroll to position [220, 0]
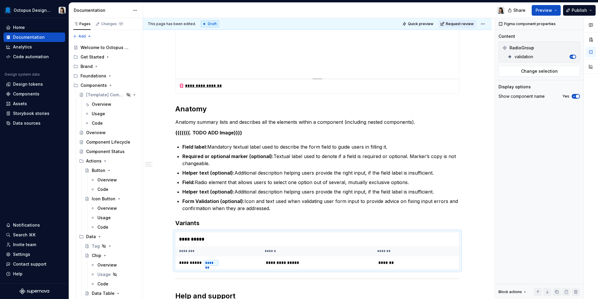
type textarea "*"
